Goal: Task Accomplishment & Management: Manage account settings

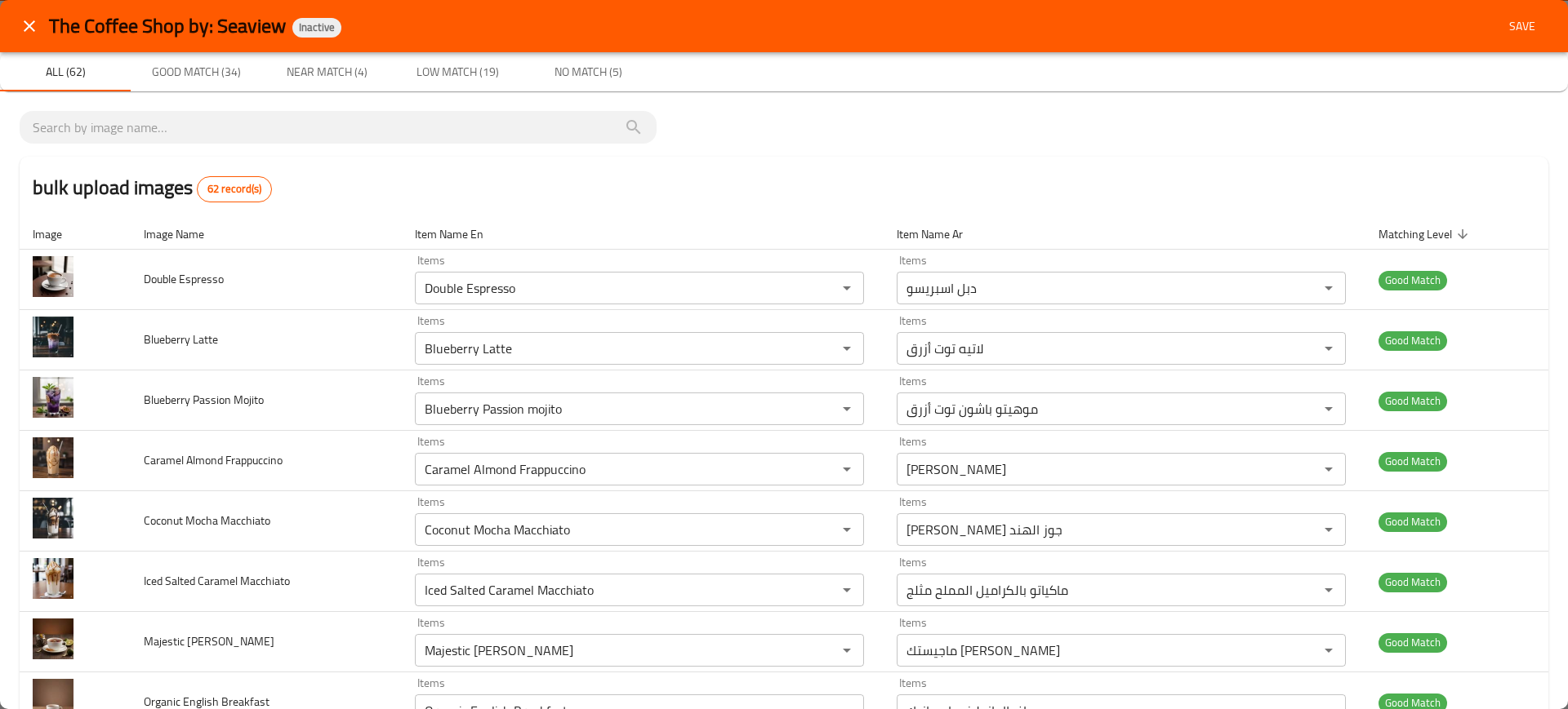
scroll to position [3318, 0]
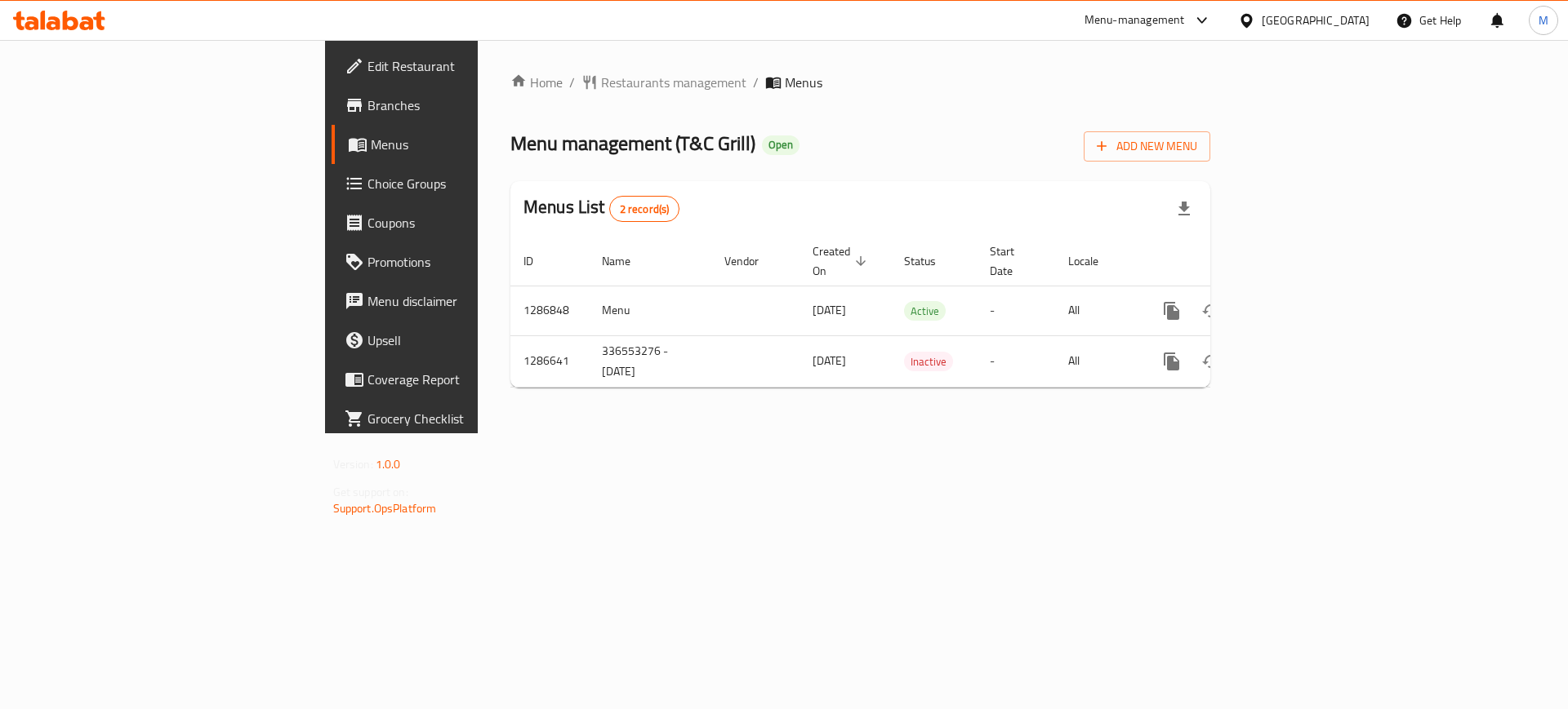
click at [630, 433] on div "Home / Restaurants management / Menus Menu management ( T&C Grill ) Open Add Ne…" at bounding box center [860, 237] width 765 height 393
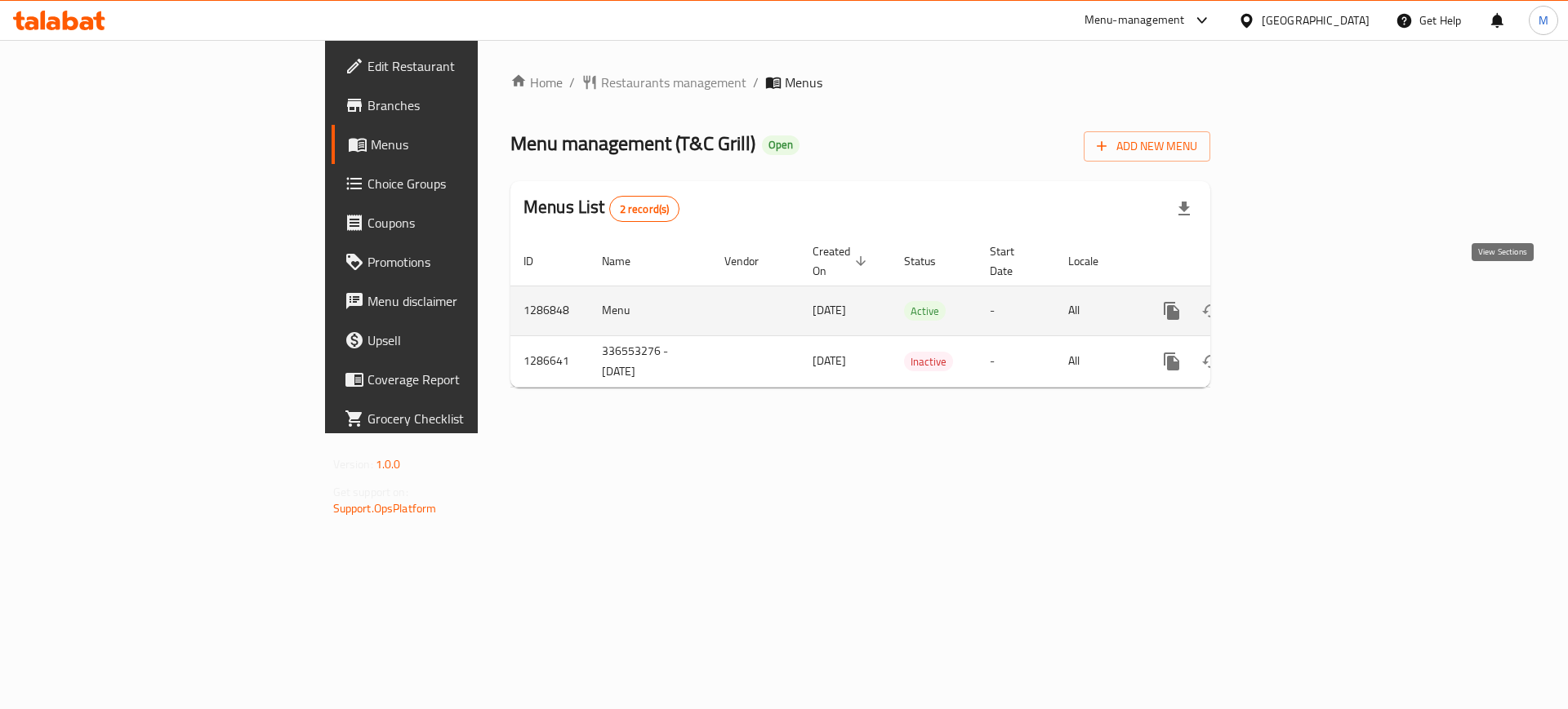
click at [1299, 301] on icon "enhanced table" at bounding box center [1289, 311] width 20 height 20
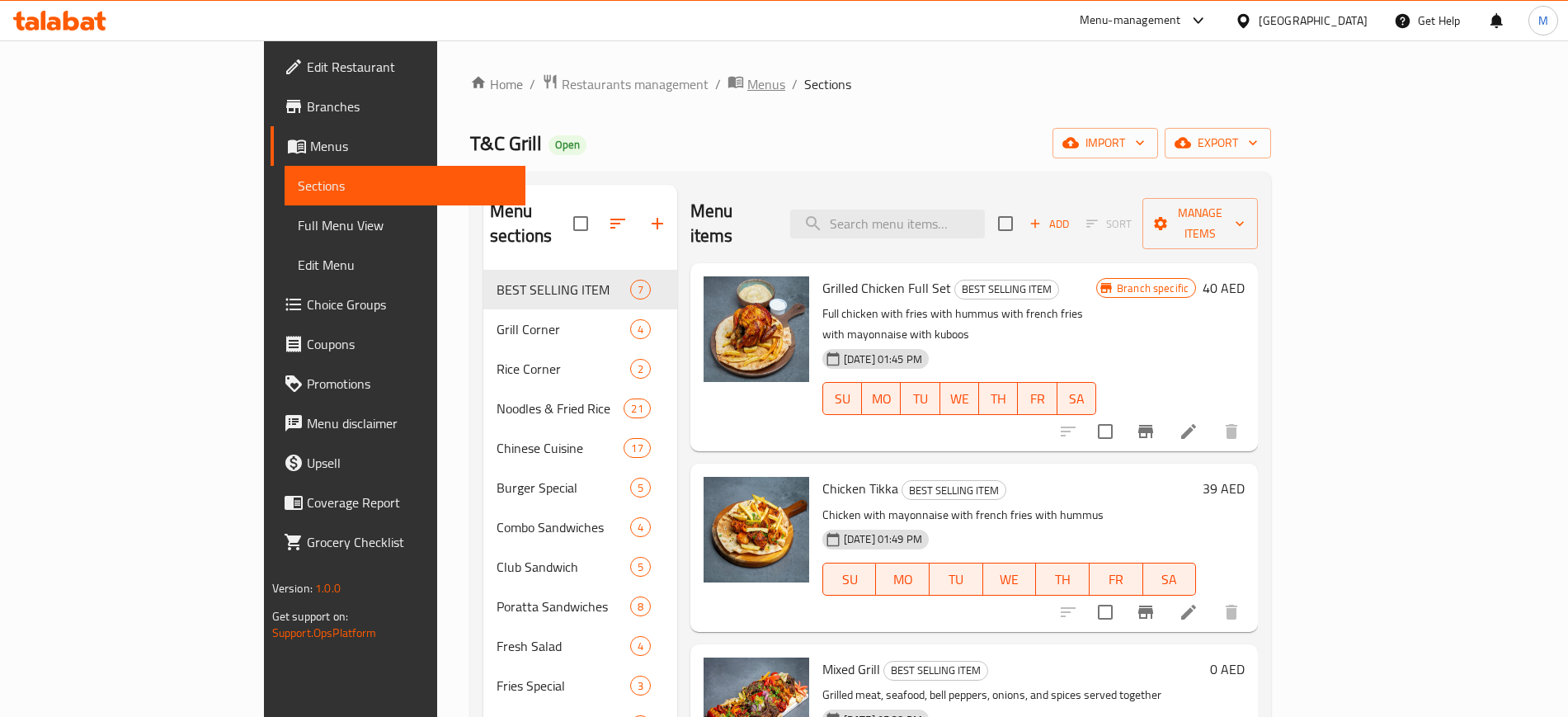
drag, startPoint x: 1262, startPoint y: 3, endPoint x: 570, endPoint y: 81, distance: 696.4
click at [747, 81] on span "Menus" at bounding box center [766, 84] width 38 height 20
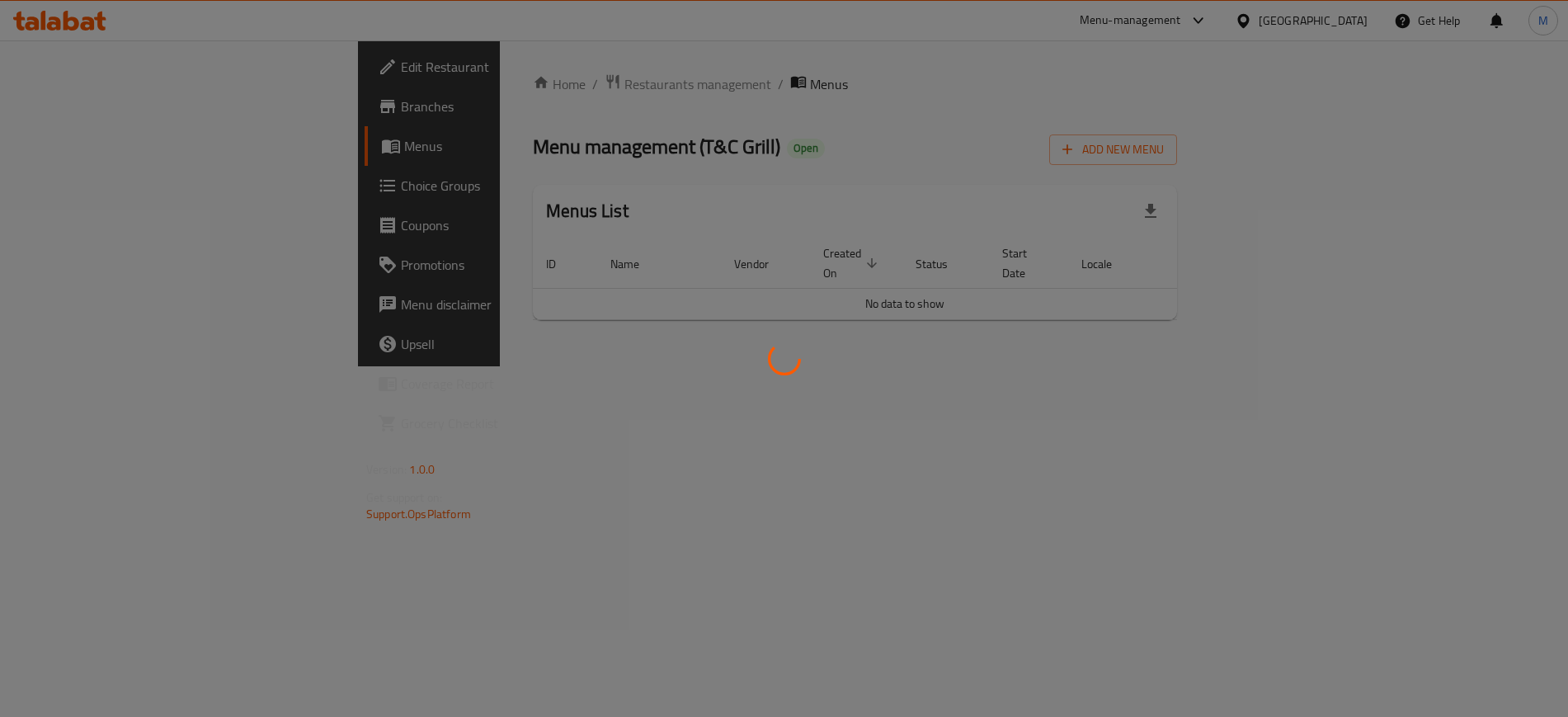
click at [570, 81] on div at bounding box center [784, 358] width 1568 height 717
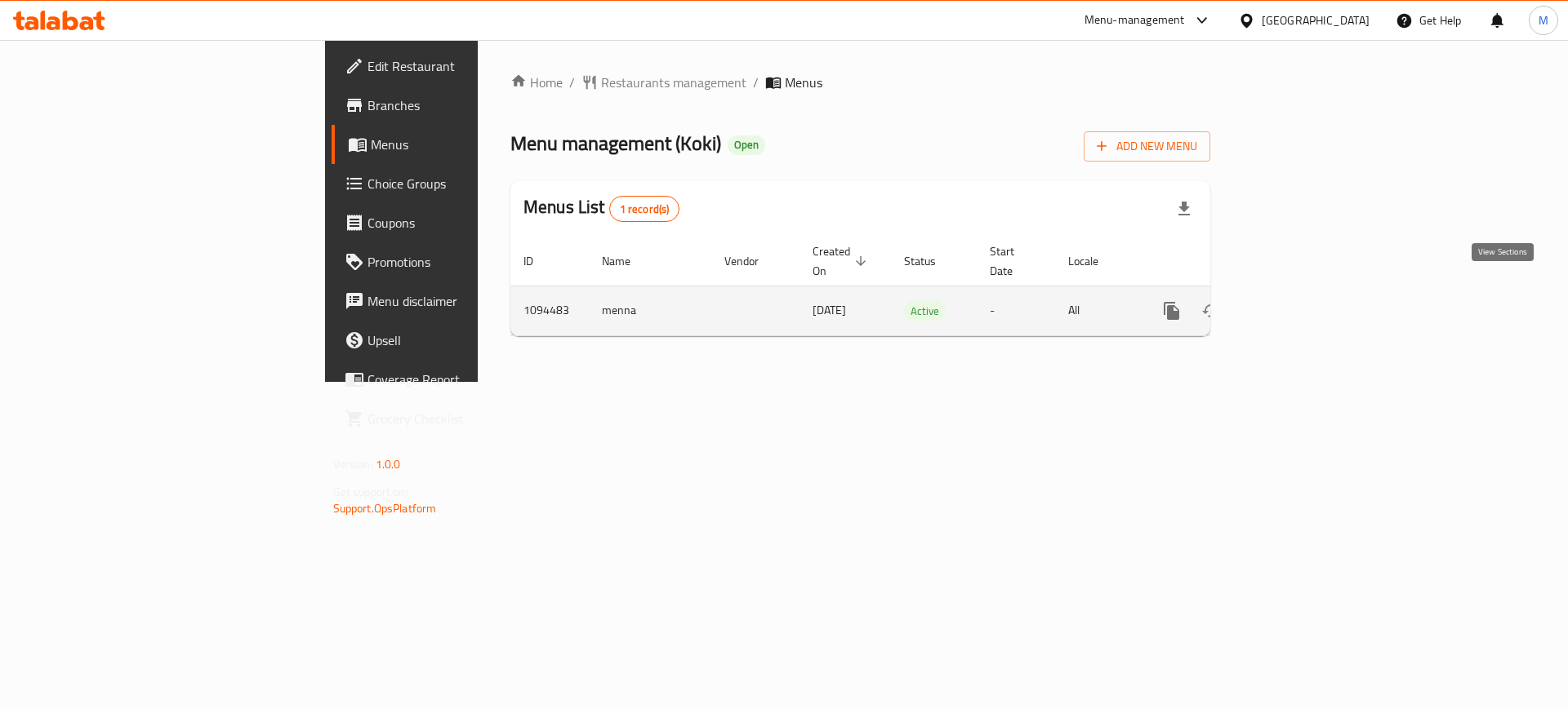
click at [1309, 300] on link "enhanced table" at bounding box center [1289, 311] width 39 height 39
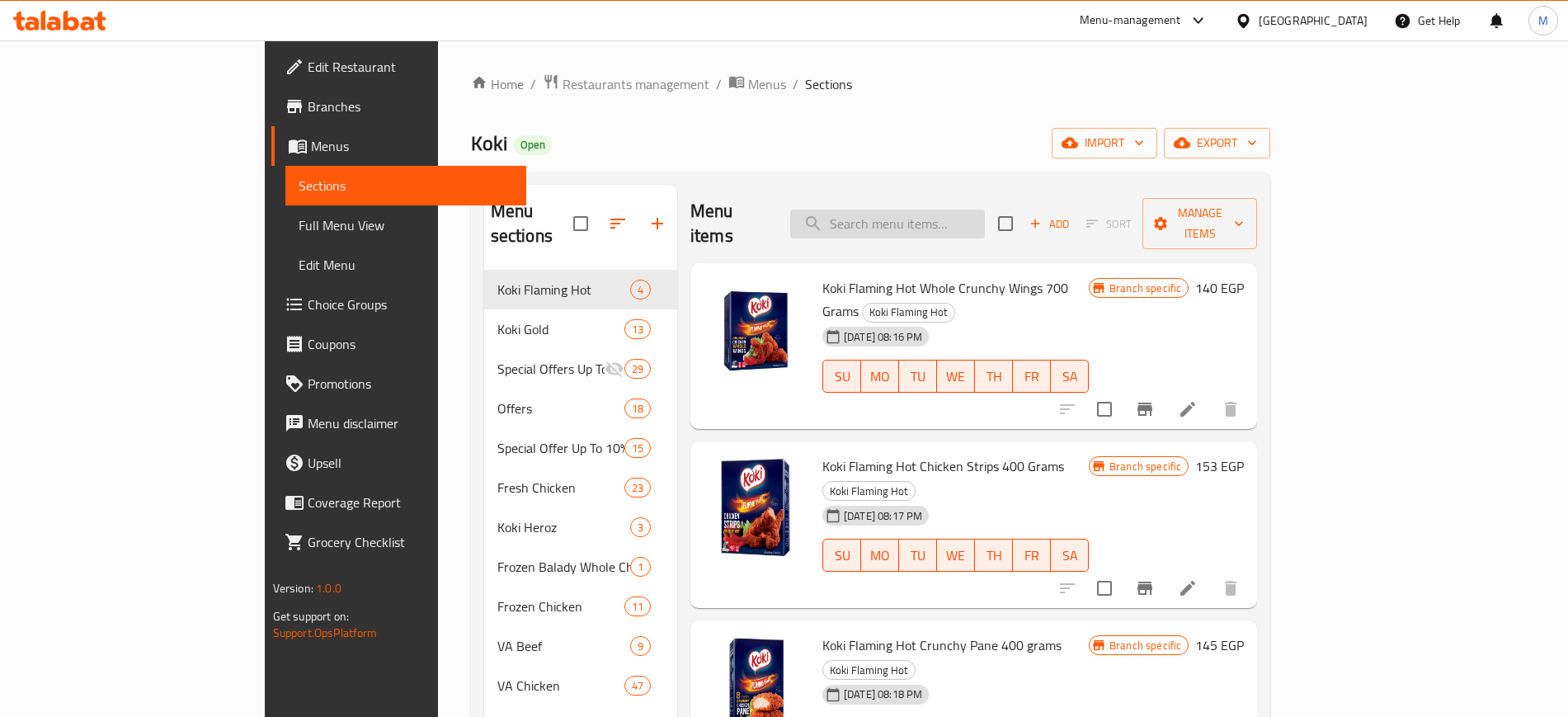
click at [982, 211] on input "search" at bounding box center [887, 224] width 195 height 28
paste input "Koki Beef Haty Kofta 900g"
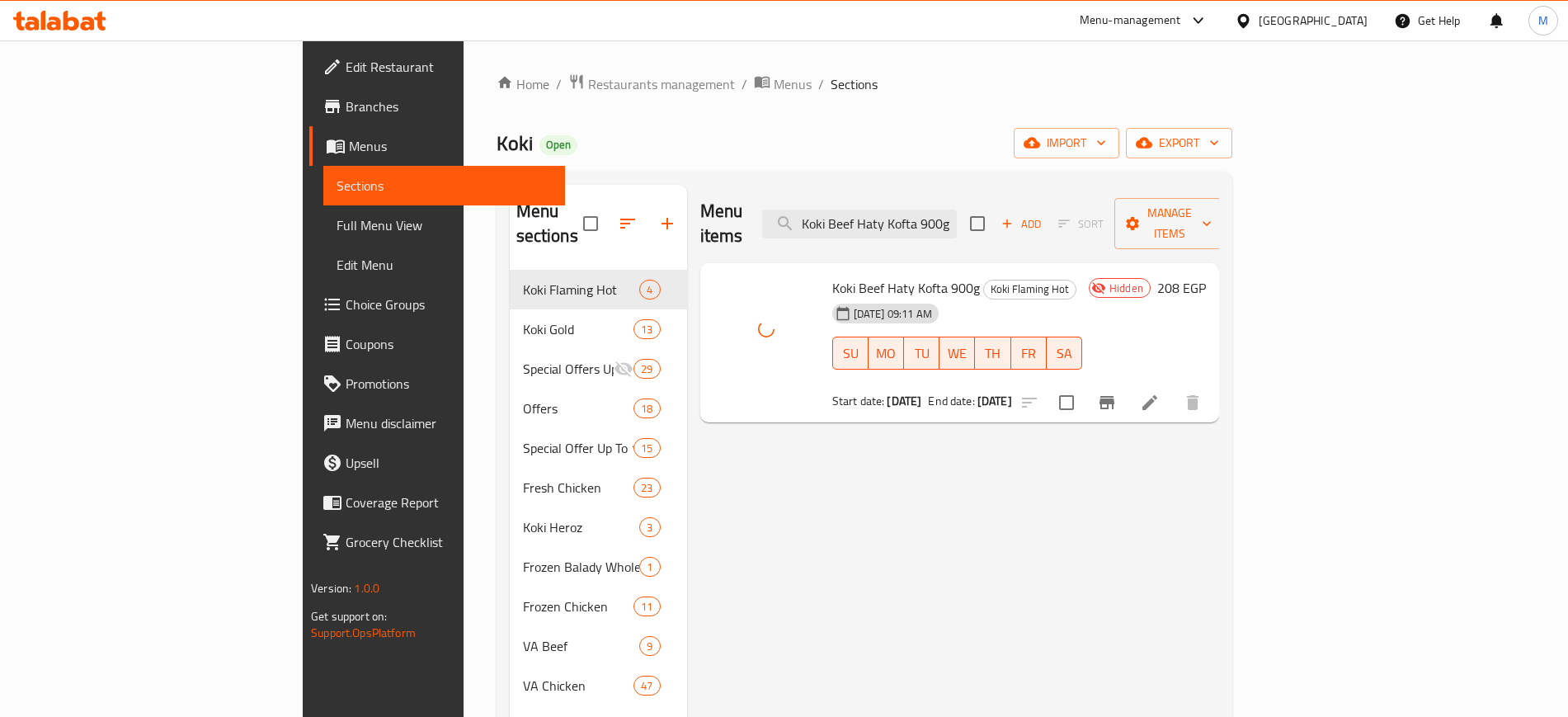
click at [809, 496] on div "Menu items Koki Beef Haty Kofta 900g Add Sort Manage items Koki Beef Haty Kofta…" at bounding box center [953, 543] width 532 height 717
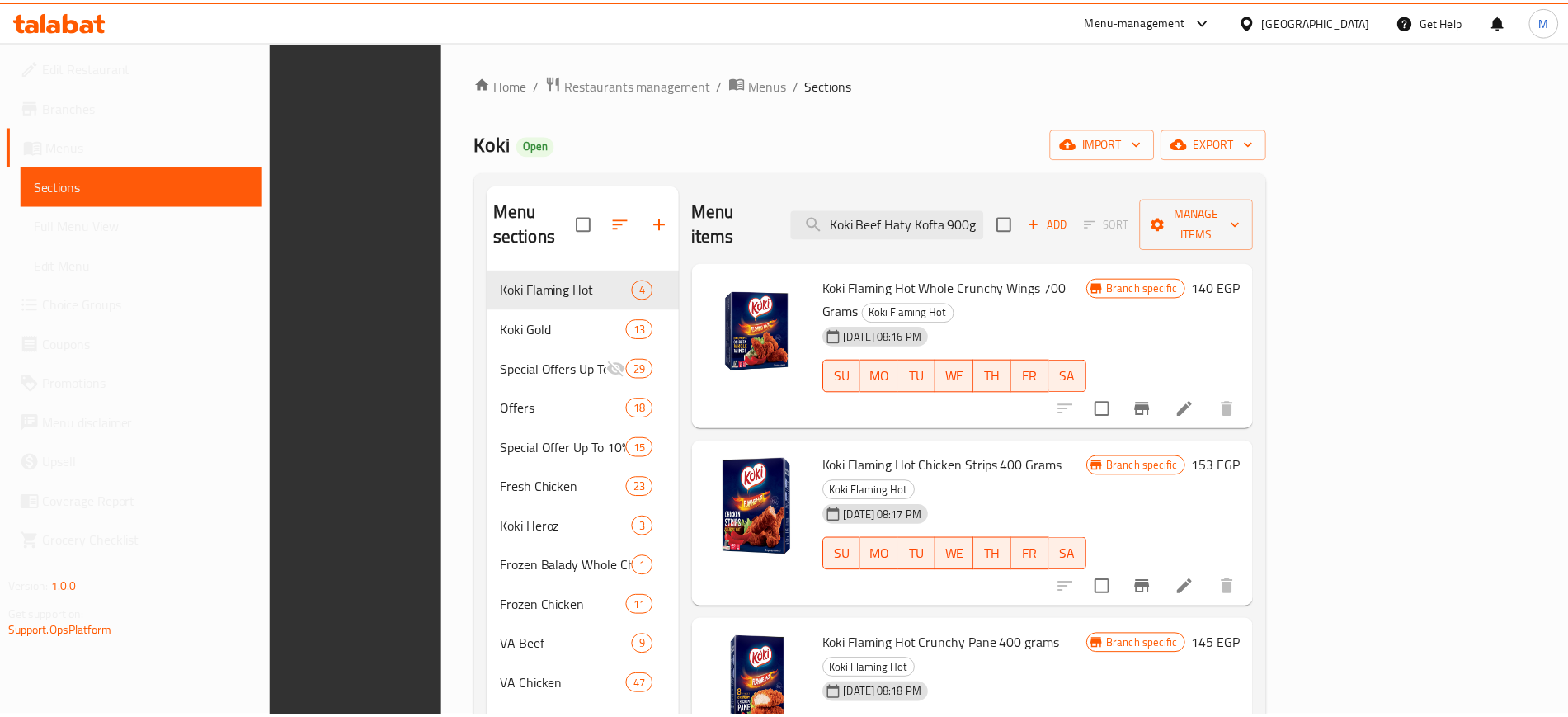
scroll to position [231, 0]
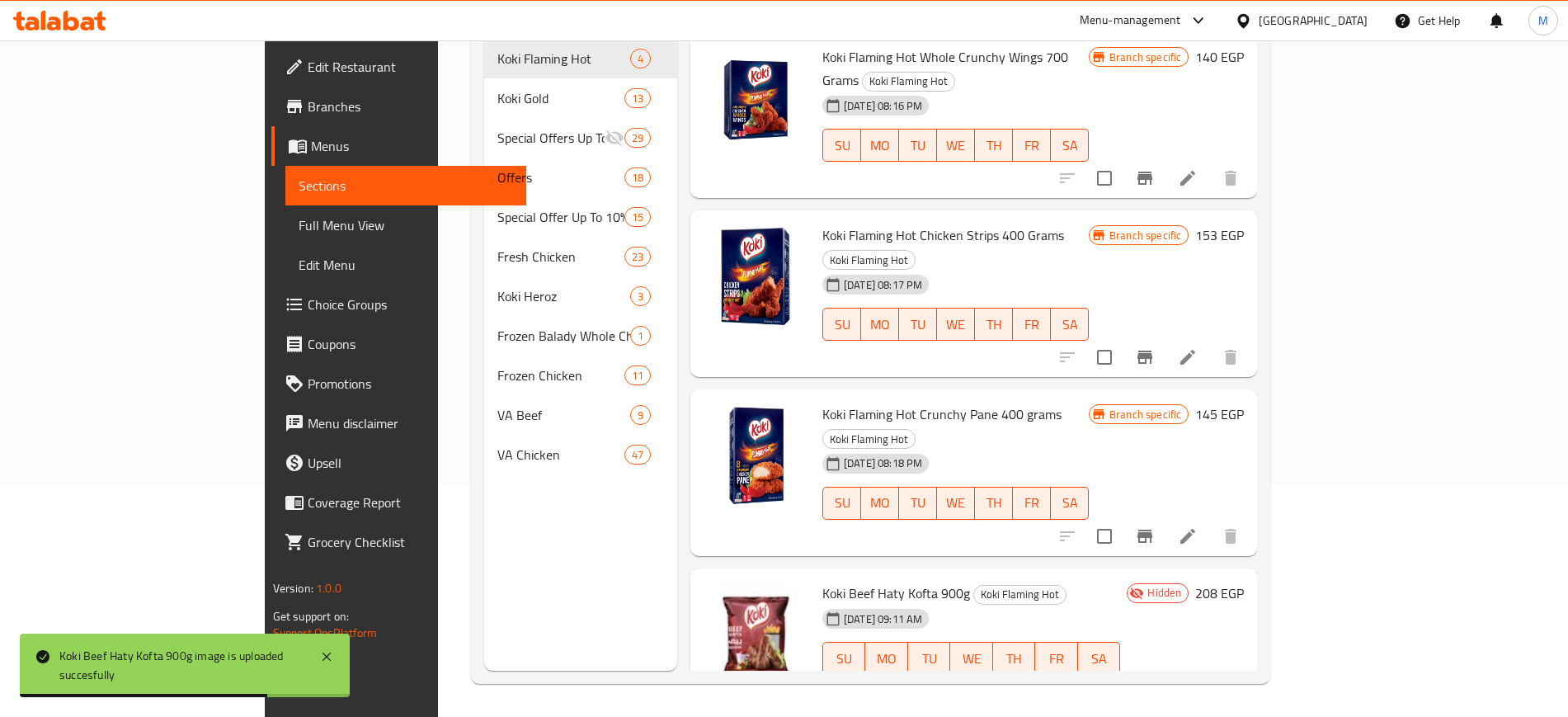
click at [1069, 268] on div "27-04-2025 08:17 PM SU MO TU WE TH FR SA" at bounding box center [955, 312] width 280 height 89
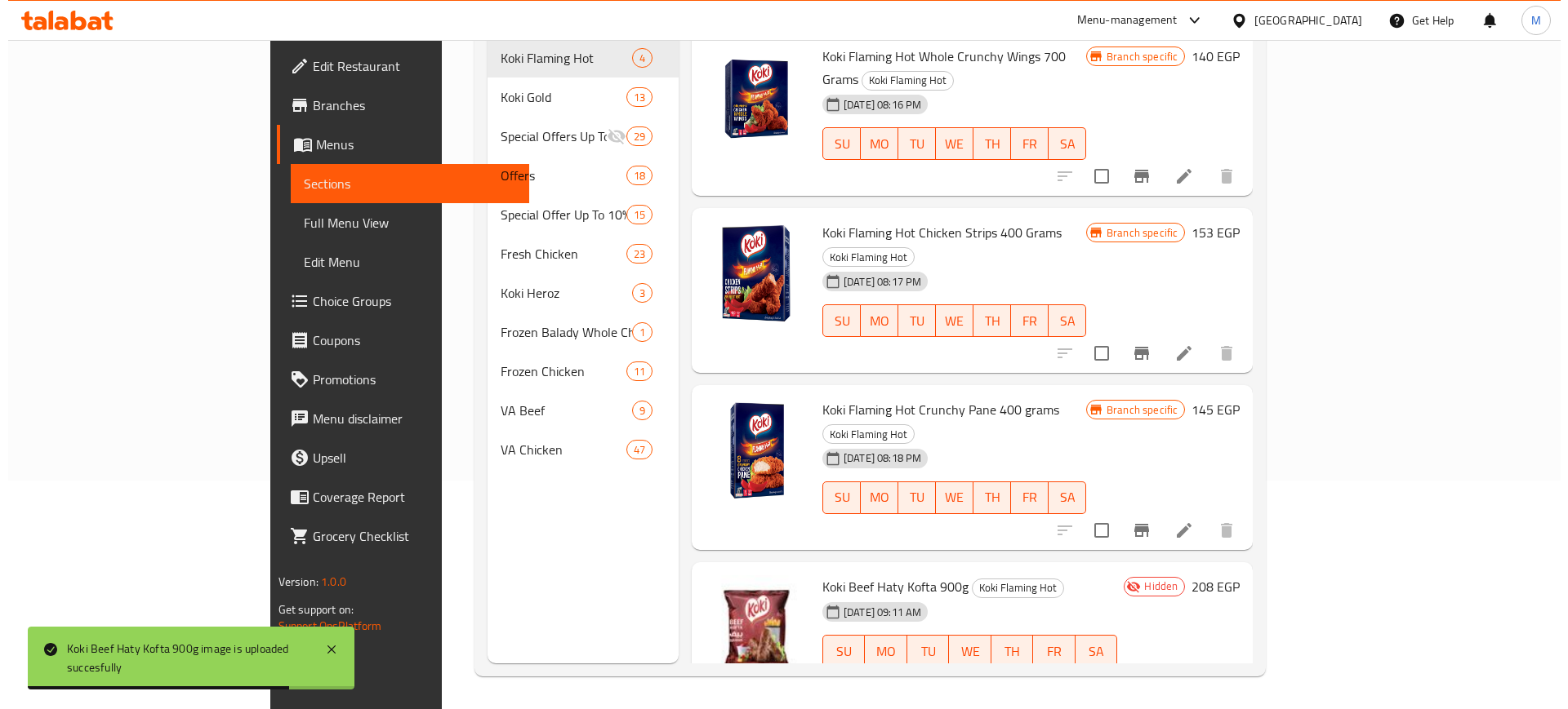
scroll to position [0, 0]
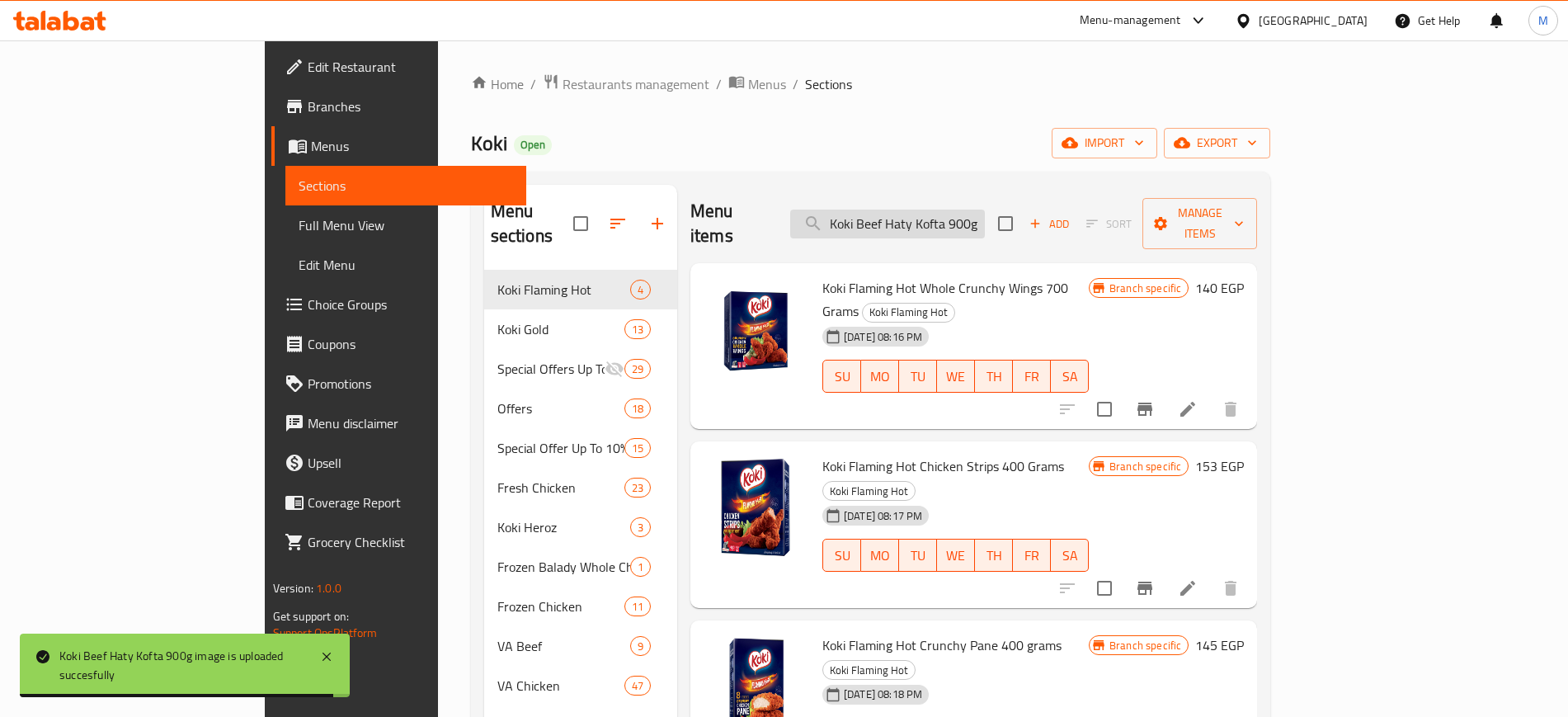
click at [985, 210] on input "Koki Beef Haty Kofta 900g" at bounding box center [887, 224] width 195 height 28
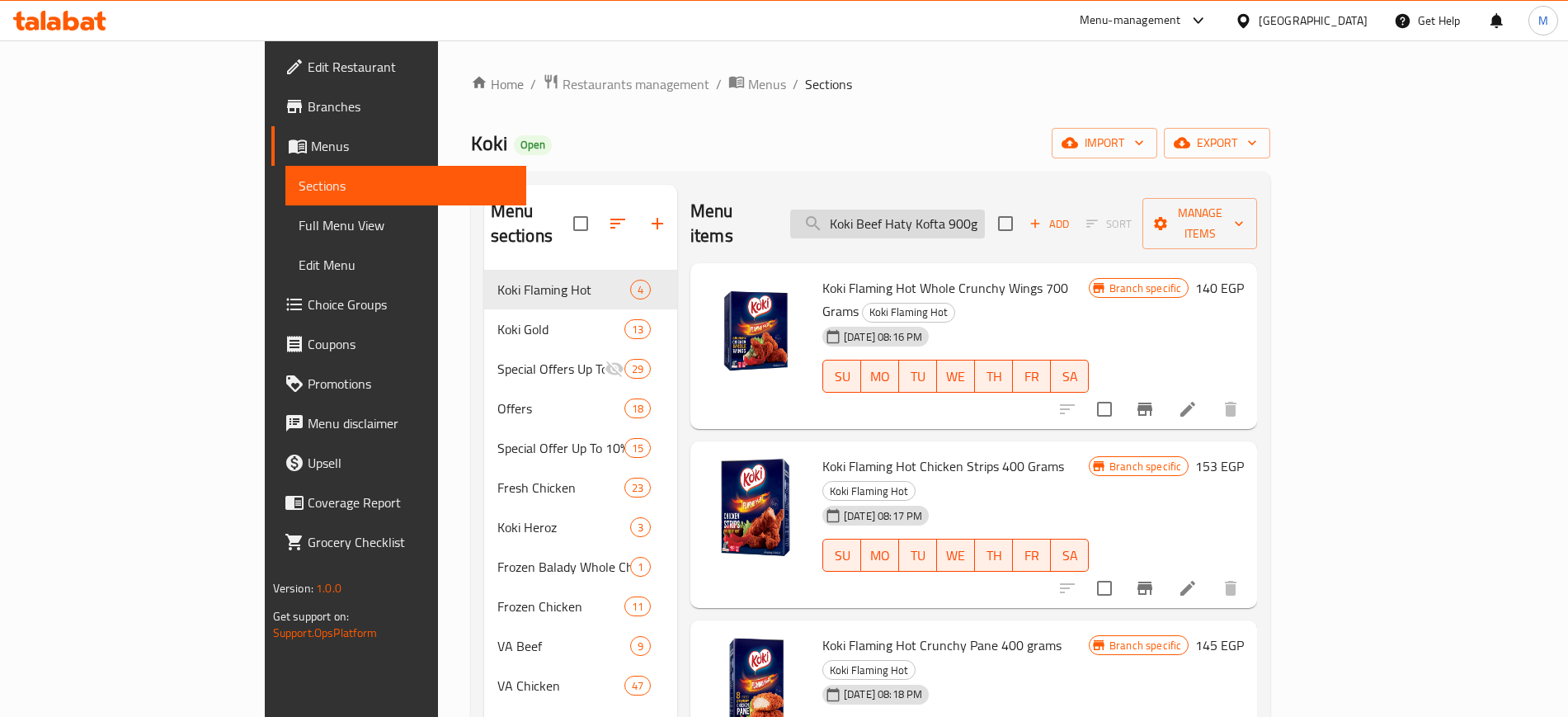
paste input "search"
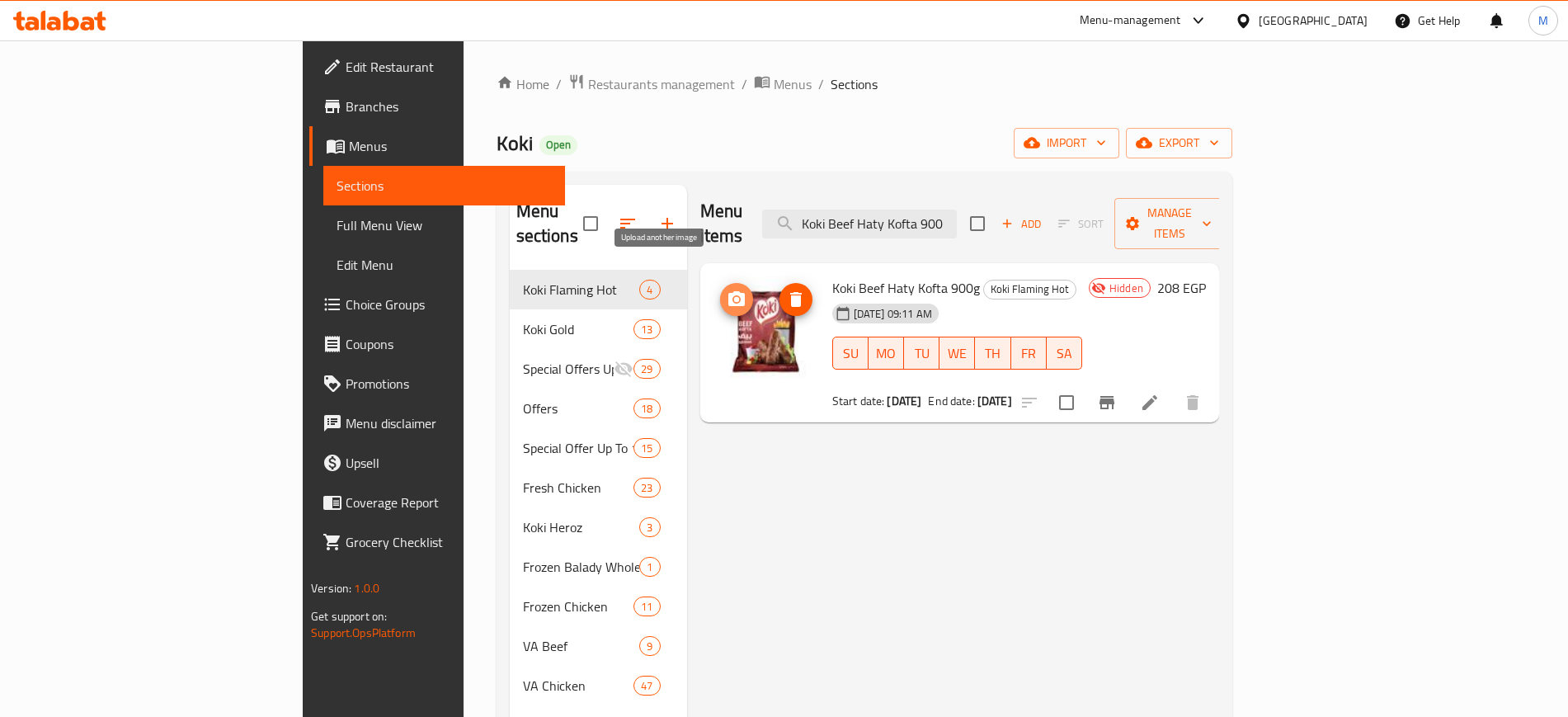
click at [727, 290] on icon "upload picture" at bounding box center [737, 299] width 20 height 20
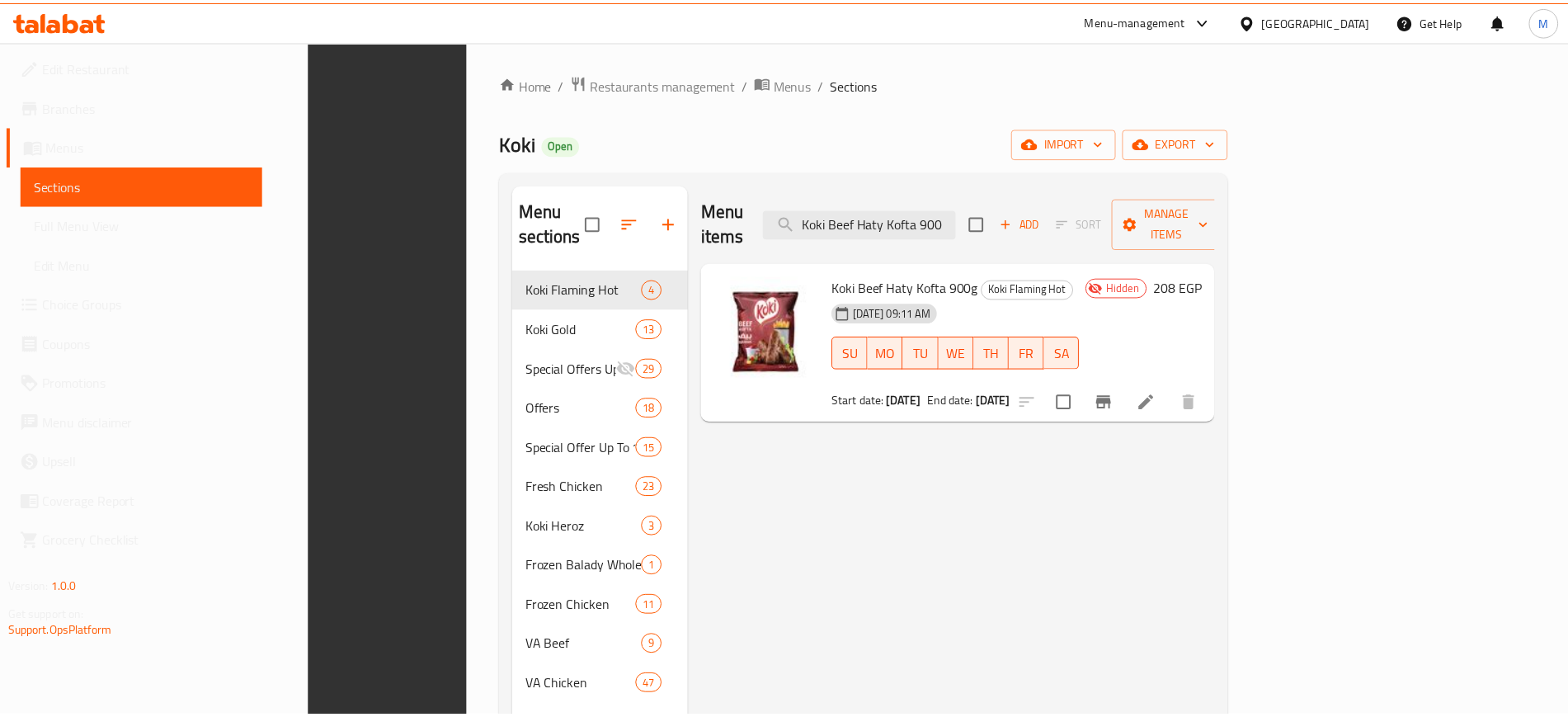
scroll to position [231, 0]
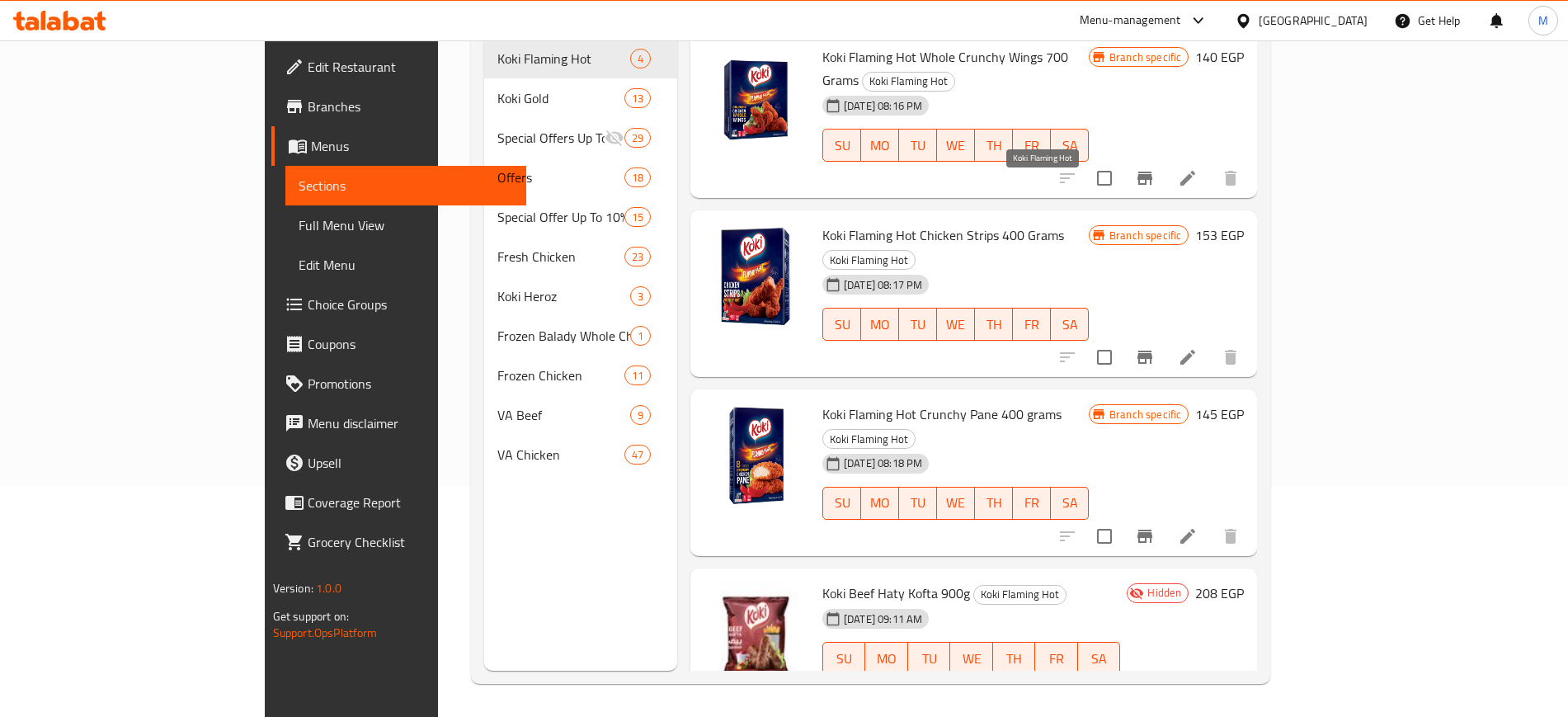
click at [915, 251] on span "Koki Flaming Hot" at bounding box center [868, 260] width 91 height 19
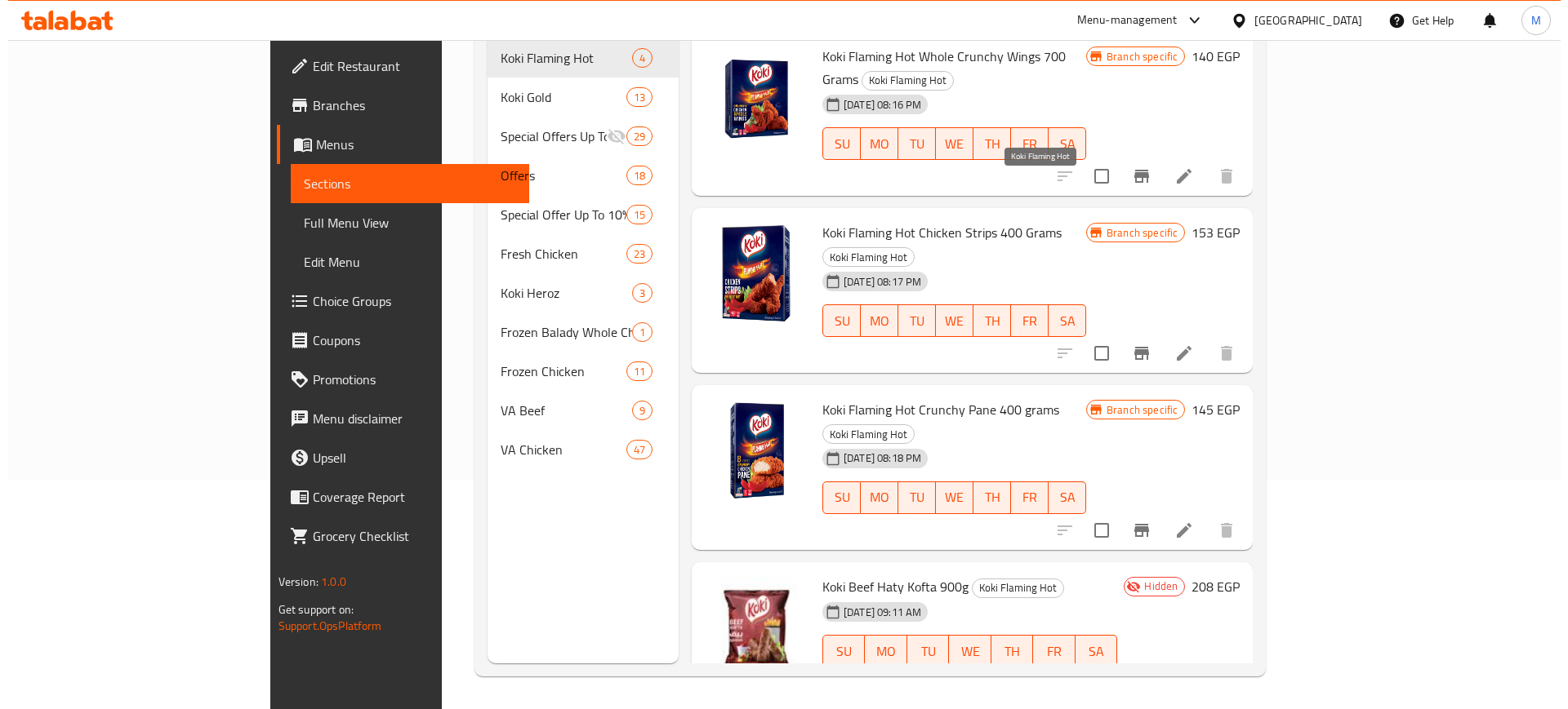
scroll to position [0, 0]
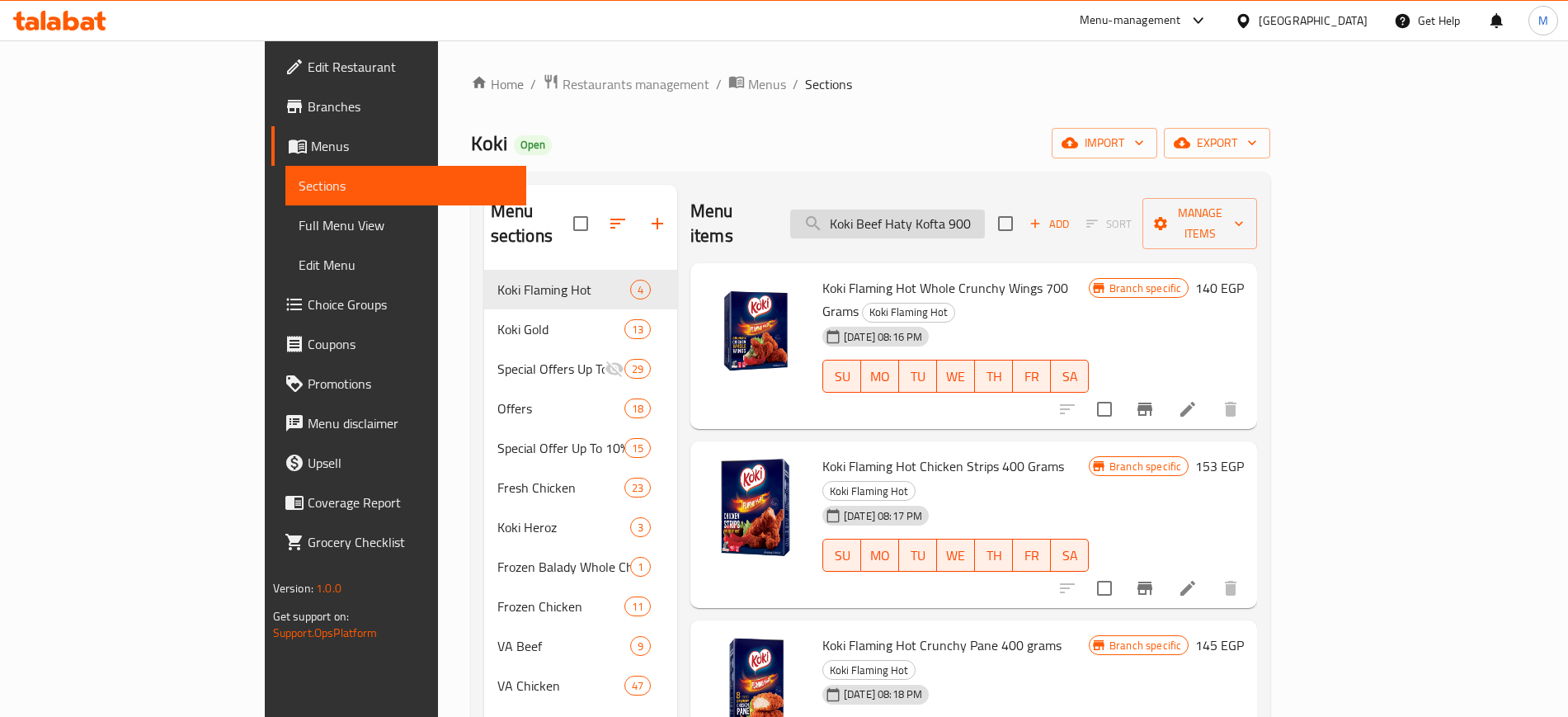
click at [985, 213] on input "Koki Beef Haty Kofta 900" at bounding box center [887, 224] width 195 height 28
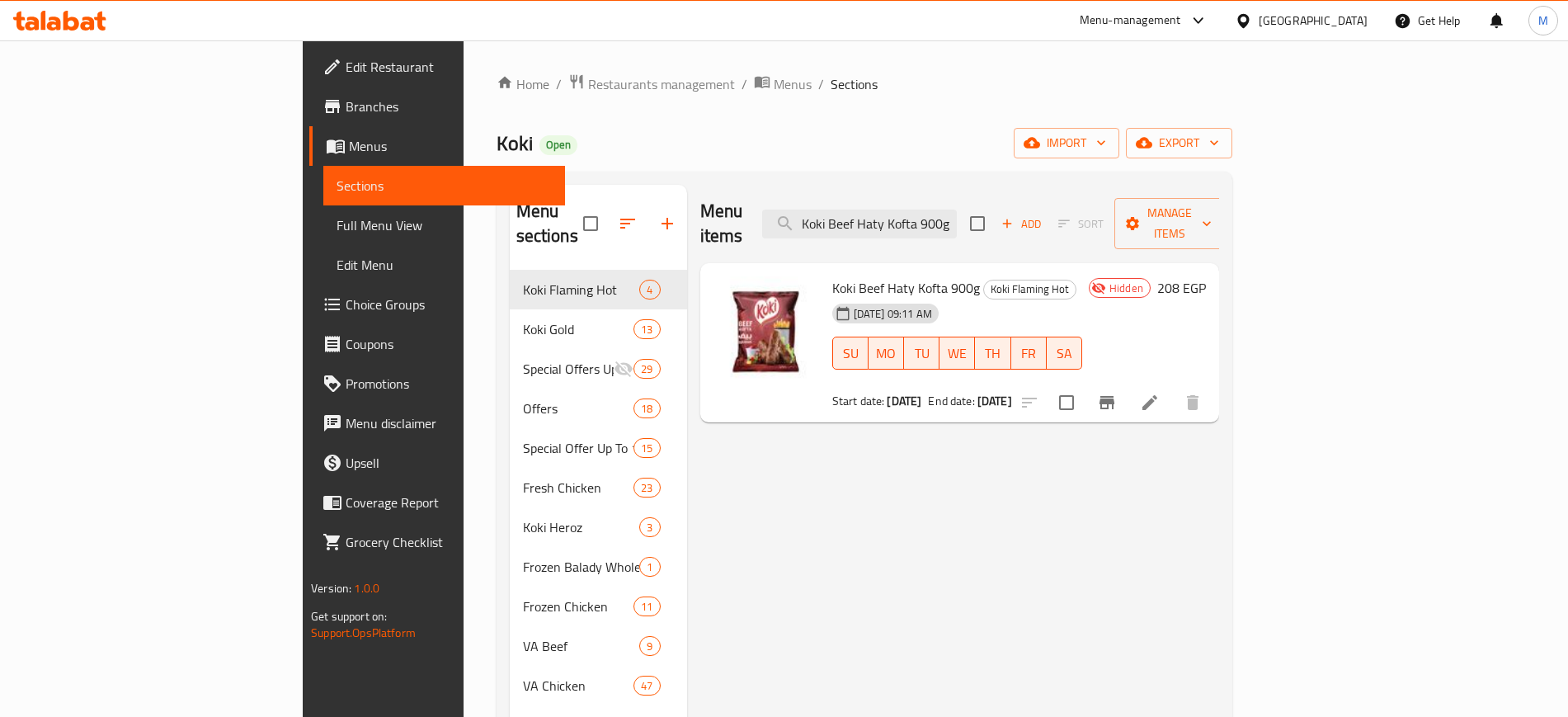
type input "Koki Beef Haty Kofta 900g"
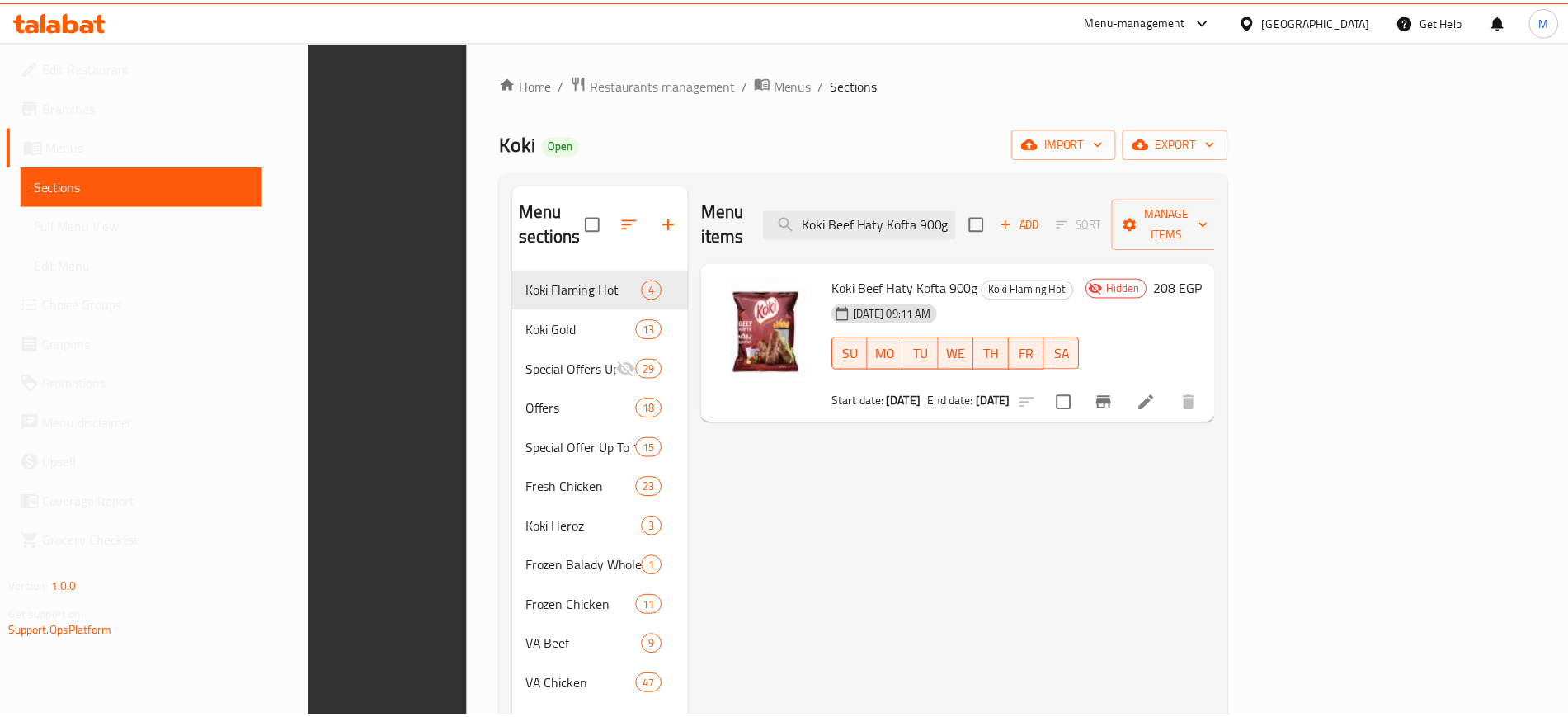
scroll to position [231, 0]
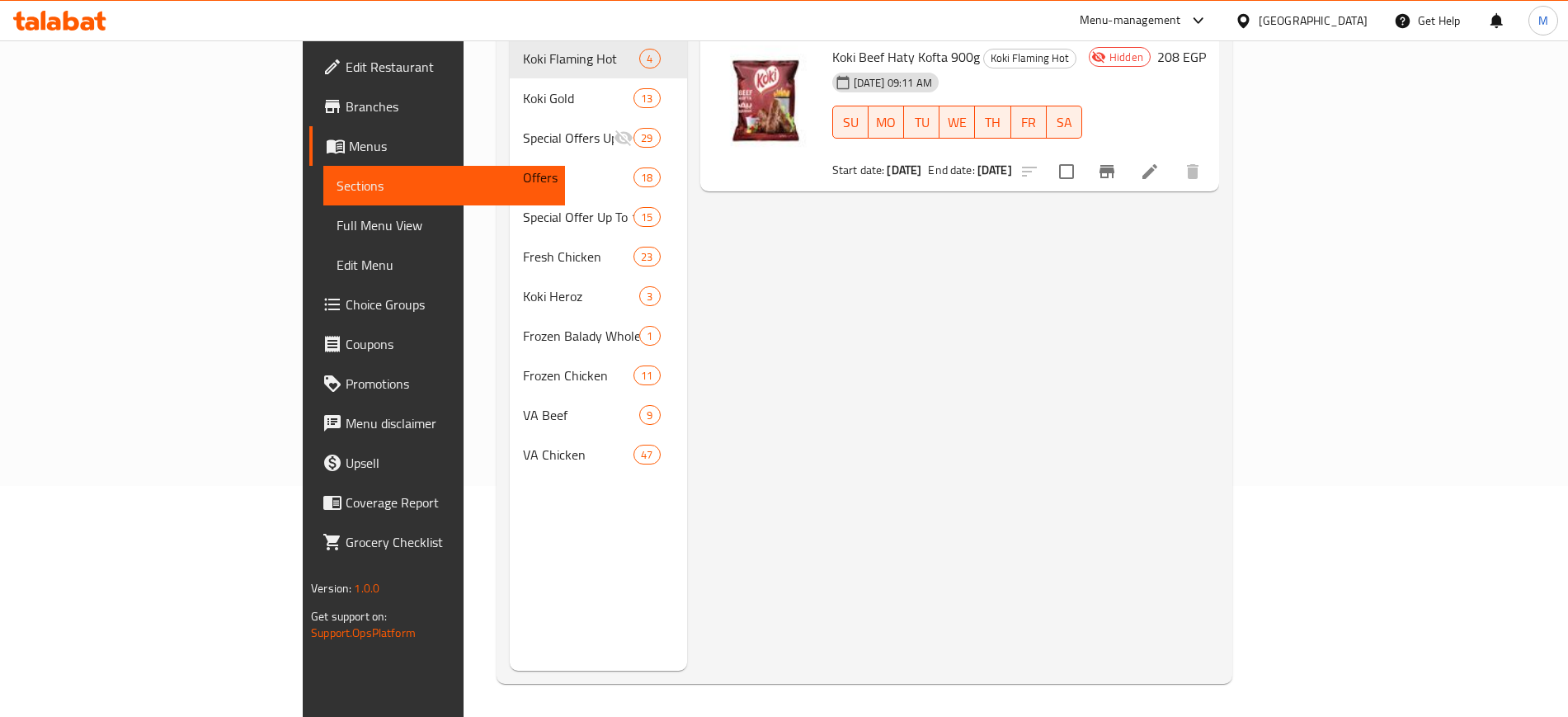
click at [687, 600] on div "Menu items Koki Beef Haty Kofta 900g Add Sort Manage items Koki Beef Haty Kofta…" at bounding box center [953, 311] width 532 height 717
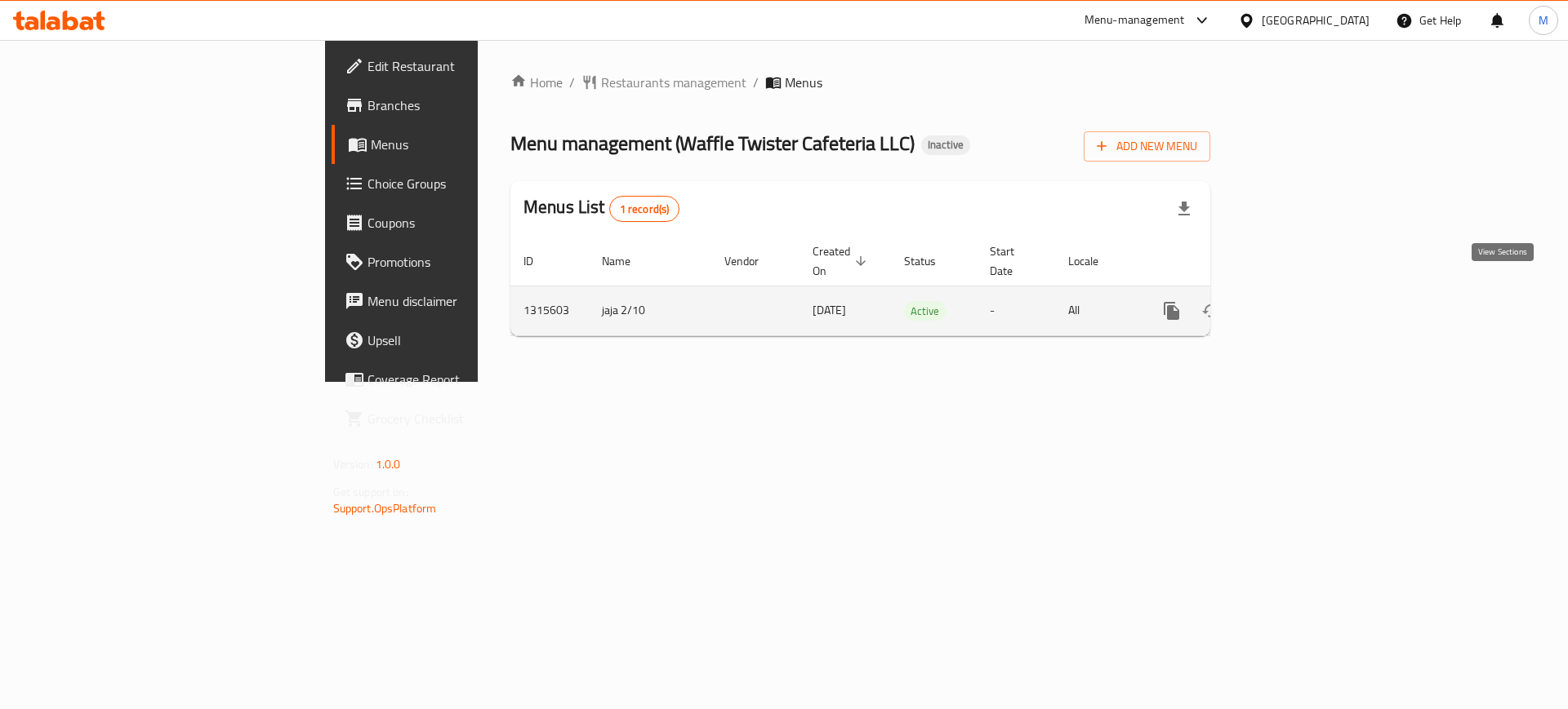
click at [1299, 301] on icon "enhanced table" at bounding box center [1289, 311] width 20 height 20
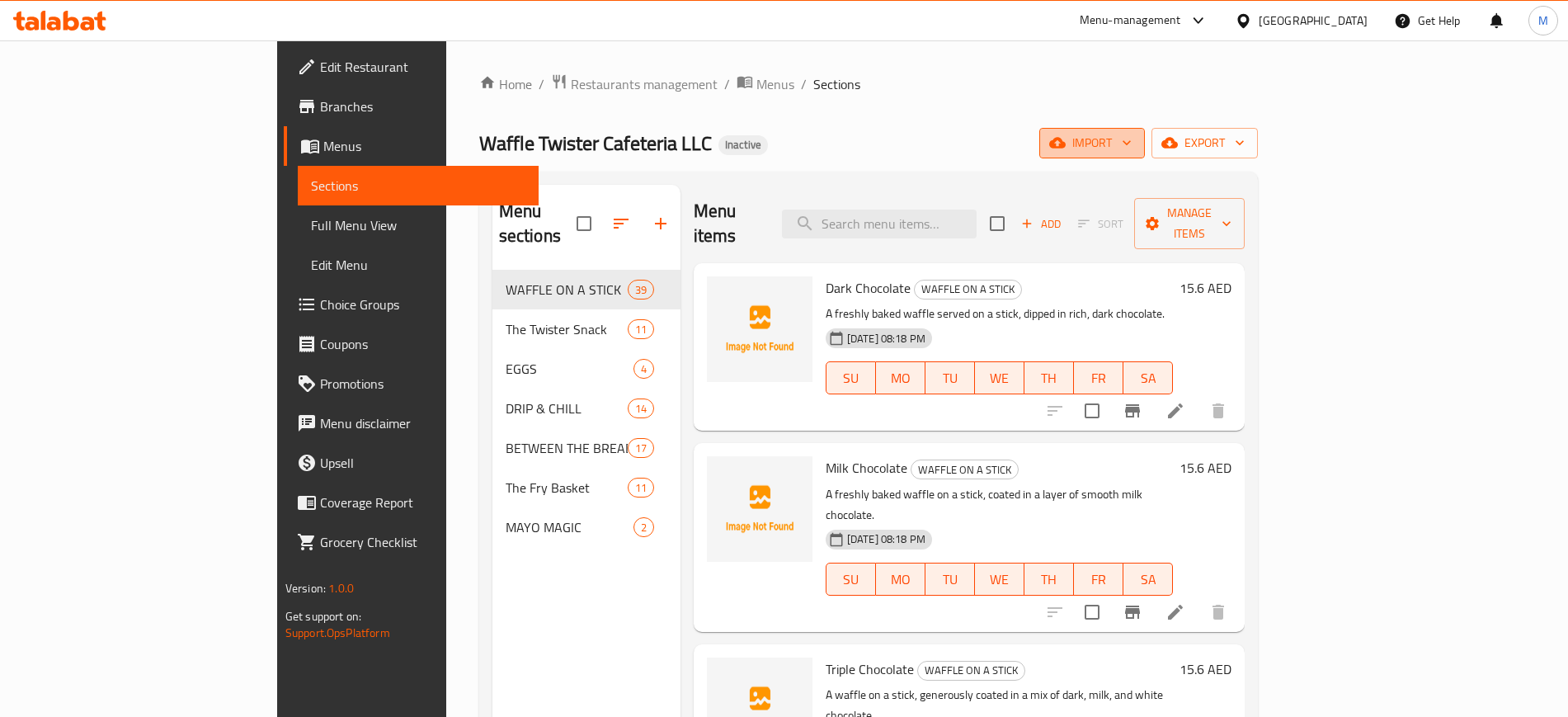
click at [1131, 140] on span "import" at bounding box center [1092, 143] width 79 height 21
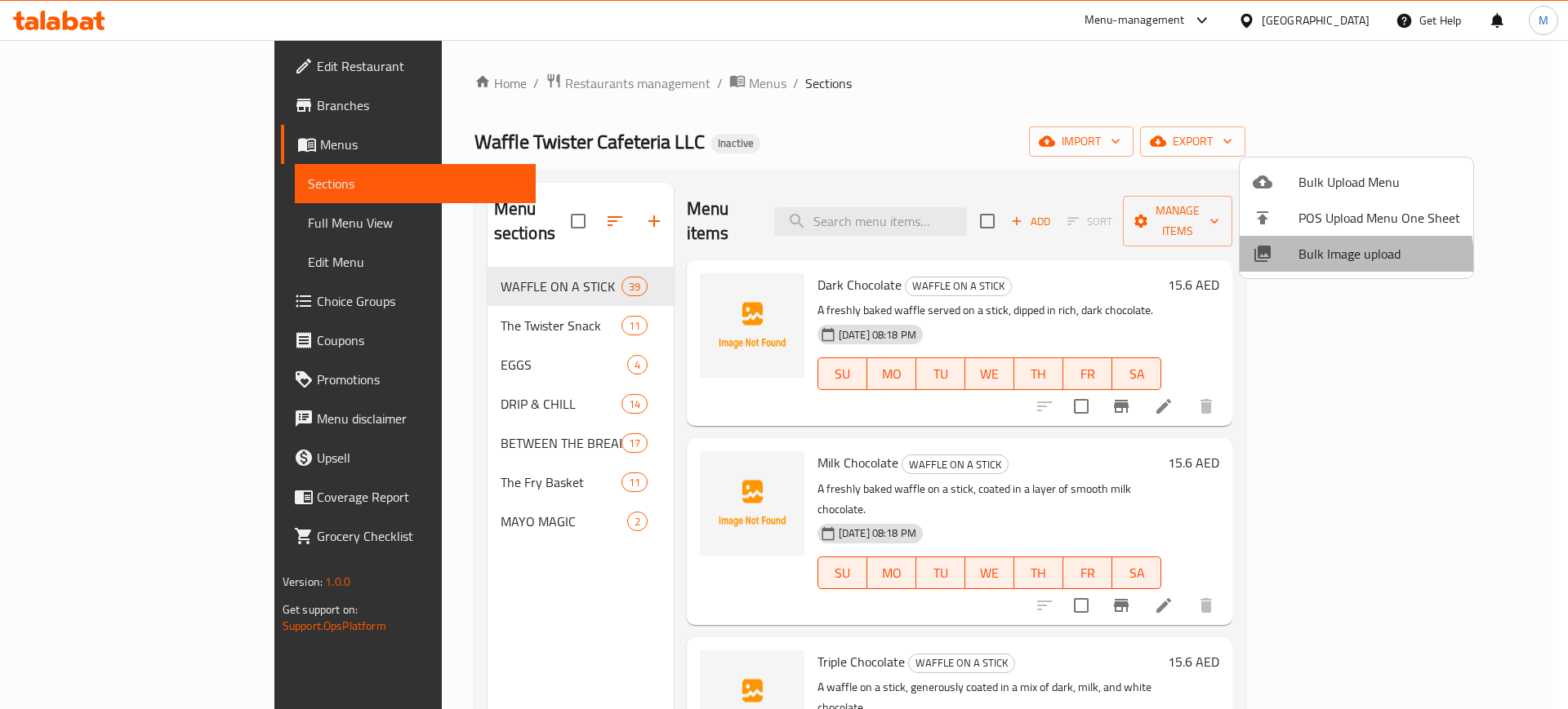
click at [1337, 260] on span "Bulk Image upload" at bounding box center [1379, 254] width 162 height 20
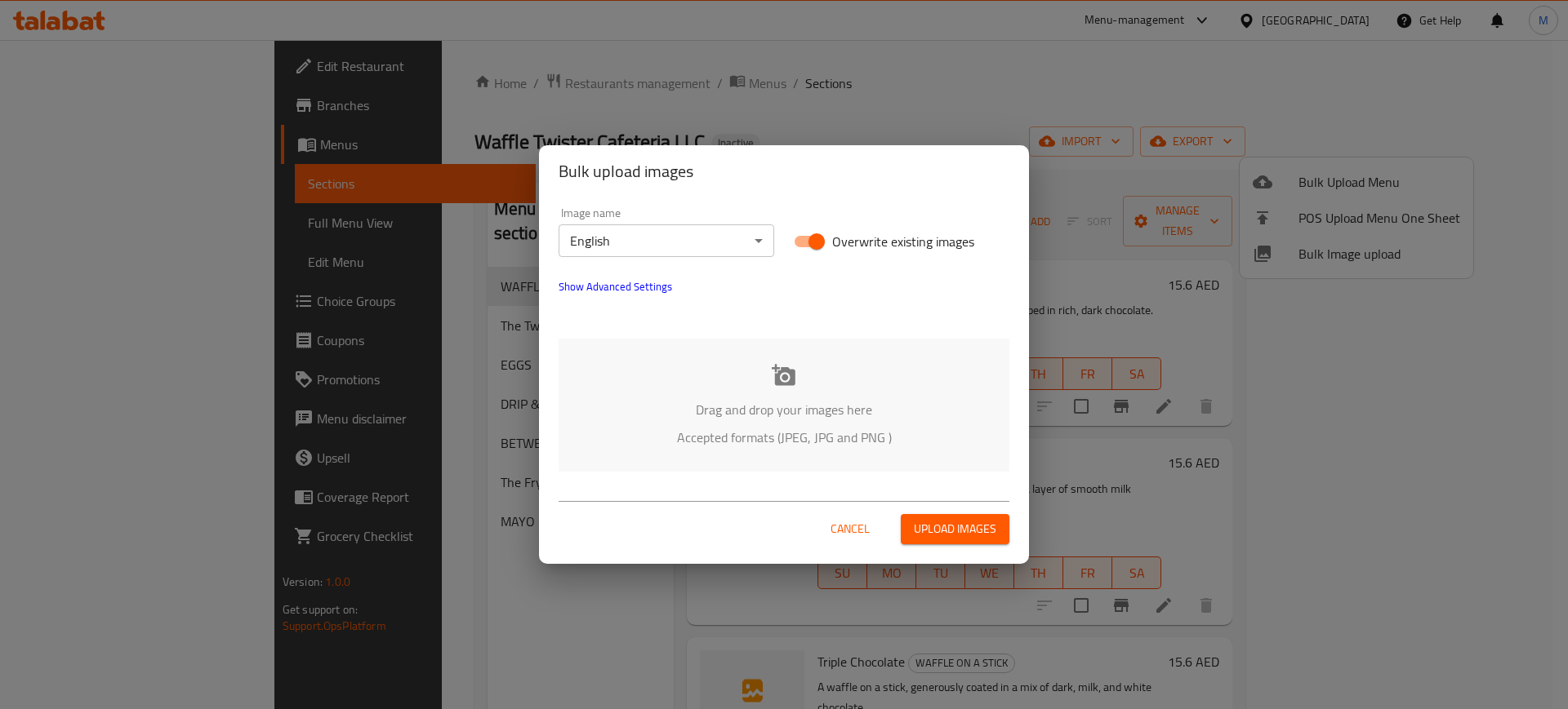
click at [687, 439] on p "Accepted formats (JPEG, JPG and PNG )" at bounding box center [784, 437] width 402 height 20
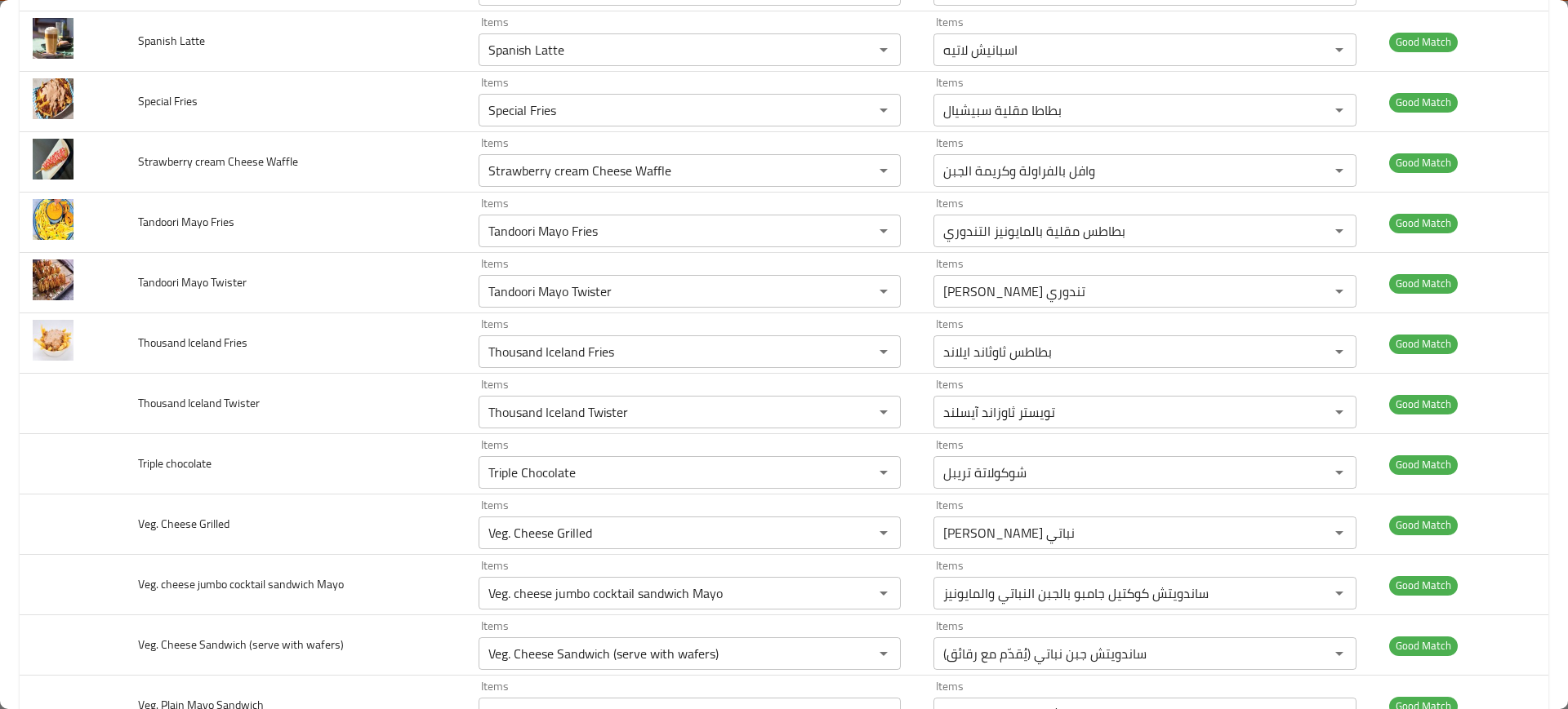
scroll to position [5189, 0]
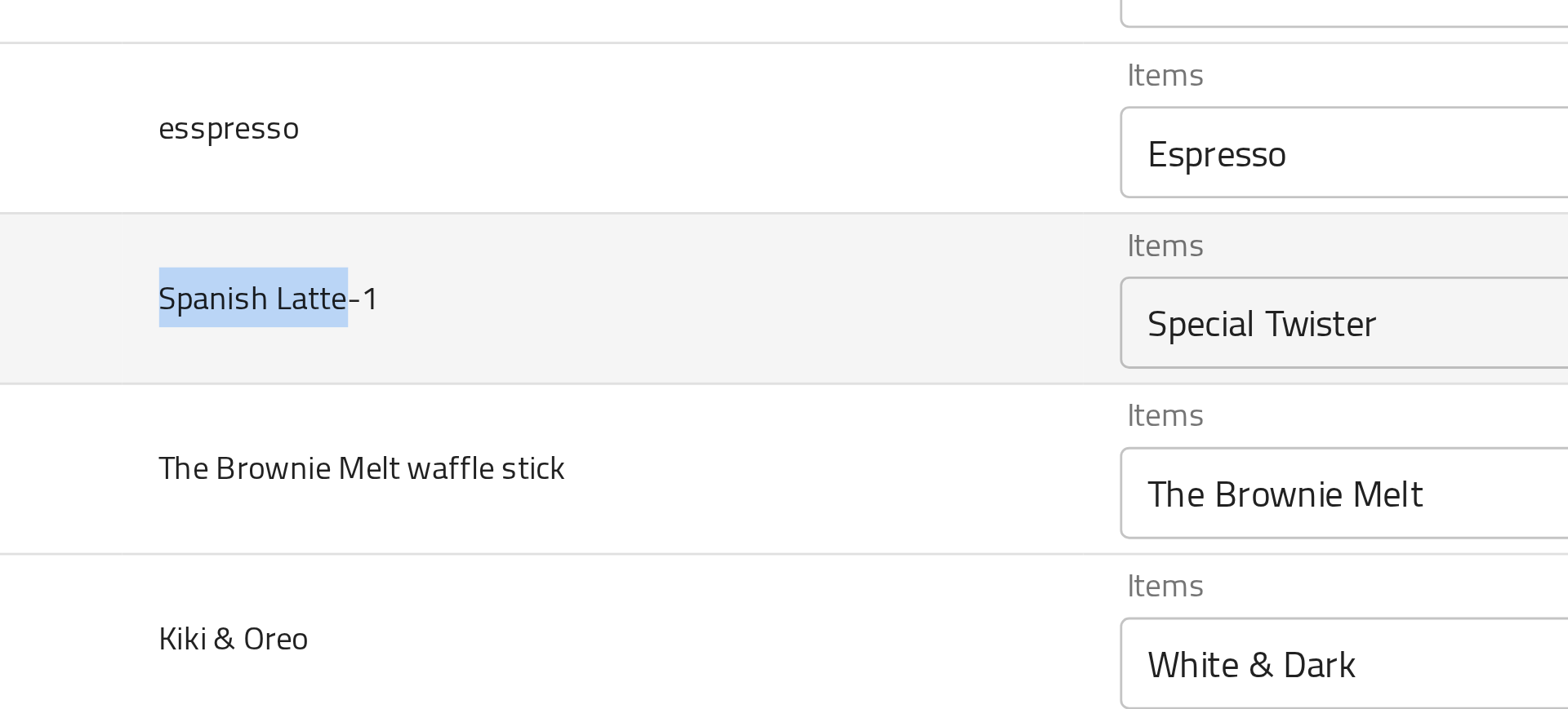
drag, startPoint x: 138, startPoint y: 462, endPoint x: 203, endPoint y: 459, distance: 65.1
click at [203, 459] on span "Spanish Latte-1" at bounding box center [177, 464] width 78 height 22
copy span "Spanish Latte"
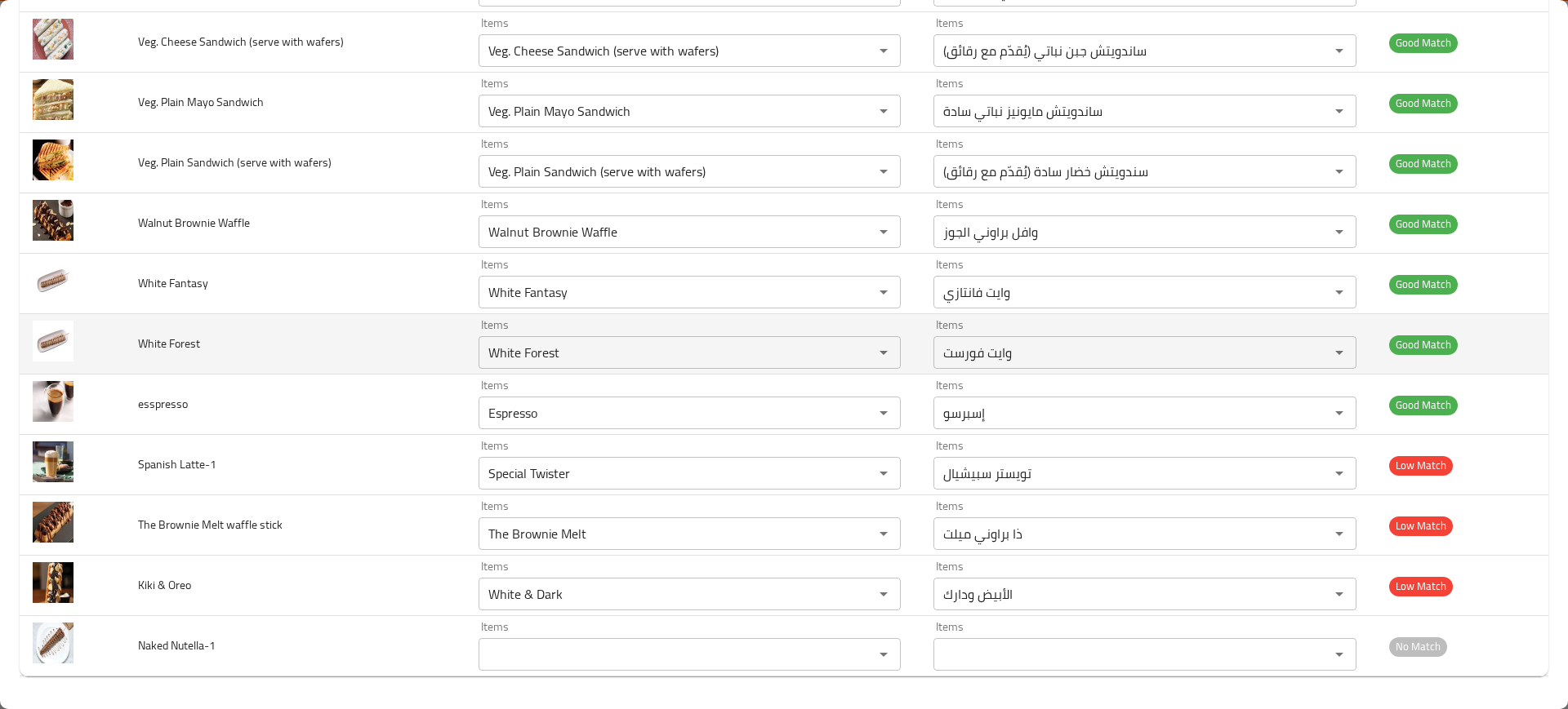
click at [365, 320] on td "White Forest" at bounding box center [295, 345] width 340 height 60
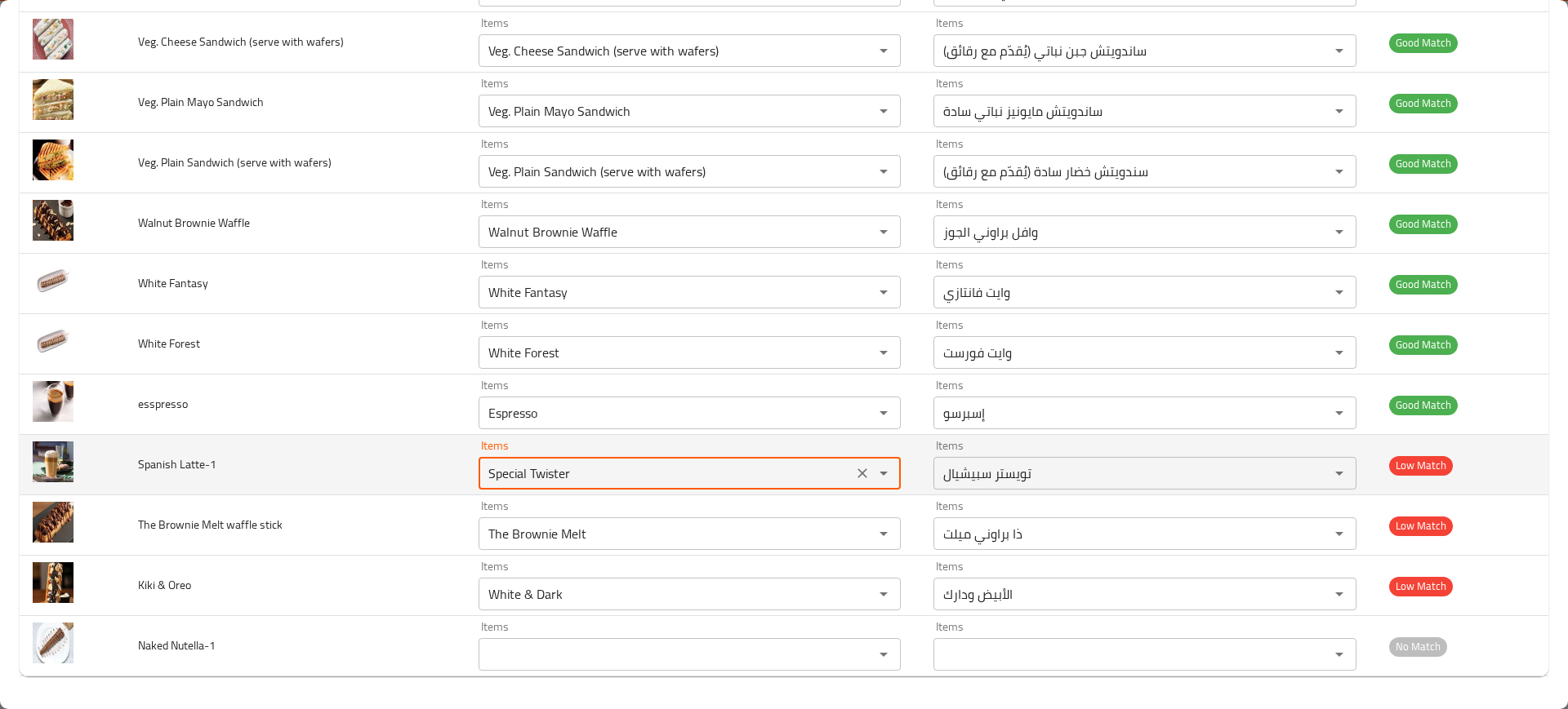
click at [569, 472] on Latte-1 "Special Twister" at bounding box center [665, 473] width 365 height 23
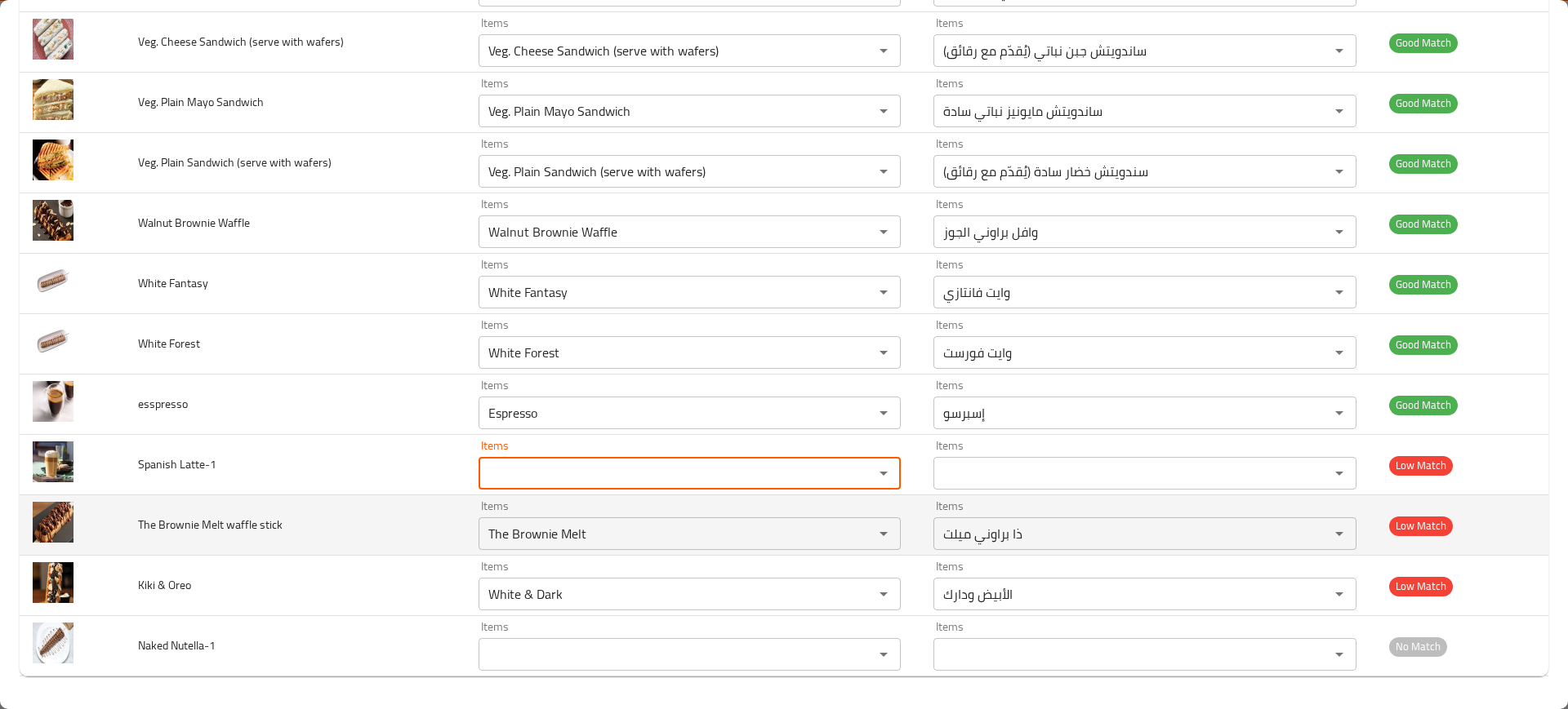
click at [211, 520] on span "The Brownie Melt waffle stick" at bounding box center [210, 524] width 145 height 22
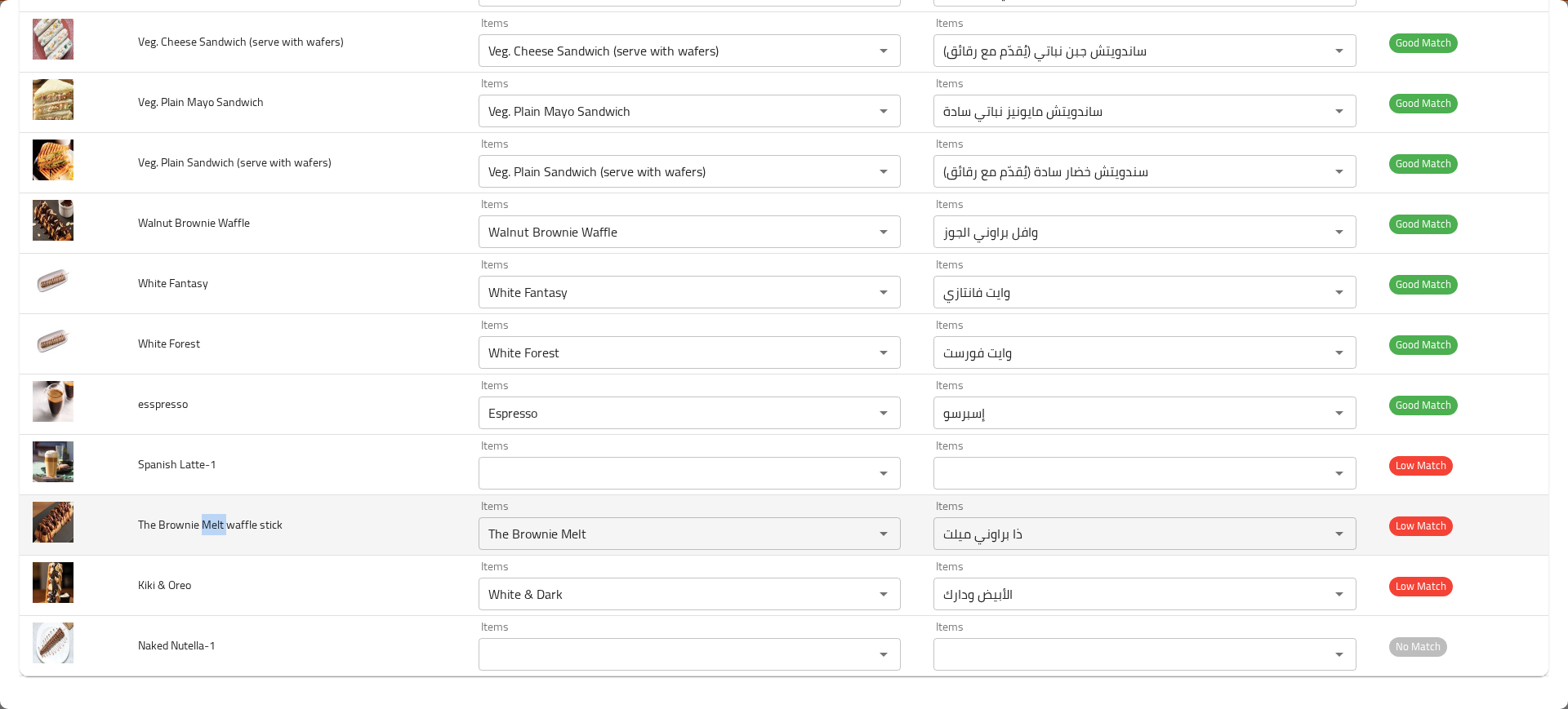
click at [211, 520] on span "The Brownie Melt waffle stick" at bounding box center [210, 524] width 145 height 22
copy span "The Brownie Melt waffle stick"
click at [211, 520] on span "The Brownie Melt waffle stick" at bounding box center [210, 524] width 145 height 22
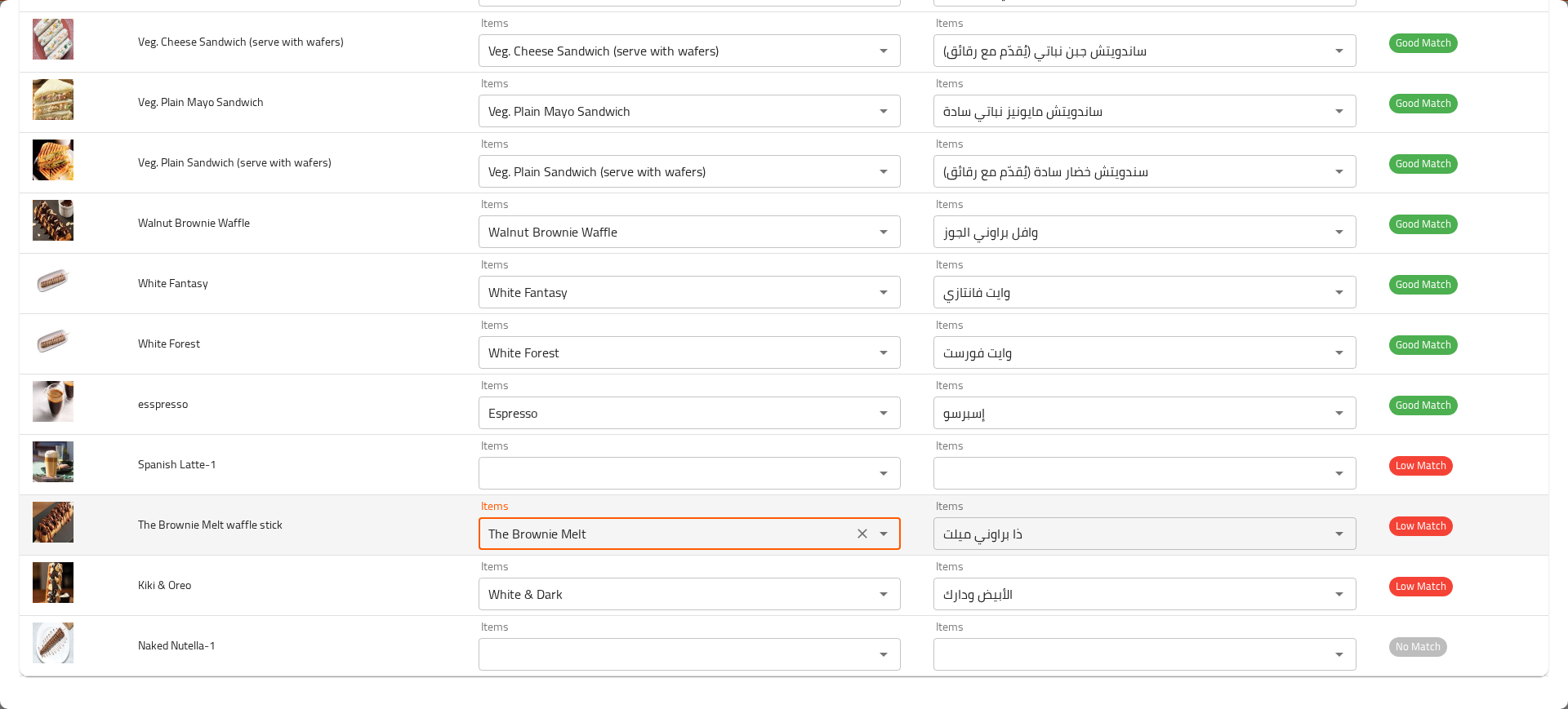
click at [538, 538] on stick "The Brownie Melt" at bounding box center [665, 533] width 365 height 23
click at [528, 545] on stick "The Brownie Melt" at bounding box center [665, 533] width 365 height 23
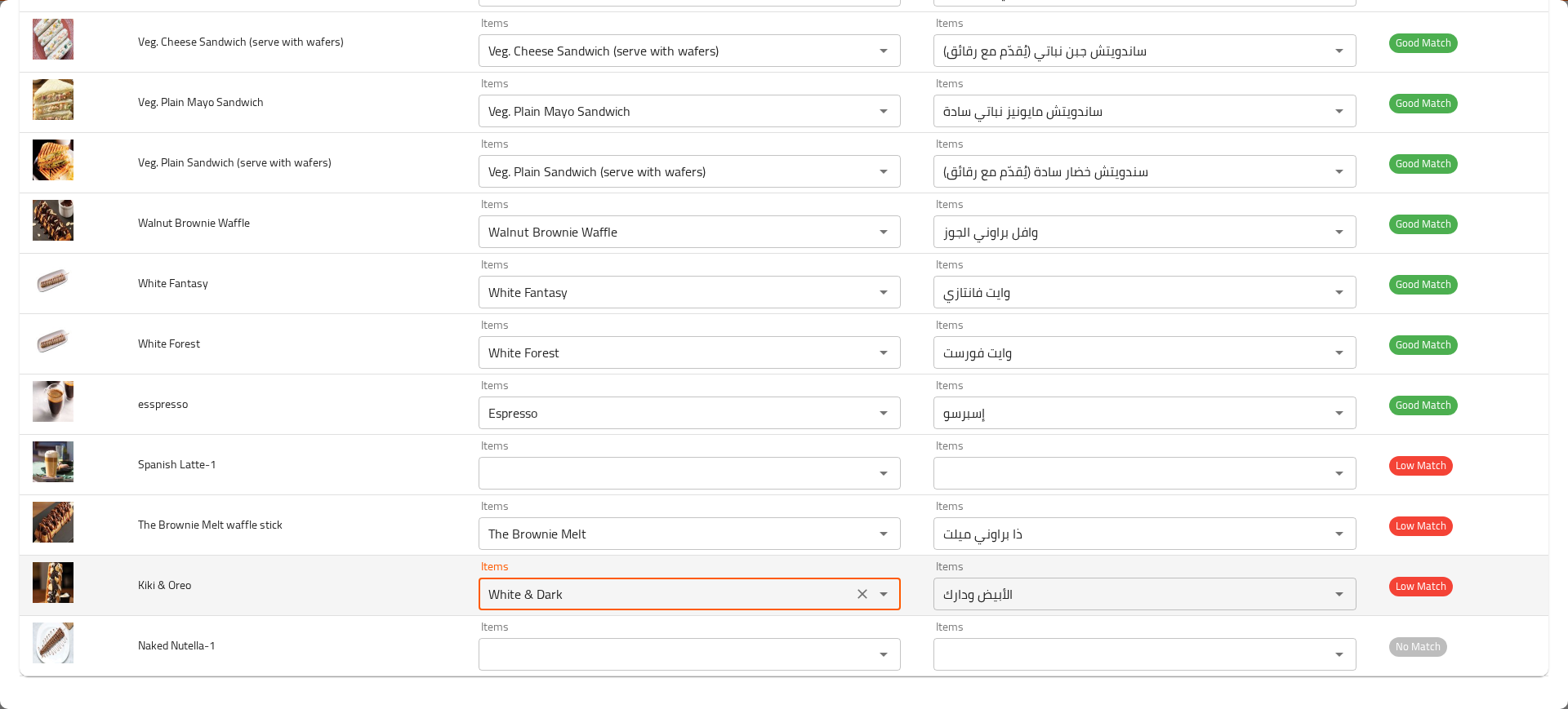
click at [491, 593] on Oreo "White & Dark" at bounding box center [665, 593] width 365 height 23
type Oreo "k"
type Oreo "oreo"
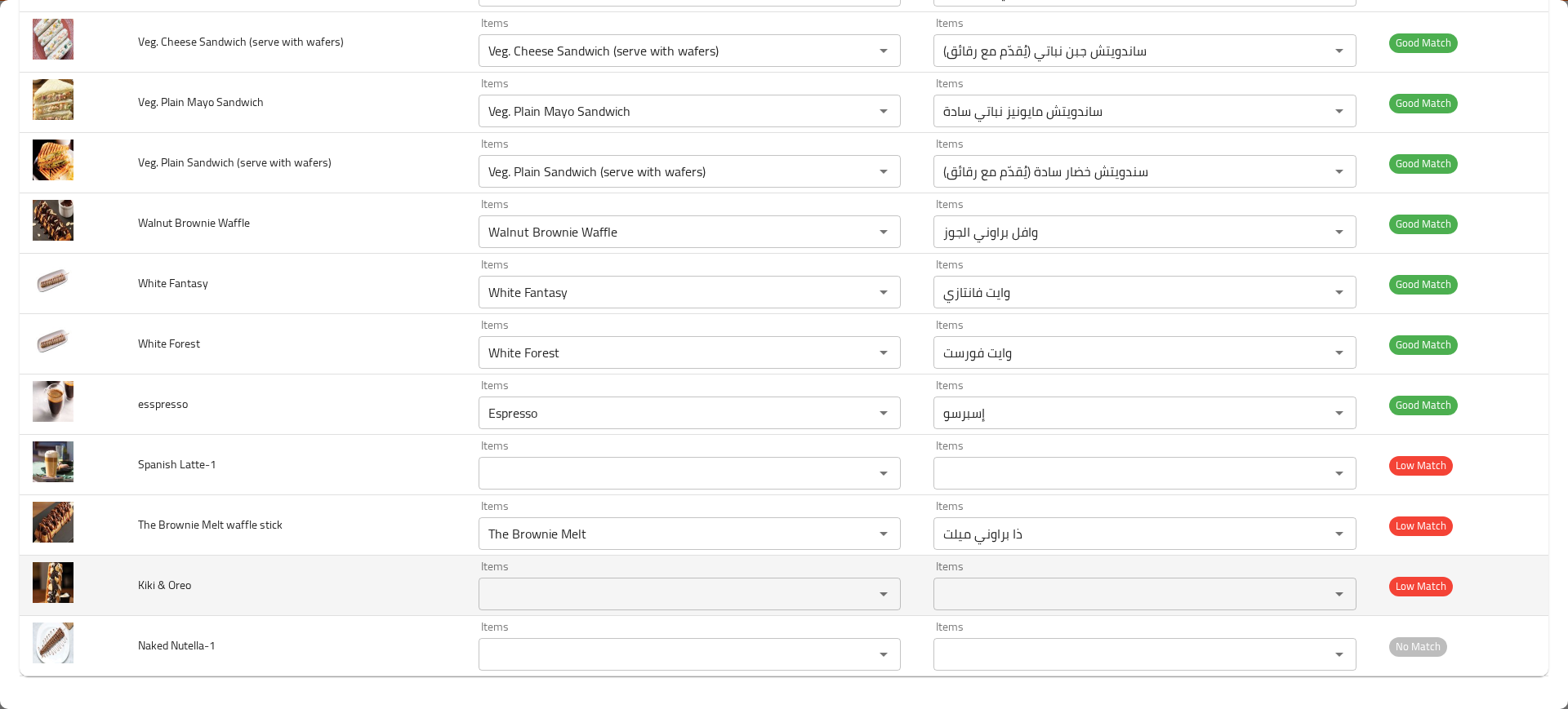
click at [371, 605] on td "Kiki & Oreo" at bounding box center [295, 586] width 340 height 60
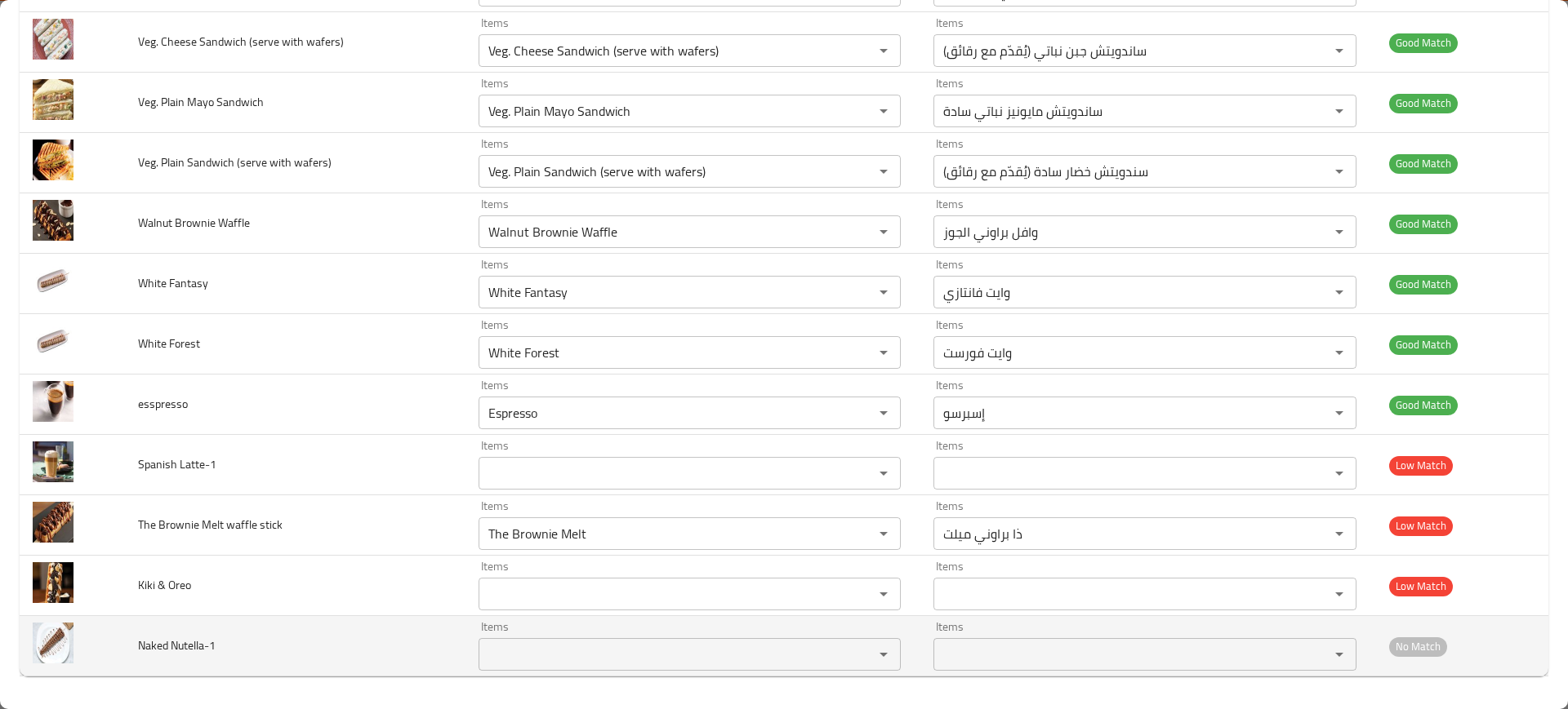
click at [471, 640] on td "Items Items" at bounding box center [692, 646] width 455 height 60
click at [496, 643] on Nutella-1 "Items" at bounding box center [665, 655] width 365 height 23
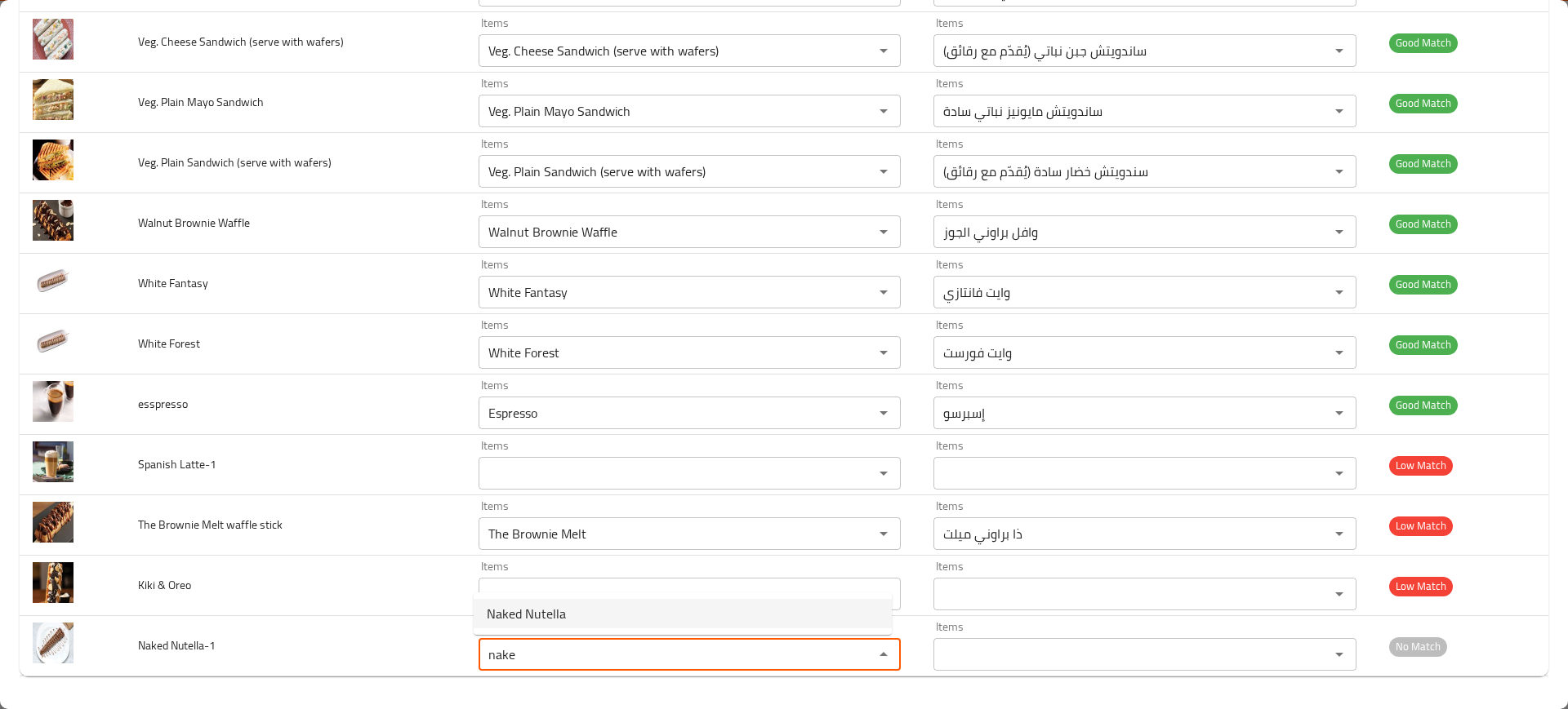
click at [527, 607] on span "Naked Nutella" at bounding box center [526, 613] width 79 height 20
type Nutella-1 "Naked Nutella"
type Nutella-1-ar "نيكد نوتيلا"
type Nutella-1 "Naked Nutella"
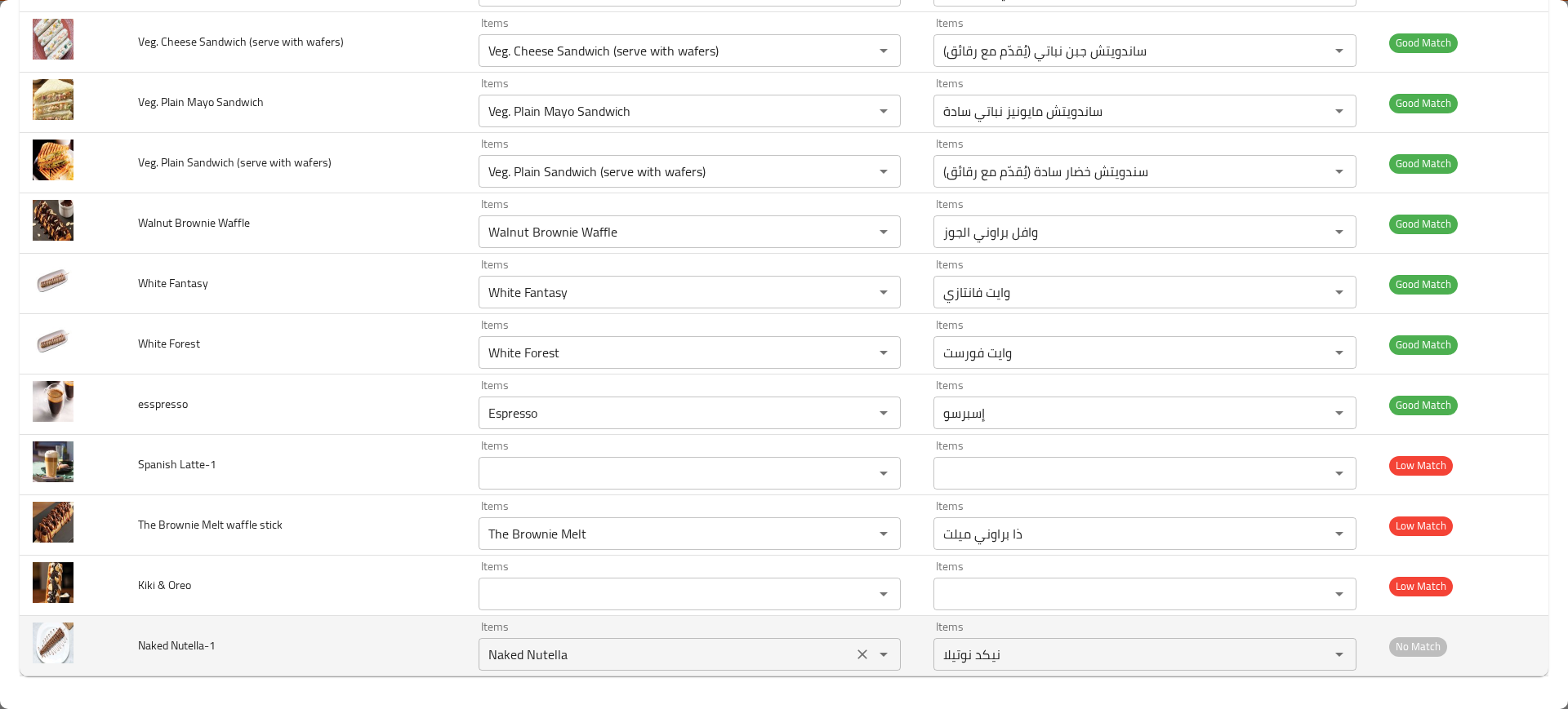
click at [522, 667] on div "Naked Nutella Items" at bounding box center [689, 655] width 422 height 33
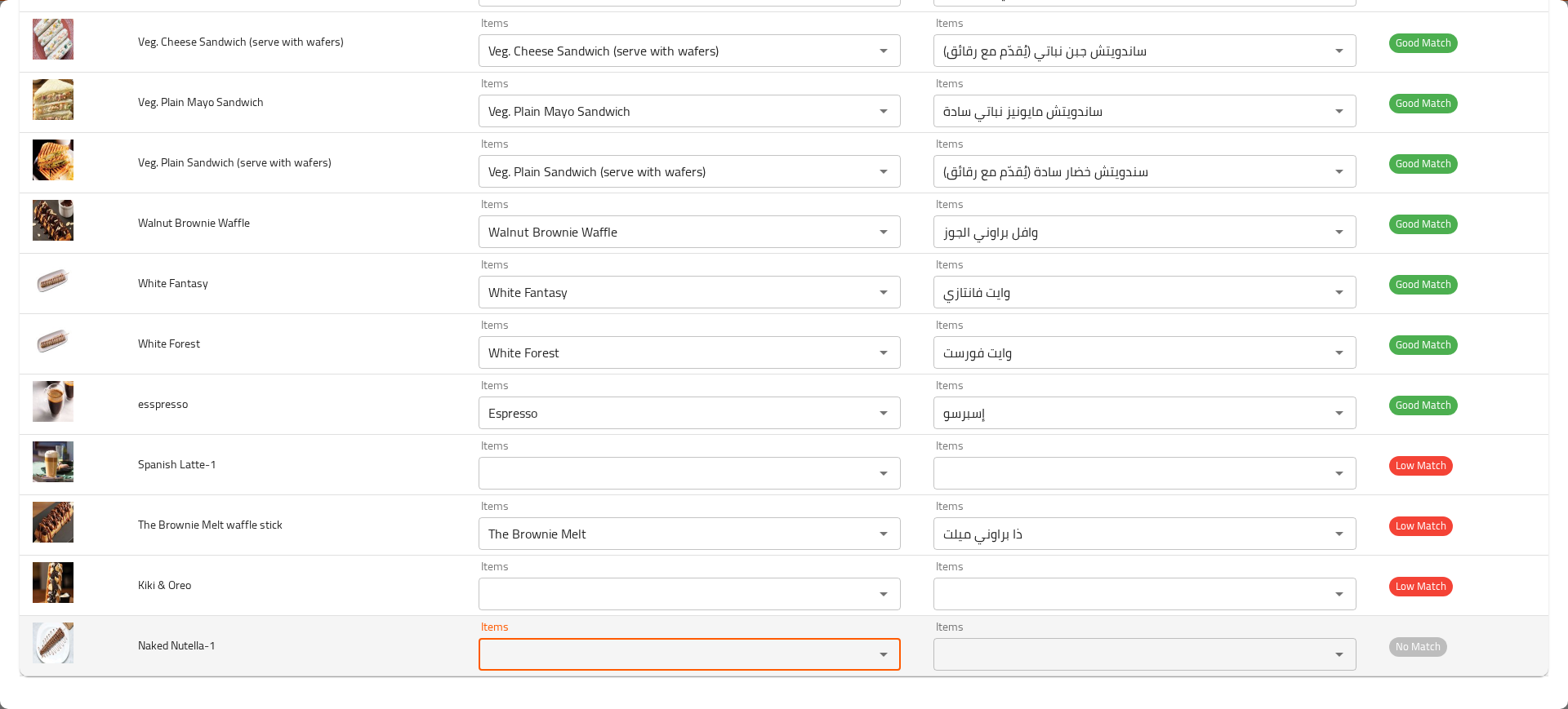
click at [187, 643] on span "Naked Nutella-1" at bounding box center [177, 645] width 78 height 22
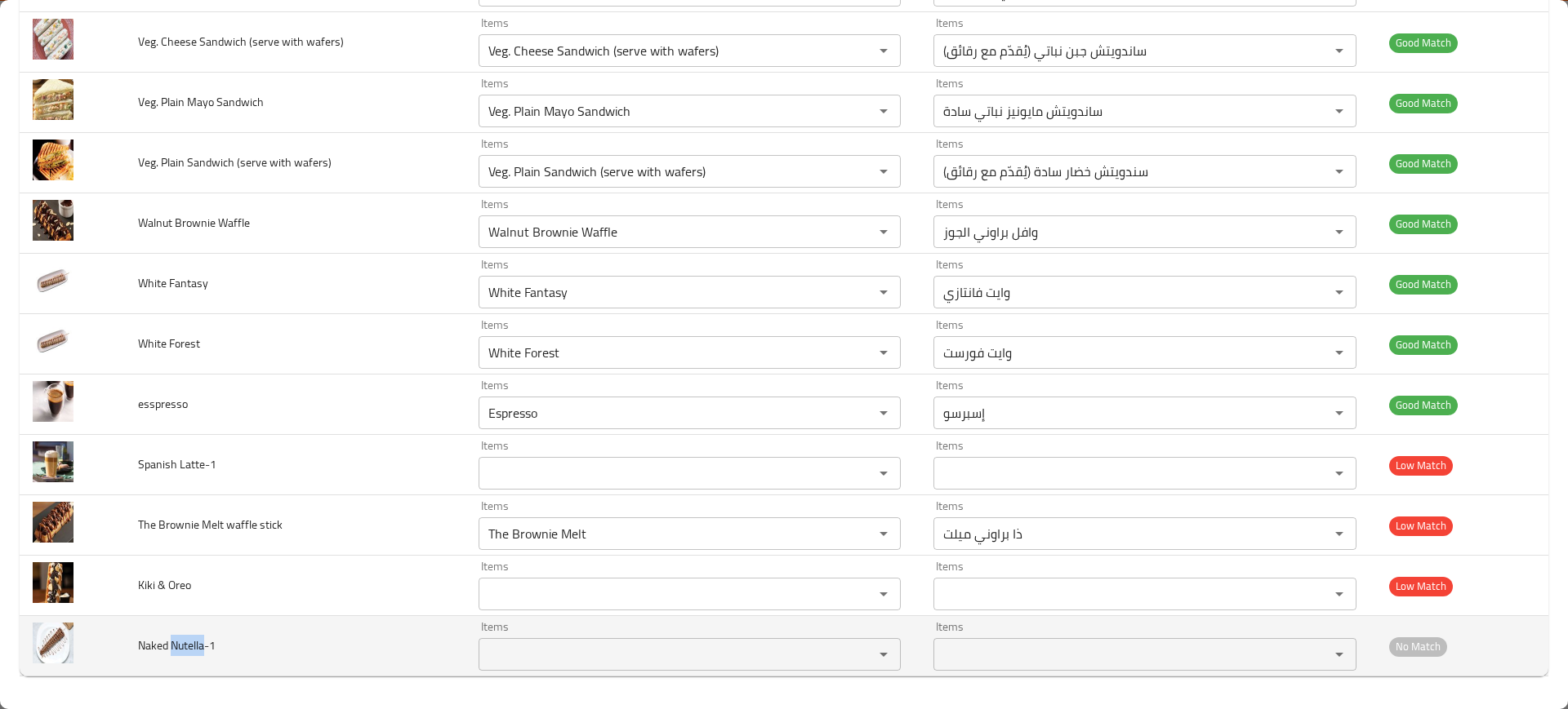
click at [187, 643] on span "Naked Nutella-1" at bounding box center [177, 645] width 78 height 22
copy span "Naked Nutella-1"
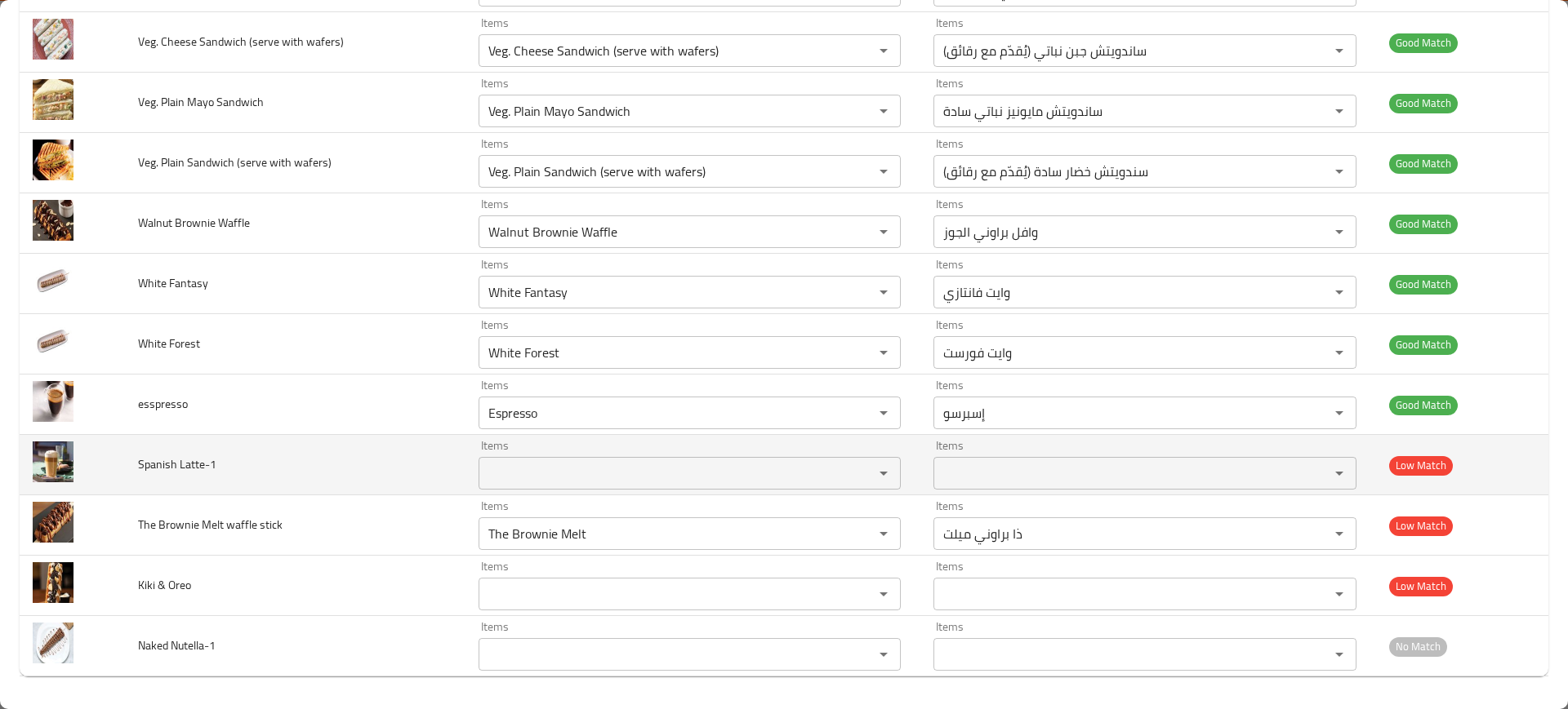
click at [161, 463] on span "Spanish Latte-1" at bounding box center [177, 464] width 78 height 22
copy span "Spanish Latte-1"
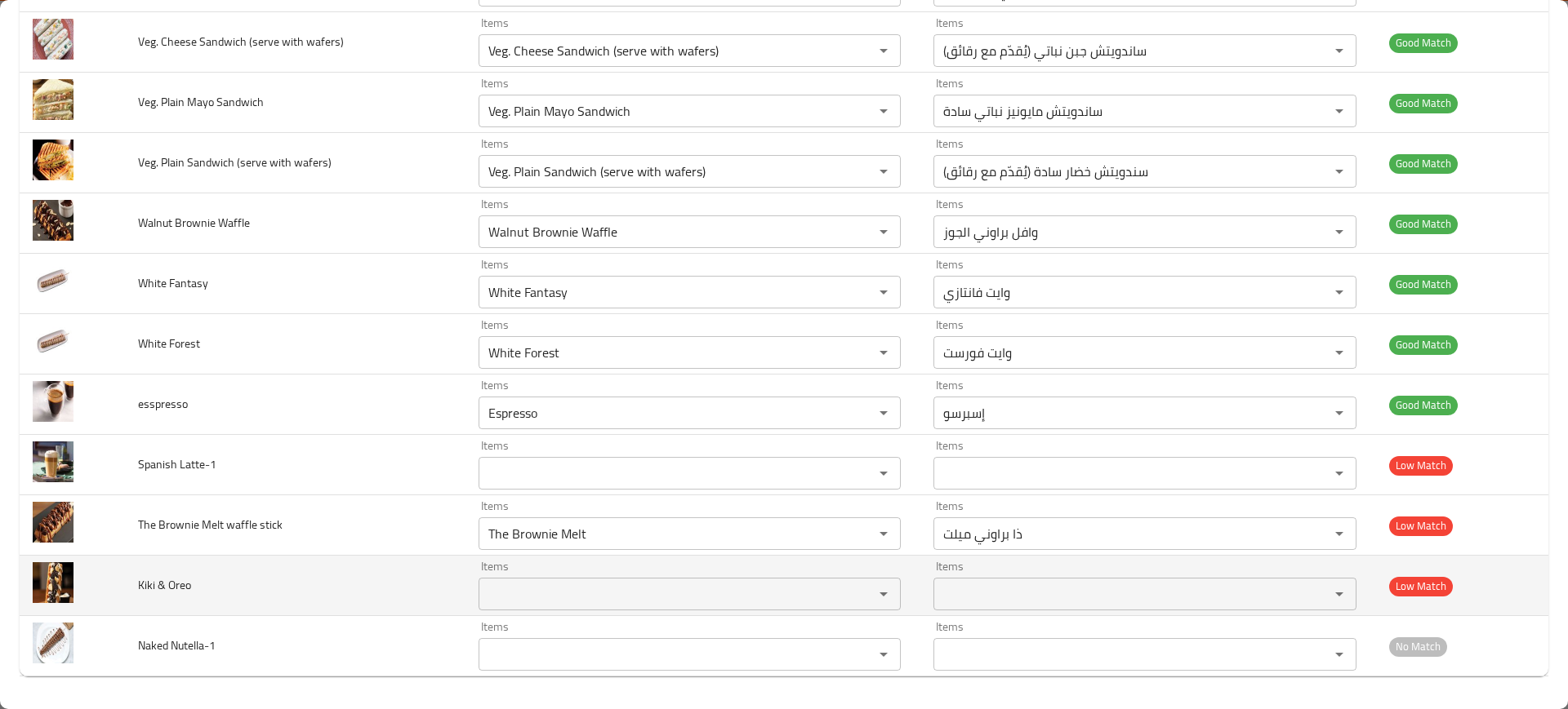
click at [163, 586] on span "Kiki & Oreo" at bounding box center [164, 585] width 53 height 22
copy span "Kiki & Oreo"
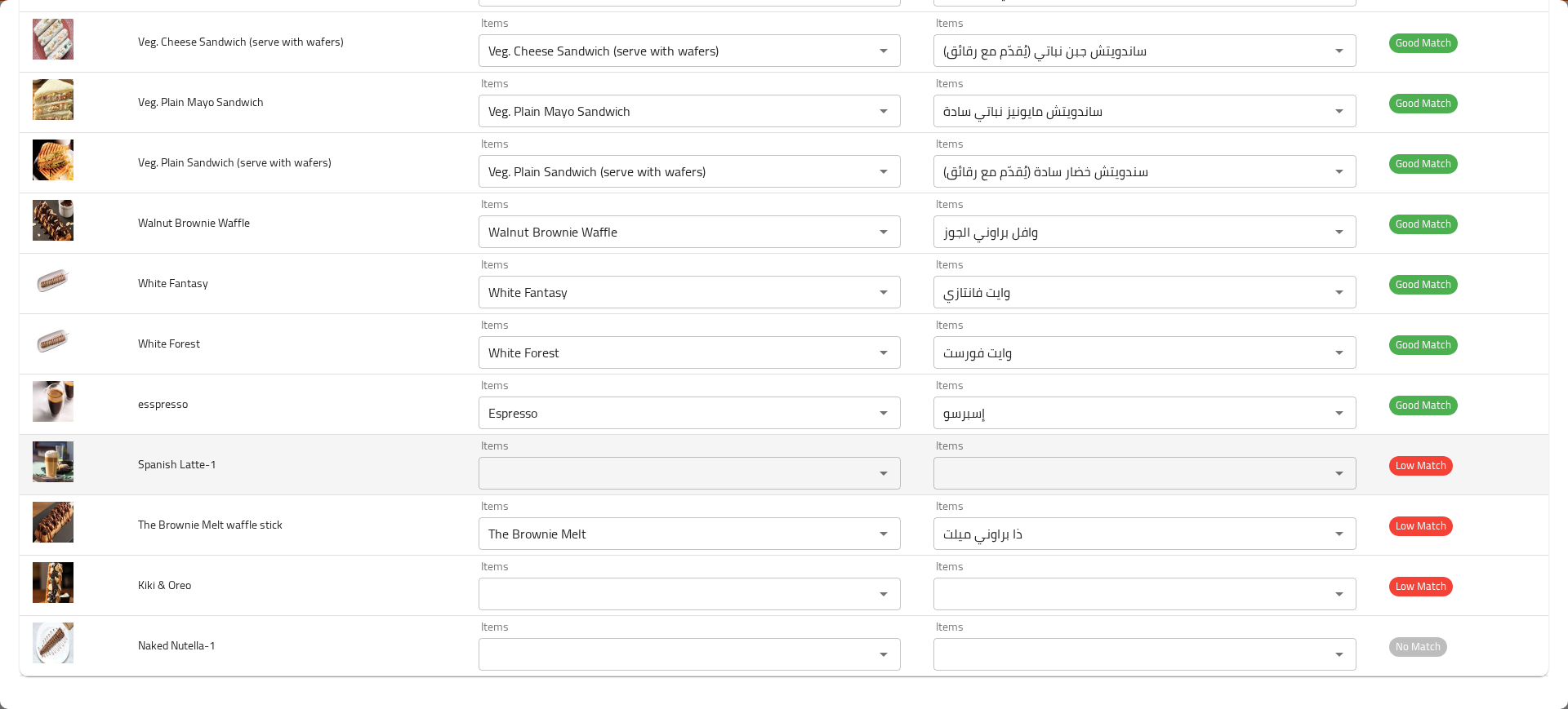
click at [253, 484] on td "Spanish Latte-1" at bounding box center [295, 465] width 340 height 60
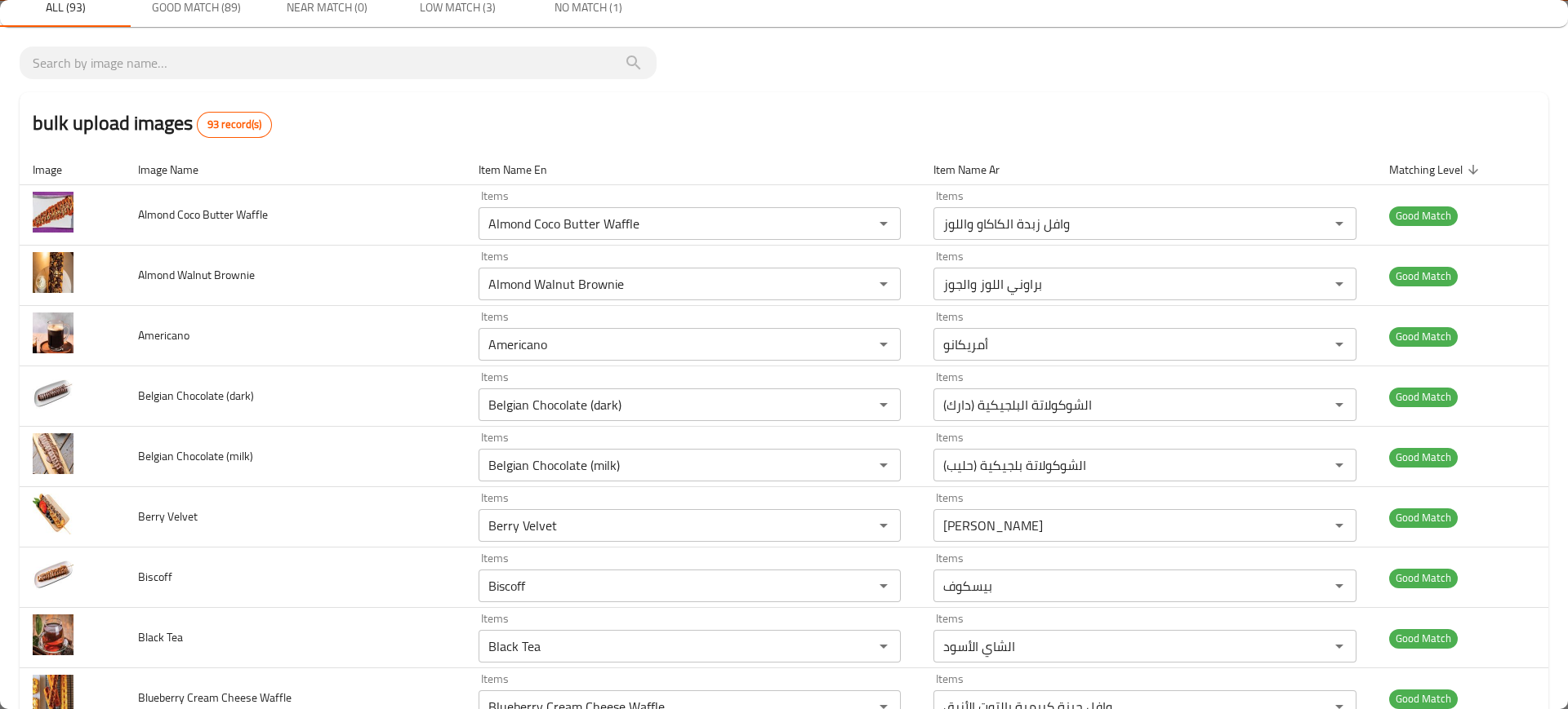
scroll to position [0, 0]
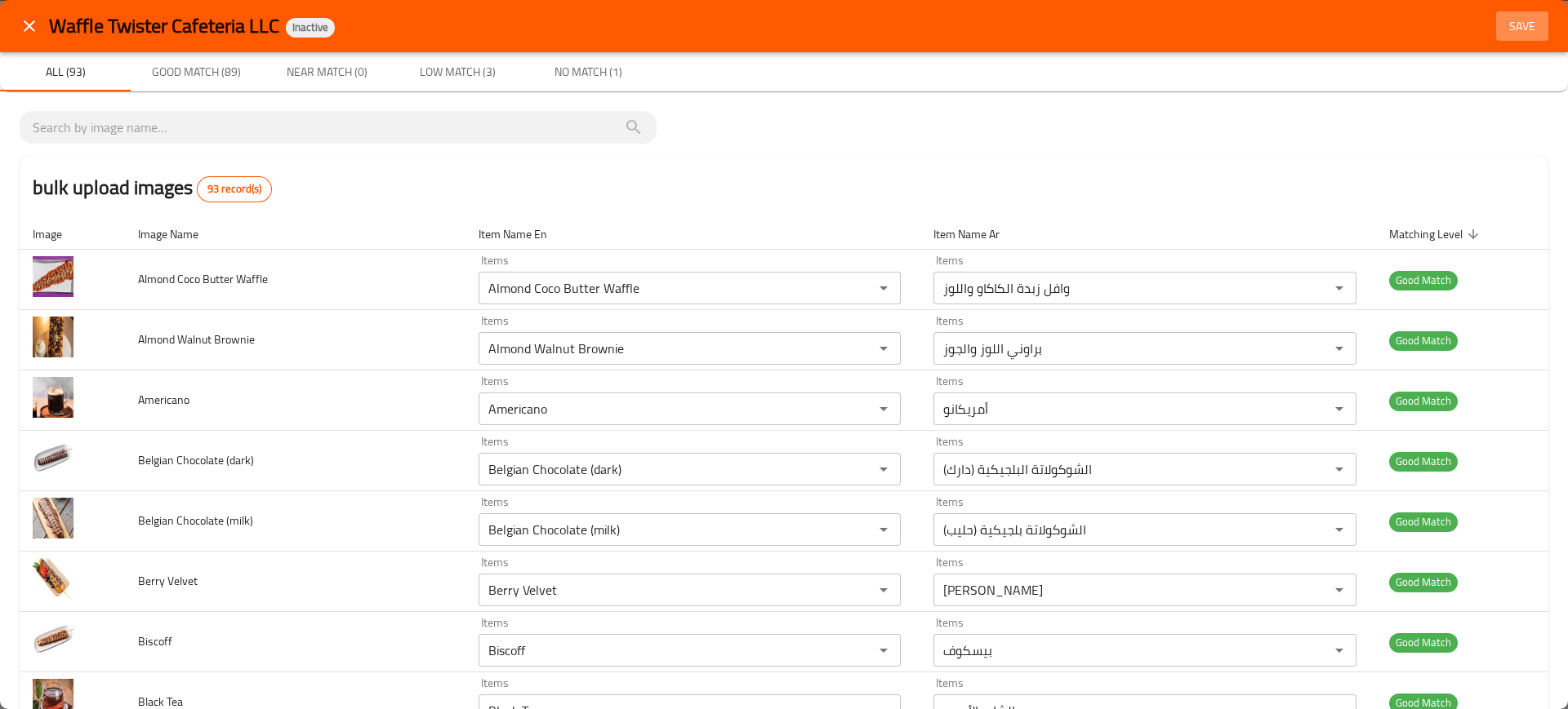
click at [1508, 23] on span "Save" at bounding box center [1522, 26] width 39 height 21
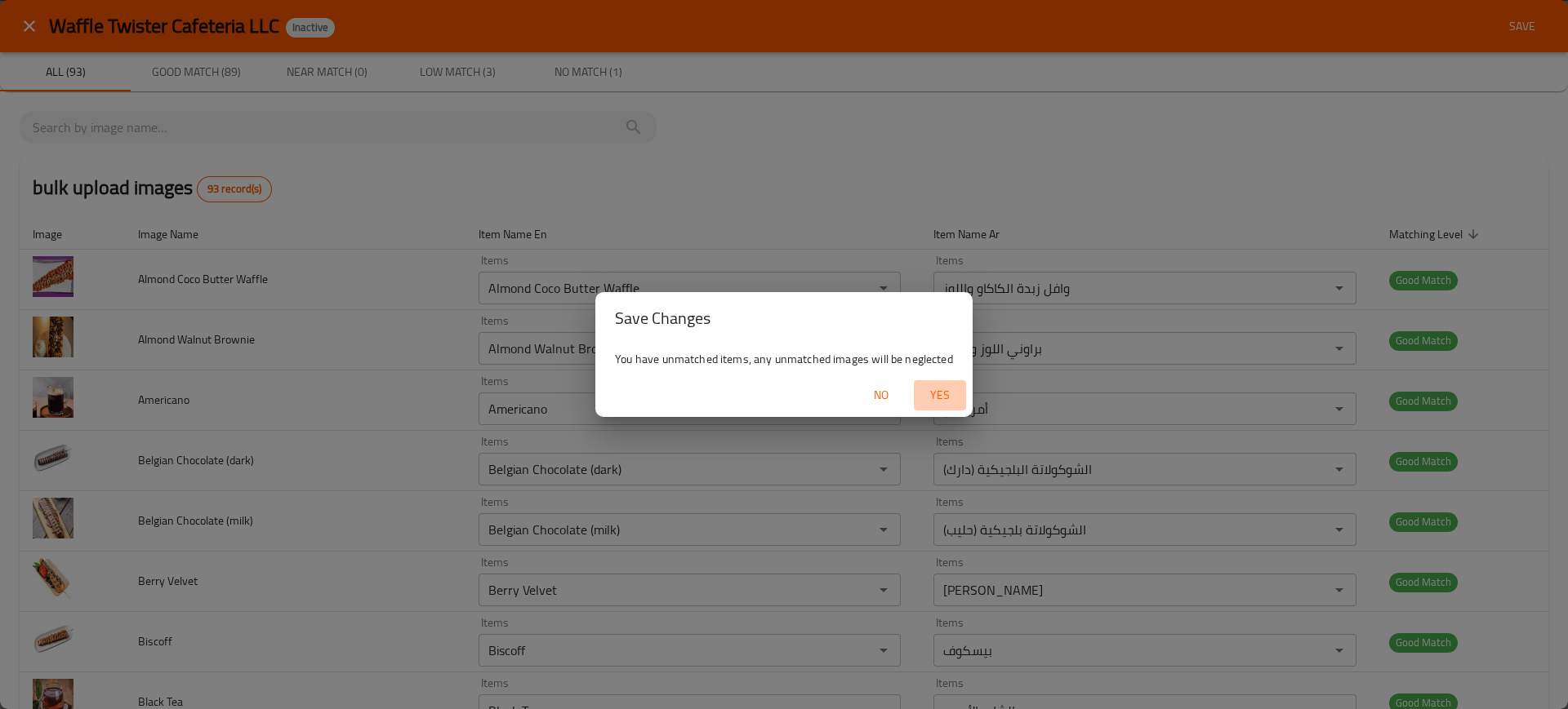
click at [943, 390] on span "Yes" at bounding box center [939, 395] width 39 height 21
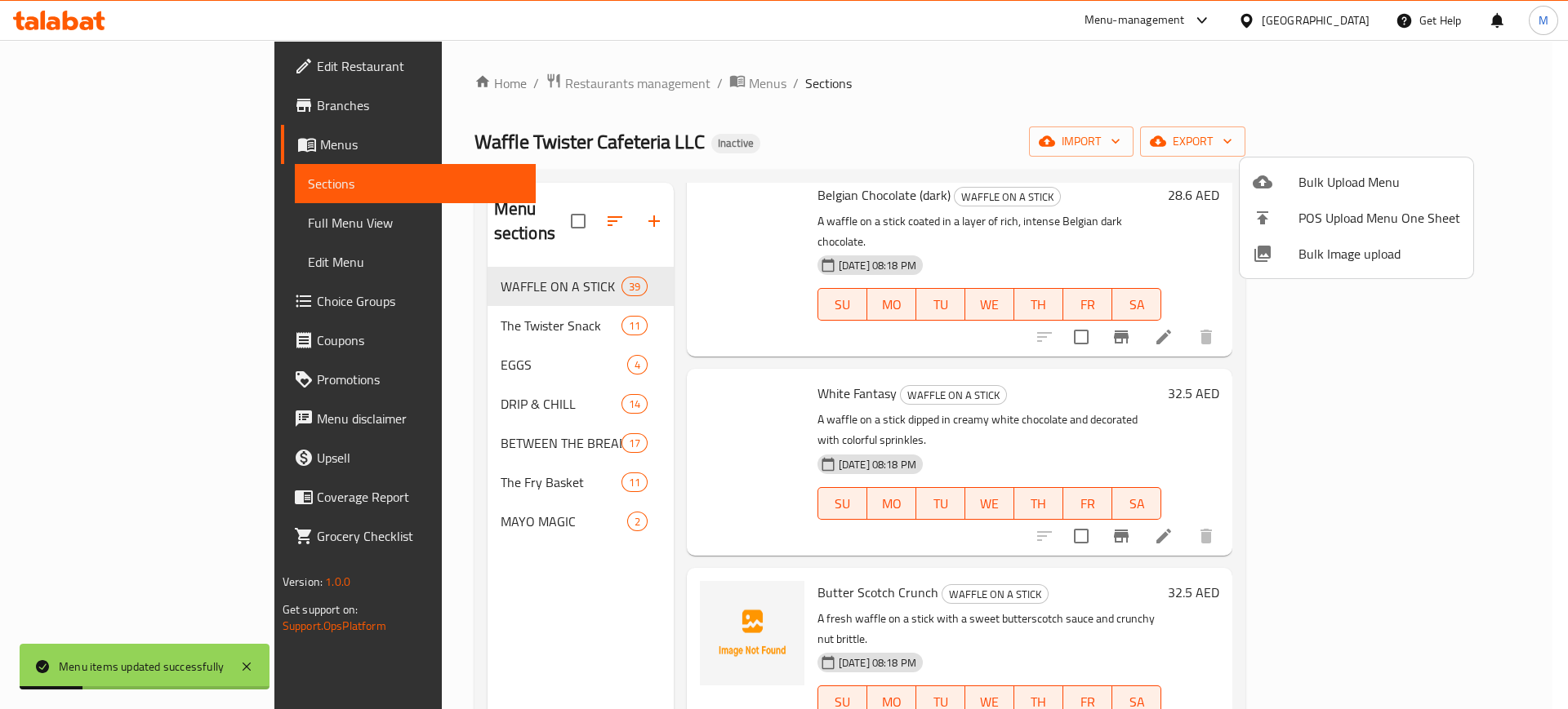
click at [1450, 147] on div at bounding box center [784, 354] width 1568 height 709
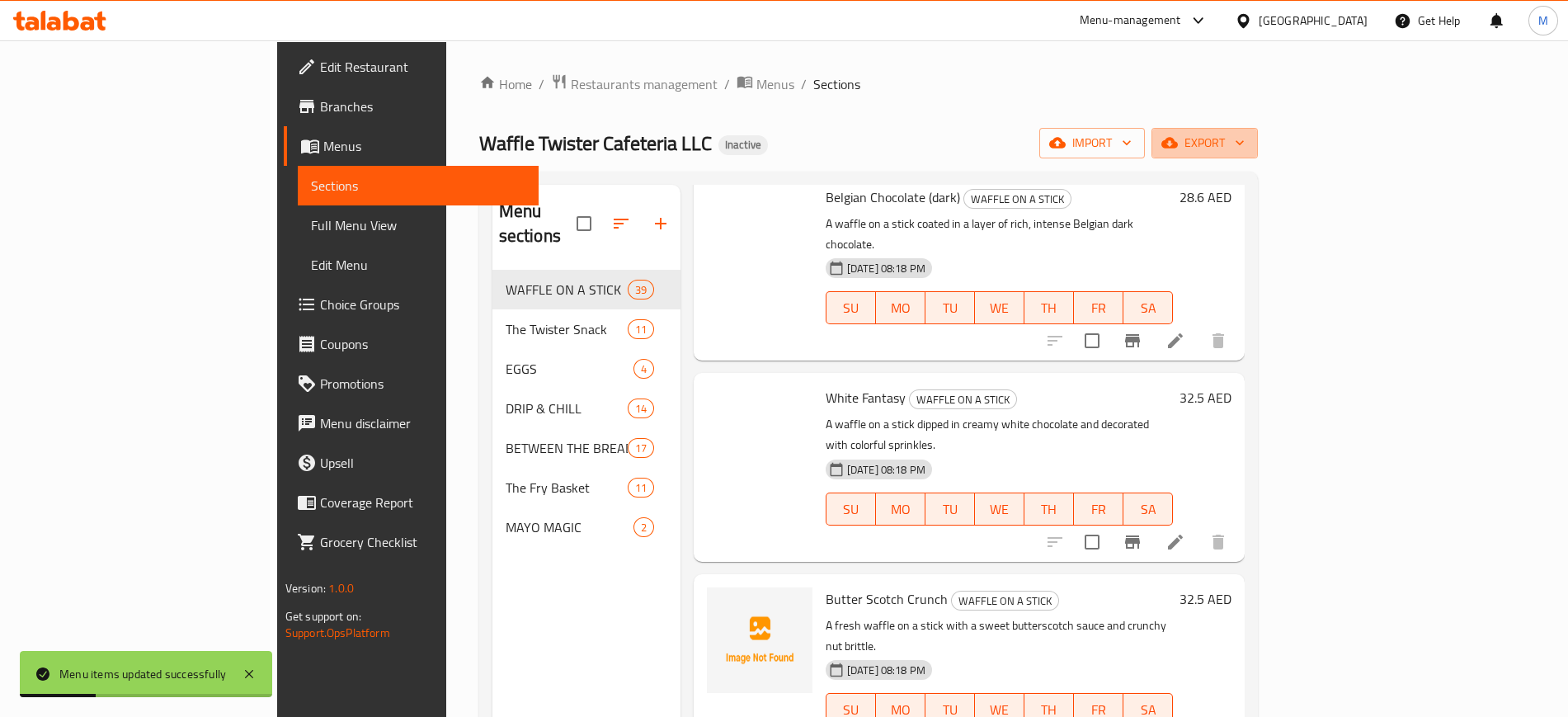
click at [1244, 149] on span "export" at bounding box center [1204, 143] width 80 height 21
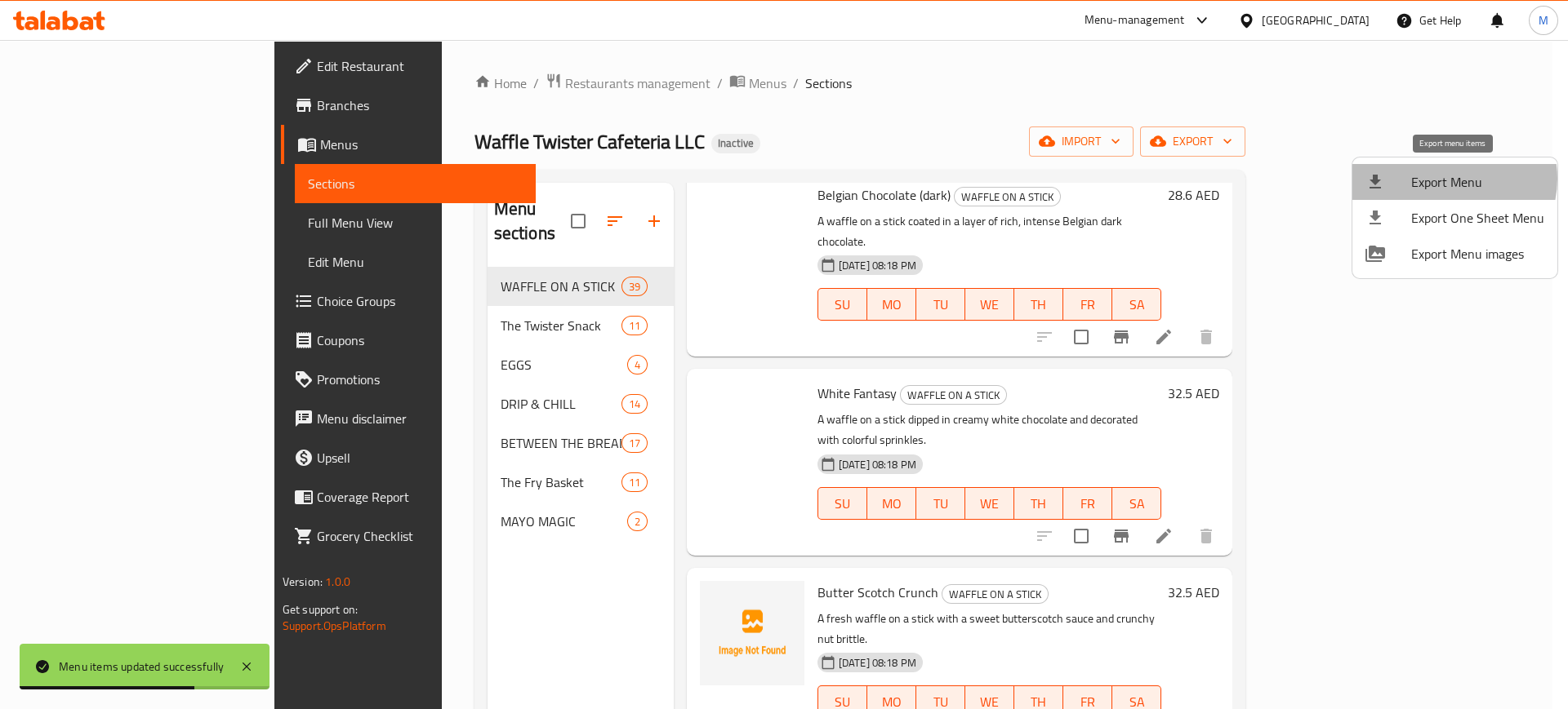
click at [1449, 178] on span "Export Menu" at bounding box center [1478, 181] width 133 height 20
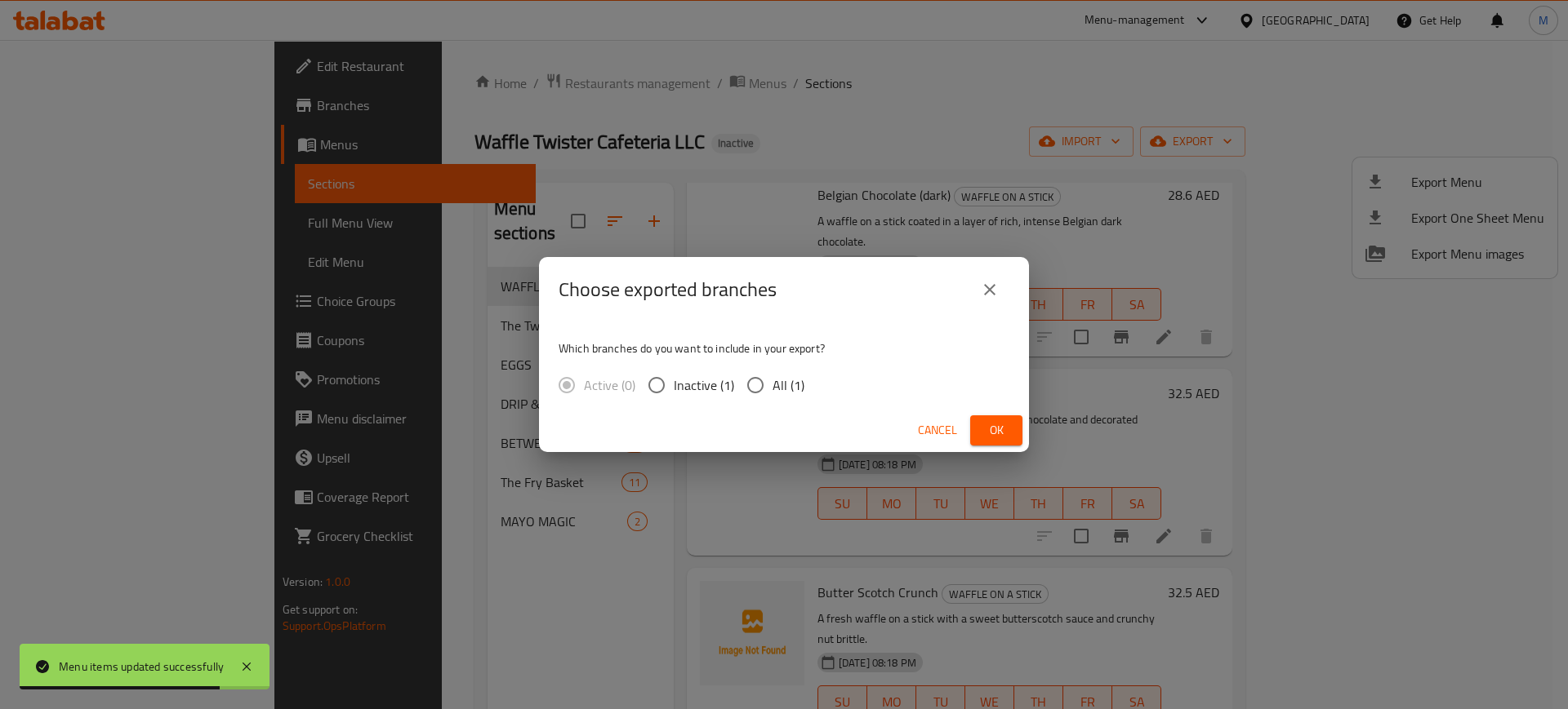
click at [800, 390] on span "All (1)" at bounding box center [788, 385] width 32 height 20
click at [772, 390] on input "All (1)" at bounding box center [755, 385] width 34 height 34
radio input "true"
click at [983, 423] on span "Ok" at bounding box center [996, 431] width 26 height 21
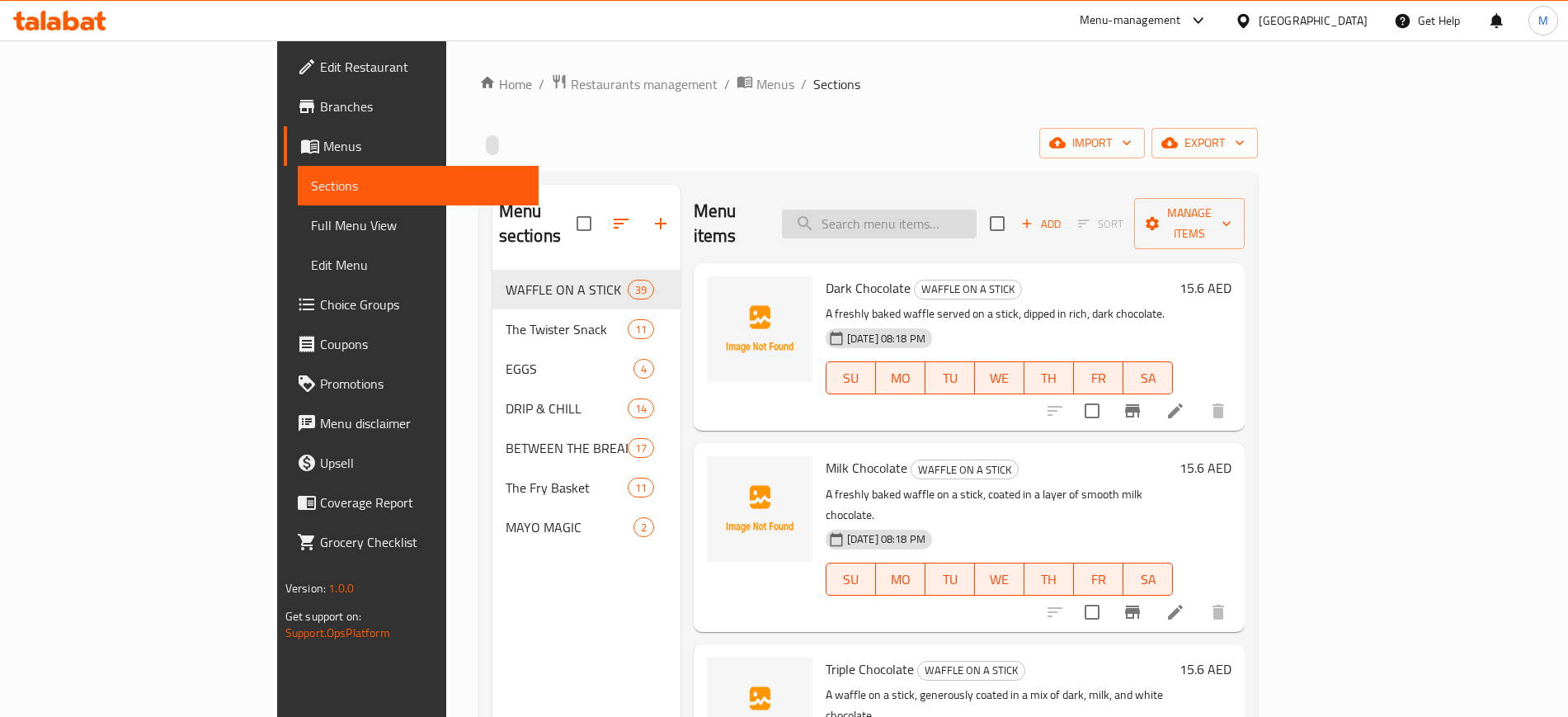
paste input "The Brownie Melt"
click at [942, 210] on input "The Brownie Melt" at bounding box center [879, 224] width 195 height 28
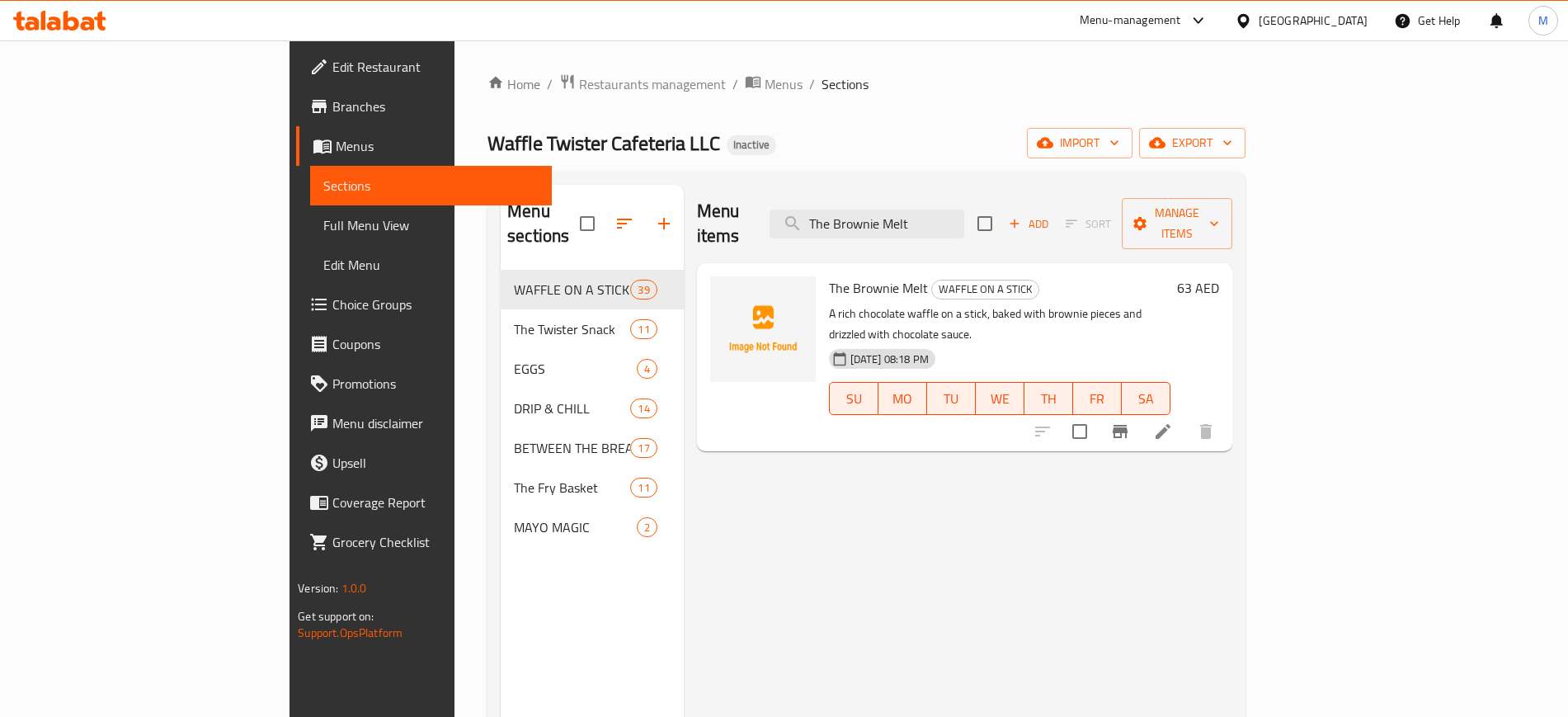
type input "The Brownie Melt"
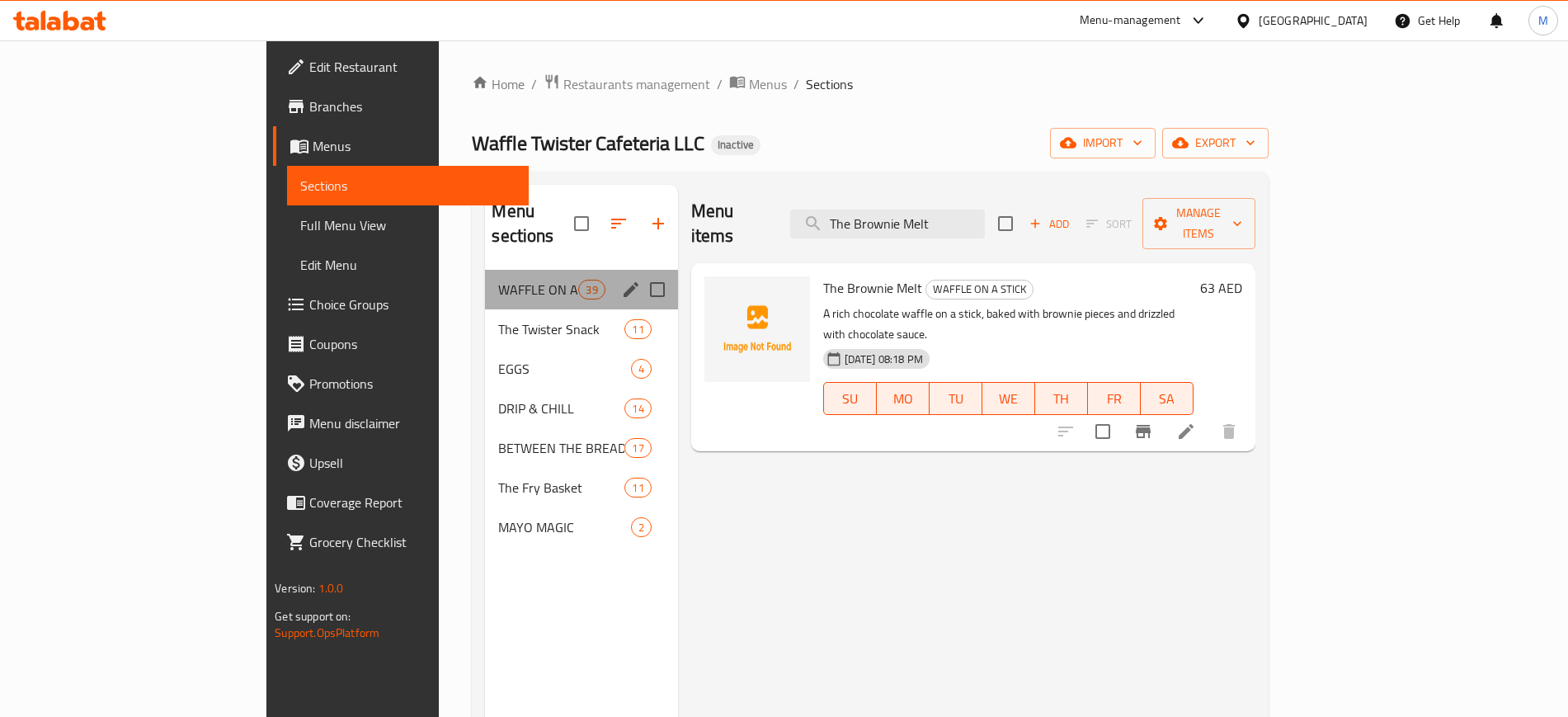
click at [492, 282] on div "WAFFLE ON A STICK 39" at bounding box center [581, 290] width 192 height 40
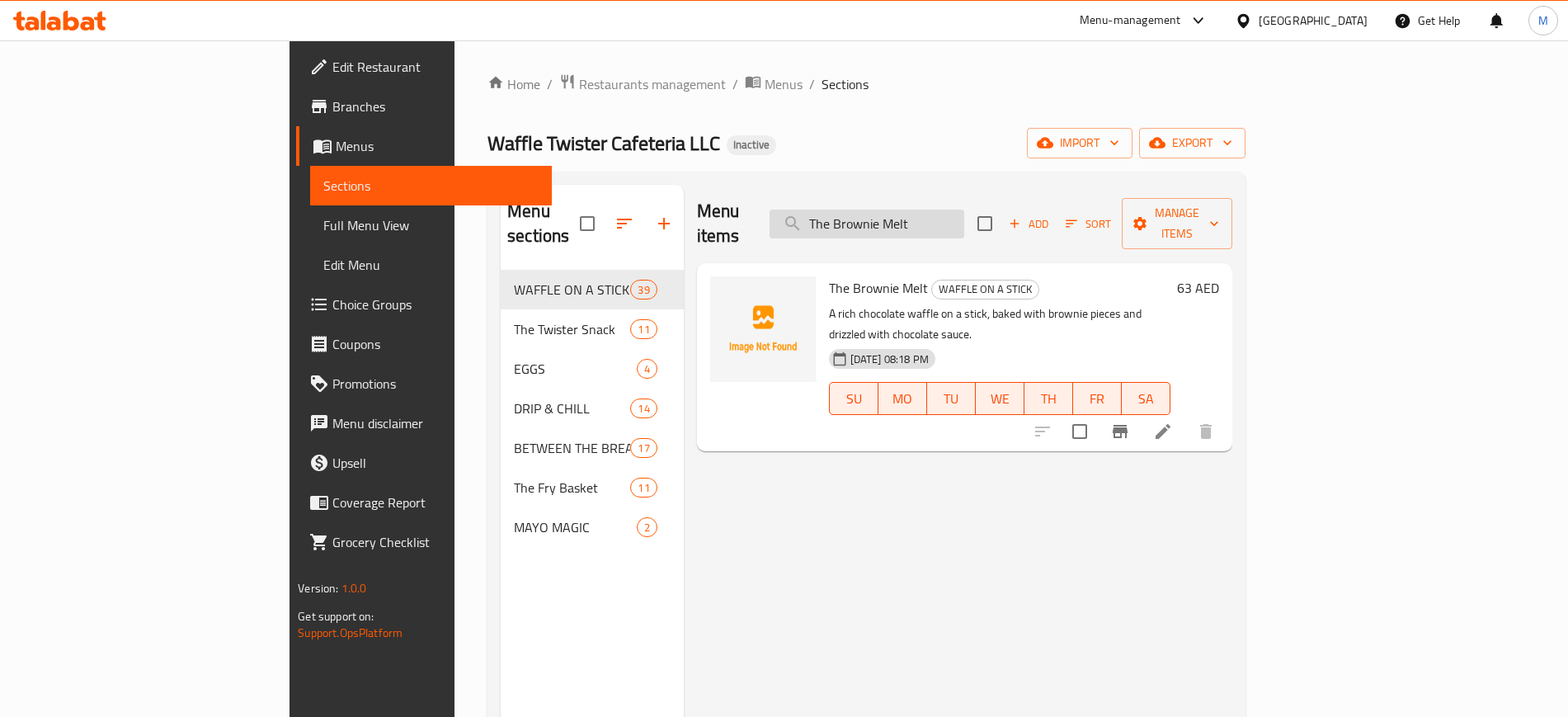
click at [964, 220] on input "The Brownie Melt" at bounding box center [867, 224] width 195 height 28
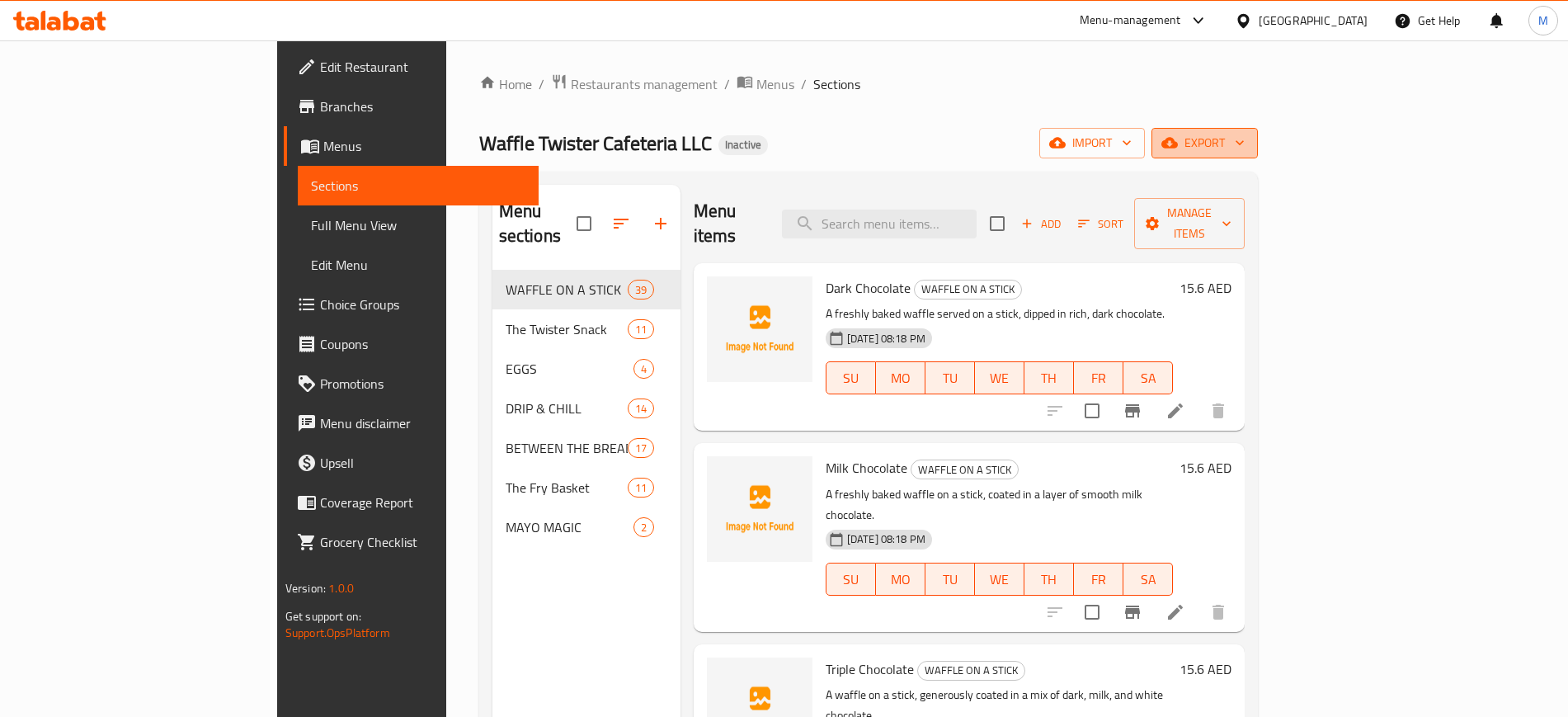
click at [1244, 150] on span "export" at bounding box center [1204, 143] width 80 height 21
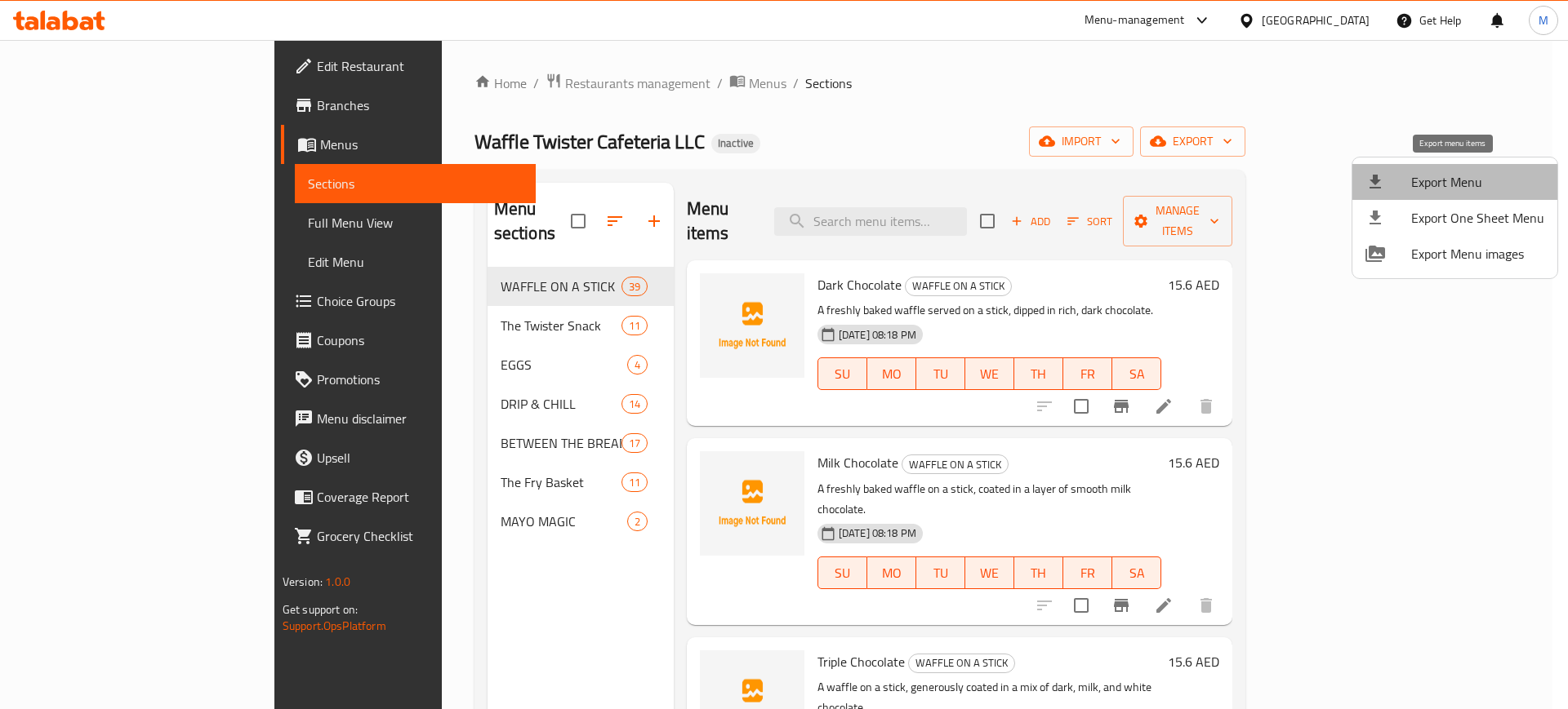
click at [1459, 177] on span "Export Menu" at bounding box center [1478, 181] width 133 height 20
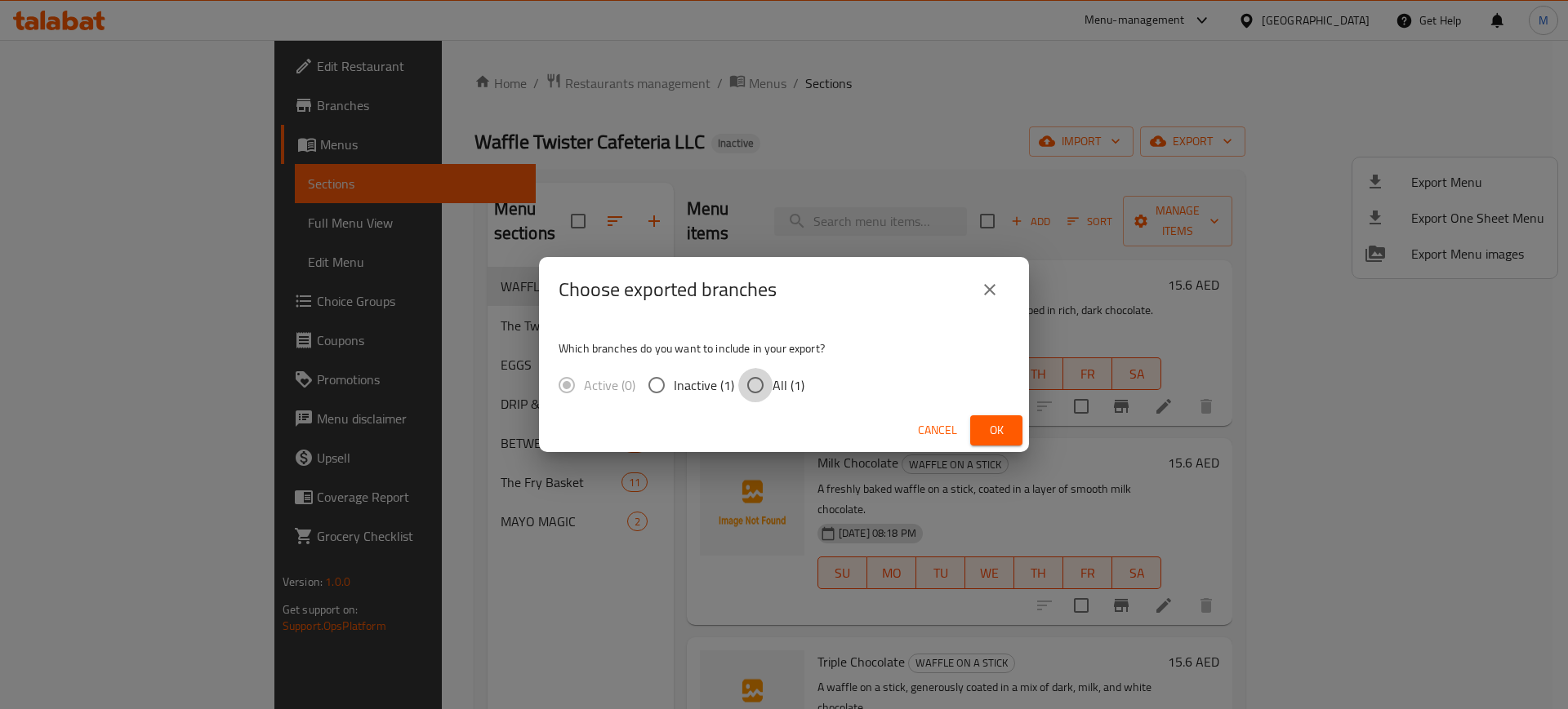
click at [765, 386] on input "All (1)" at bounding box center [755, 385] width 34 height 34
radio input "true"
click at [1003, 431] on span "Ok" at bounding box center [996, 431] width 26 height 21
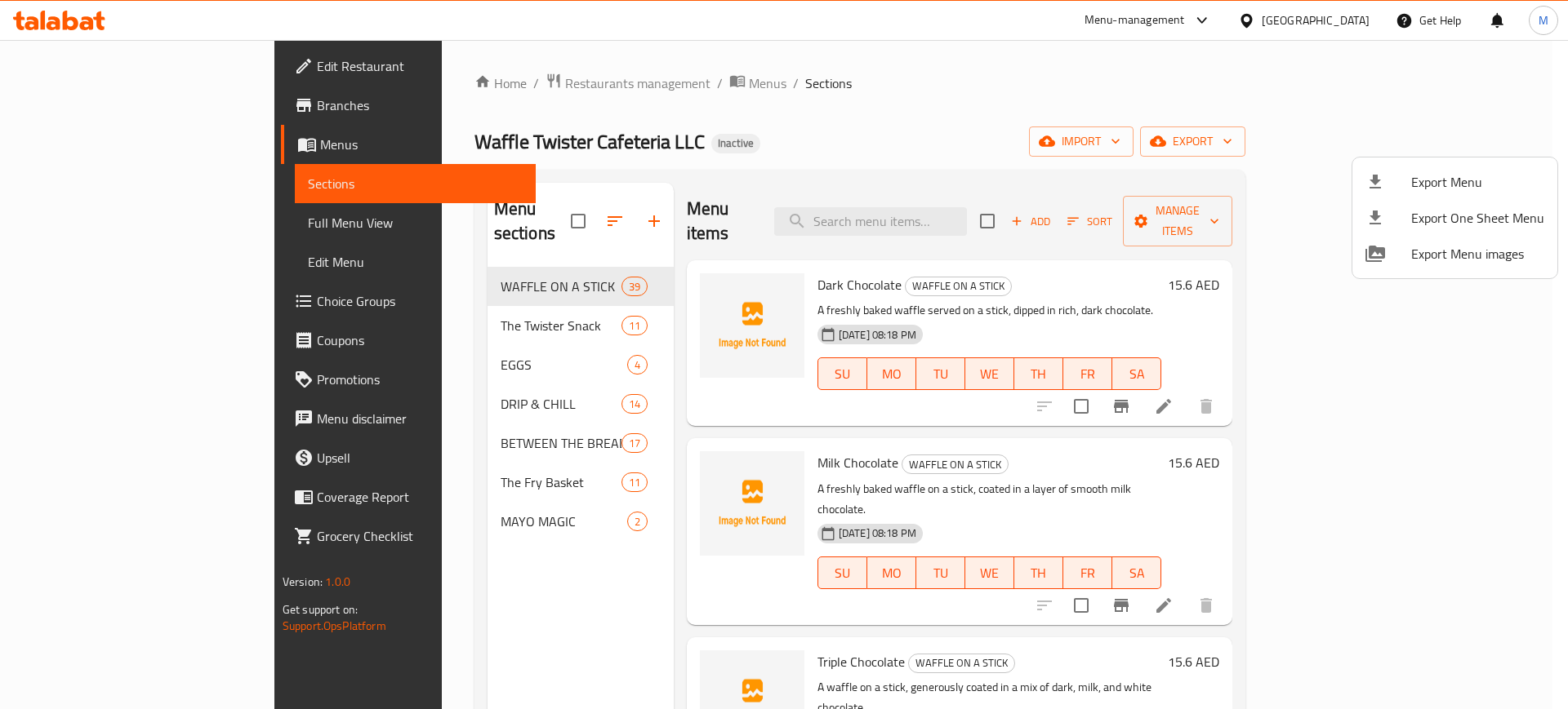
click at [773, 99] on div at bounding box center [784, 354] width 1568 height 709
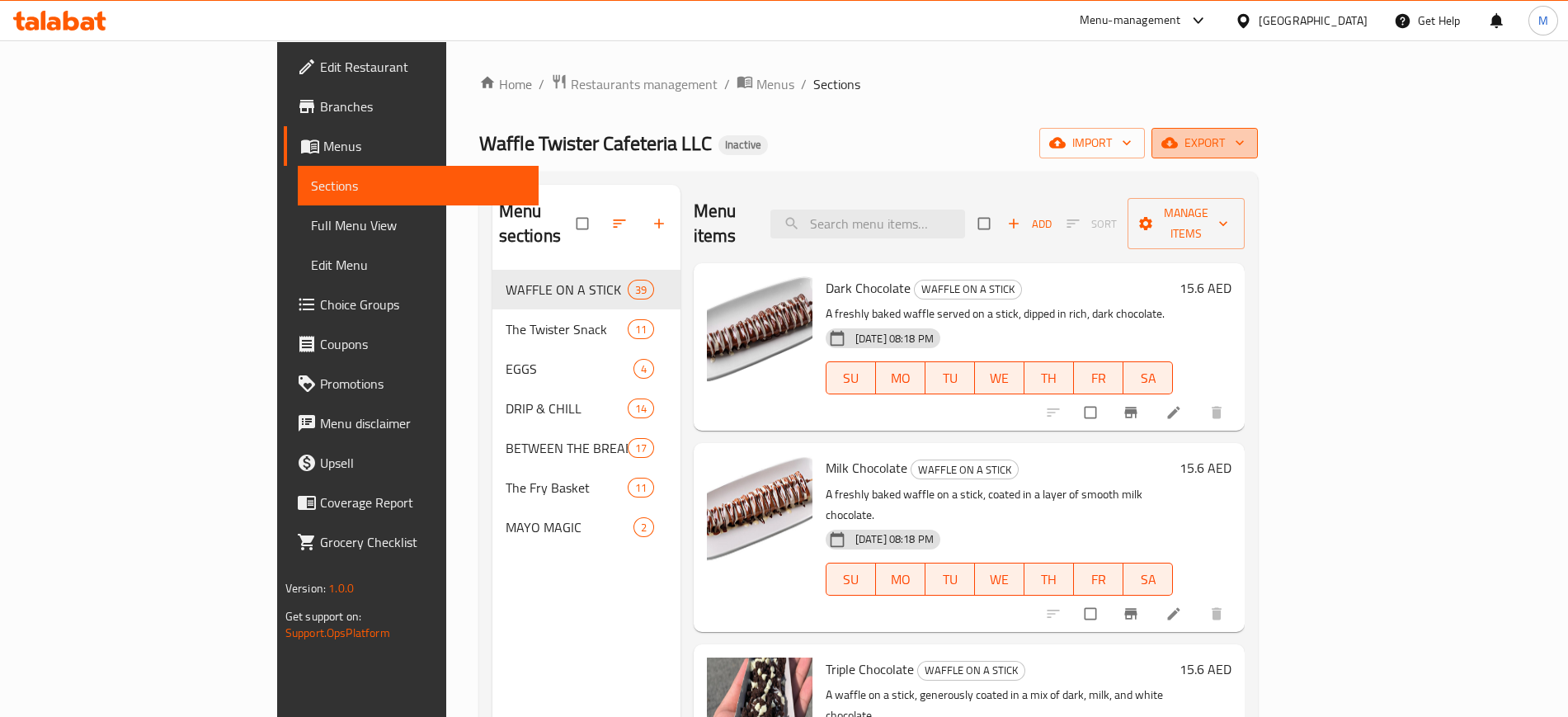
click at [1244, 147] on span "export" at bounding box center [1204, 143] width 80 height 21
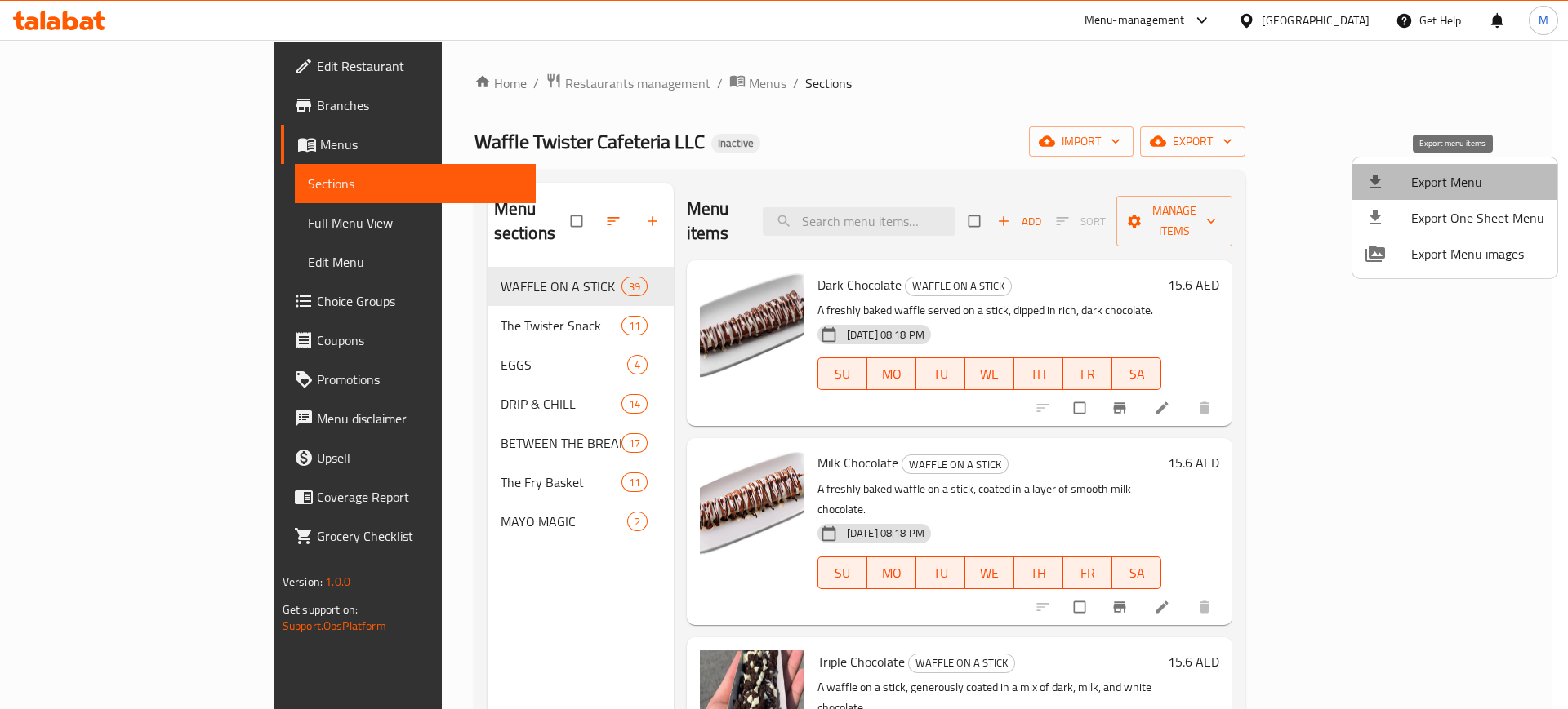
click at [1463, 175] on span "Export Menu" at bounding box center [1478, 181] width 133 height 20
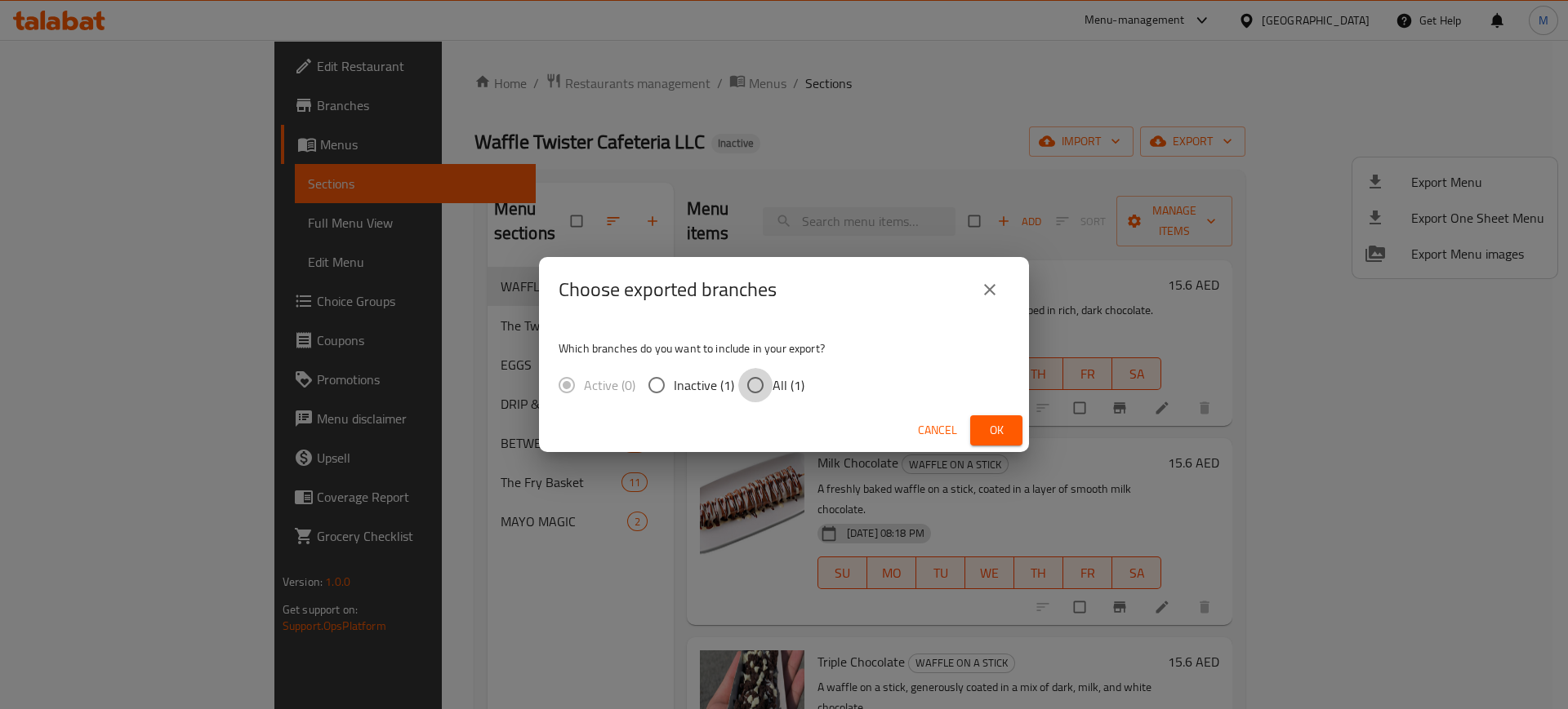
click at [763, 390] on input "All (1)" at bounding box center [755, 385] width 34 height 34
radio input "true"
click at [991, 427] on span "Ok" at bounding box center [996, 431] width 26 height 21
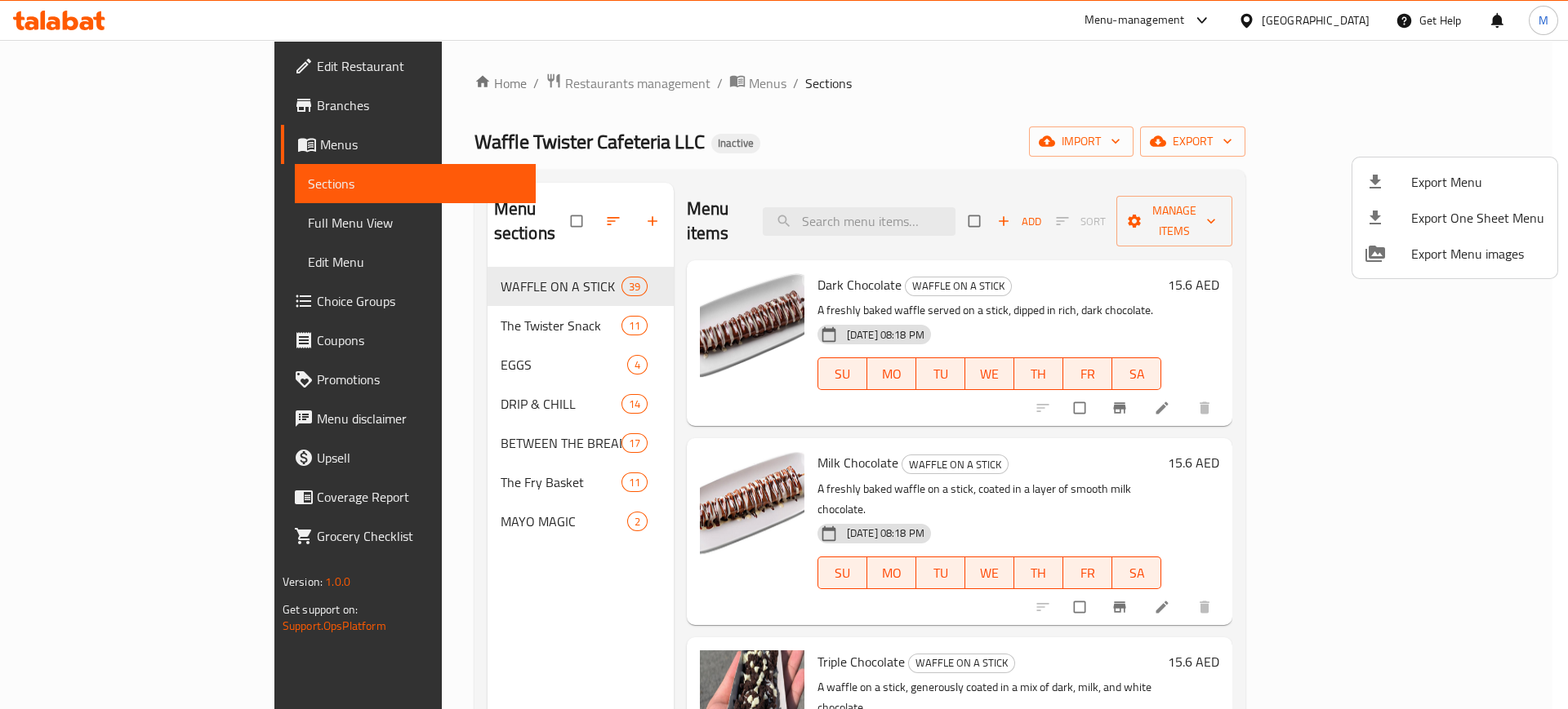
click at [913, 209] on div at bounding box center [784, 354] width 1568 height 709
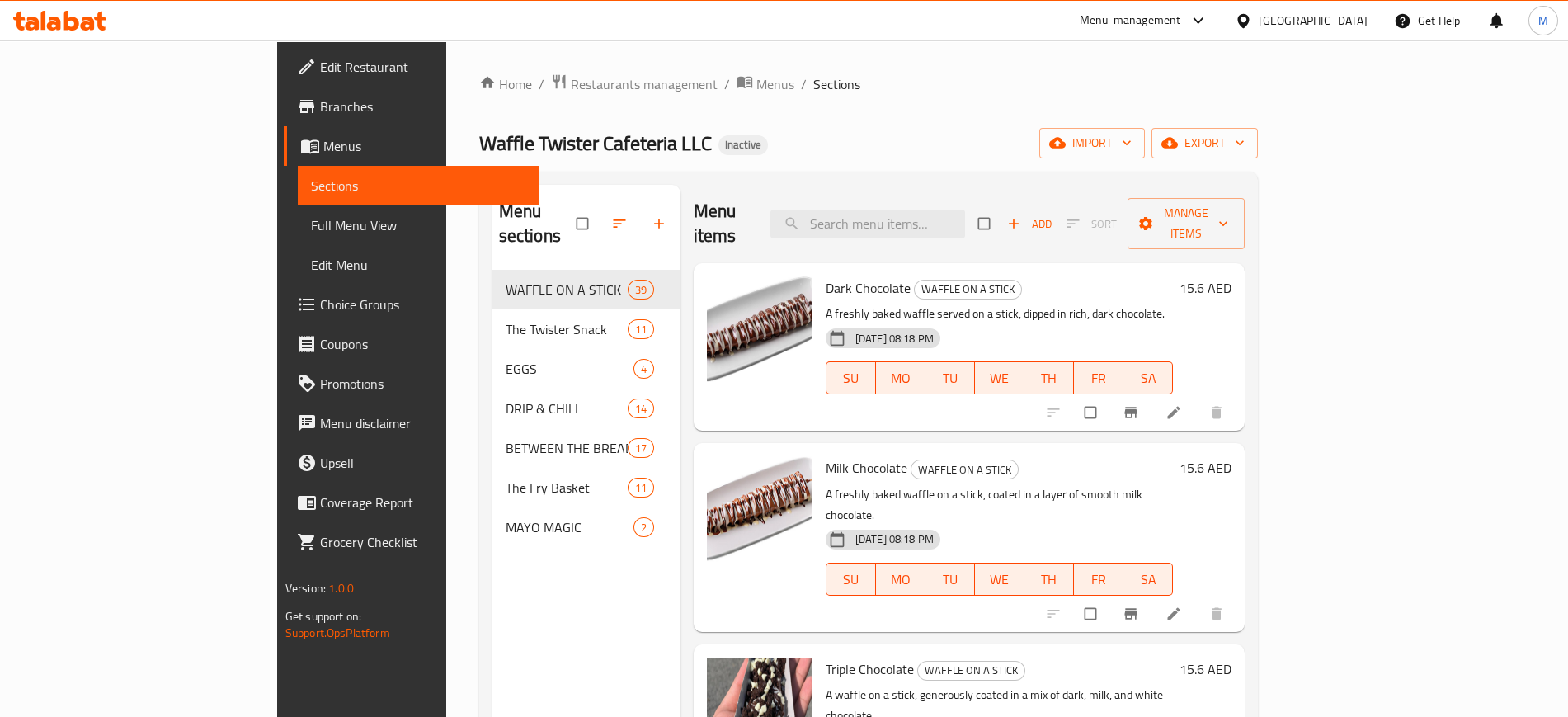
click at [923, 212] on input "search" at bounding box center [868, 224] width 195 height 28
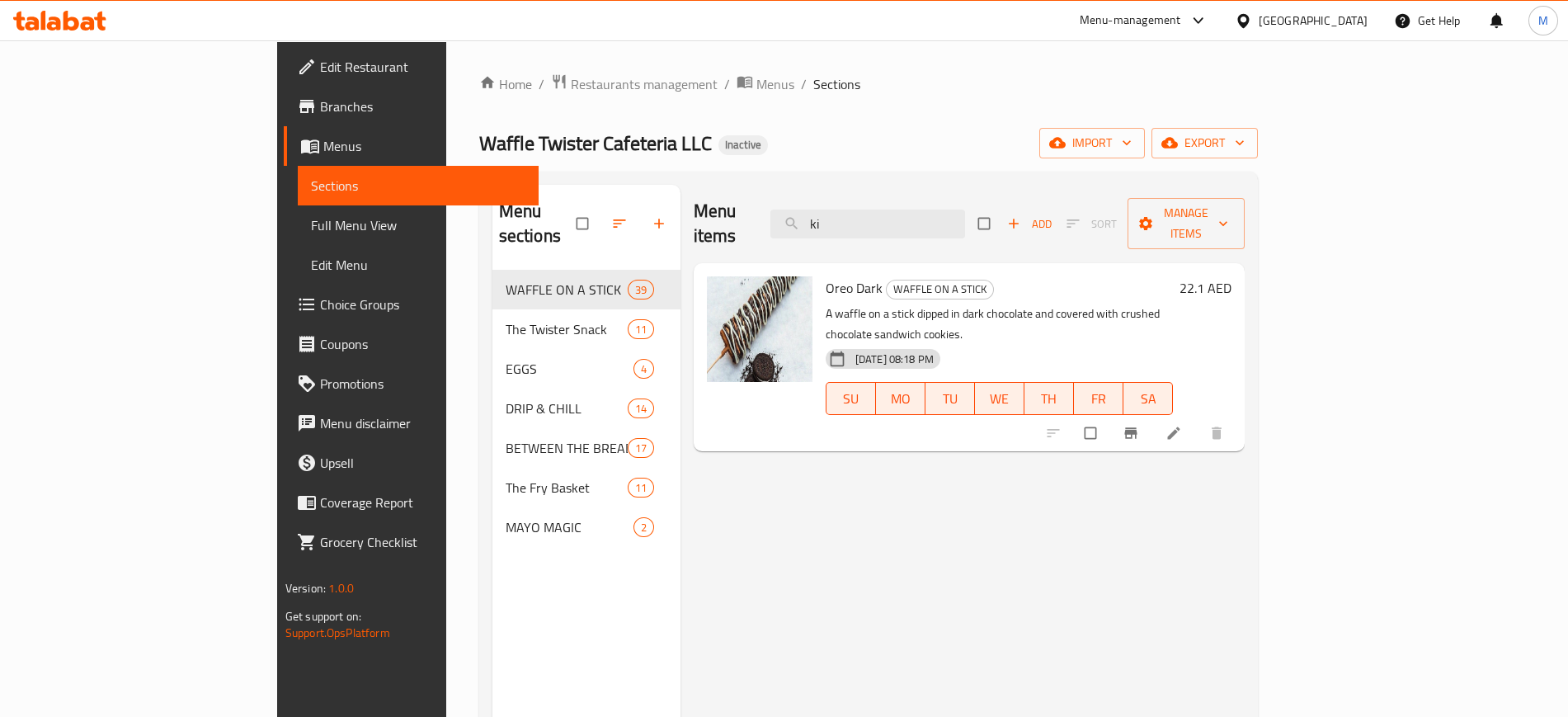
type input "kik"
